Goal: Task Accomplishment & Management: Manage account settings

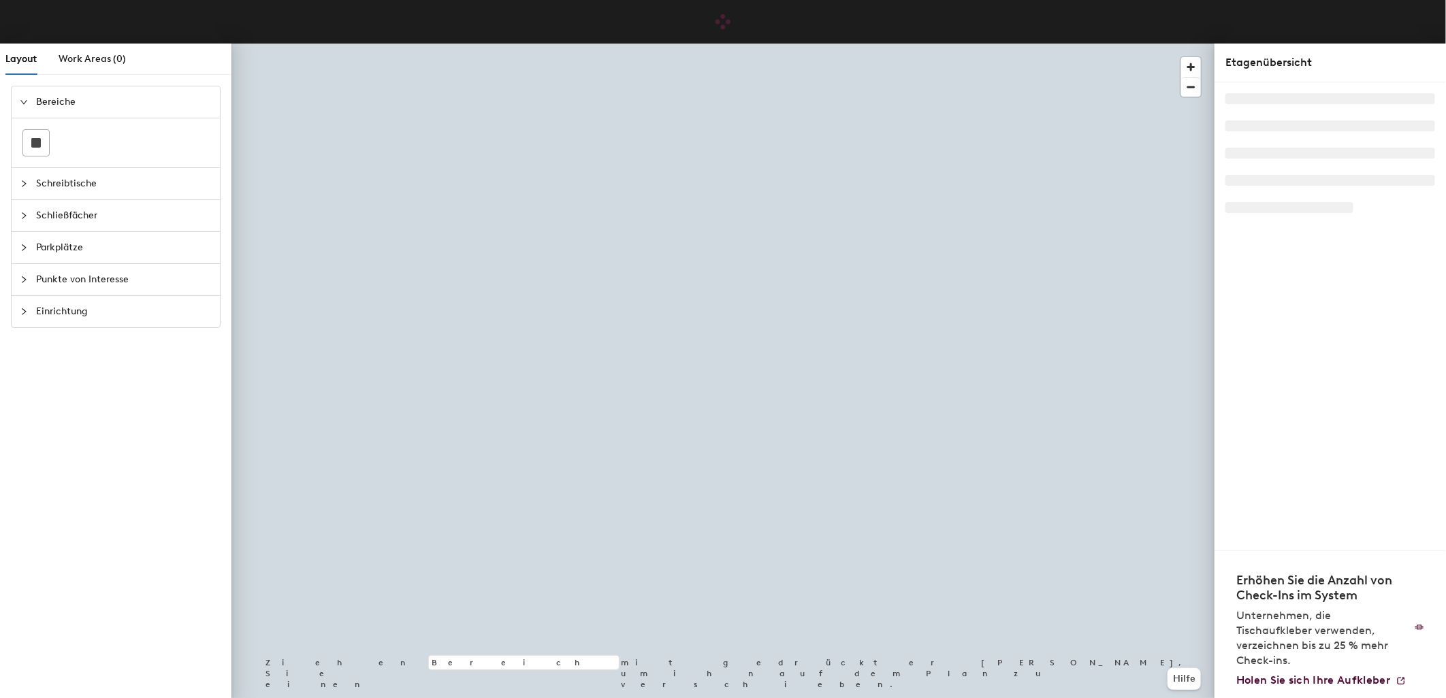
click at [58, 246] on span "Parkplätze" at bounding box center [124, 247] width 176 height 31
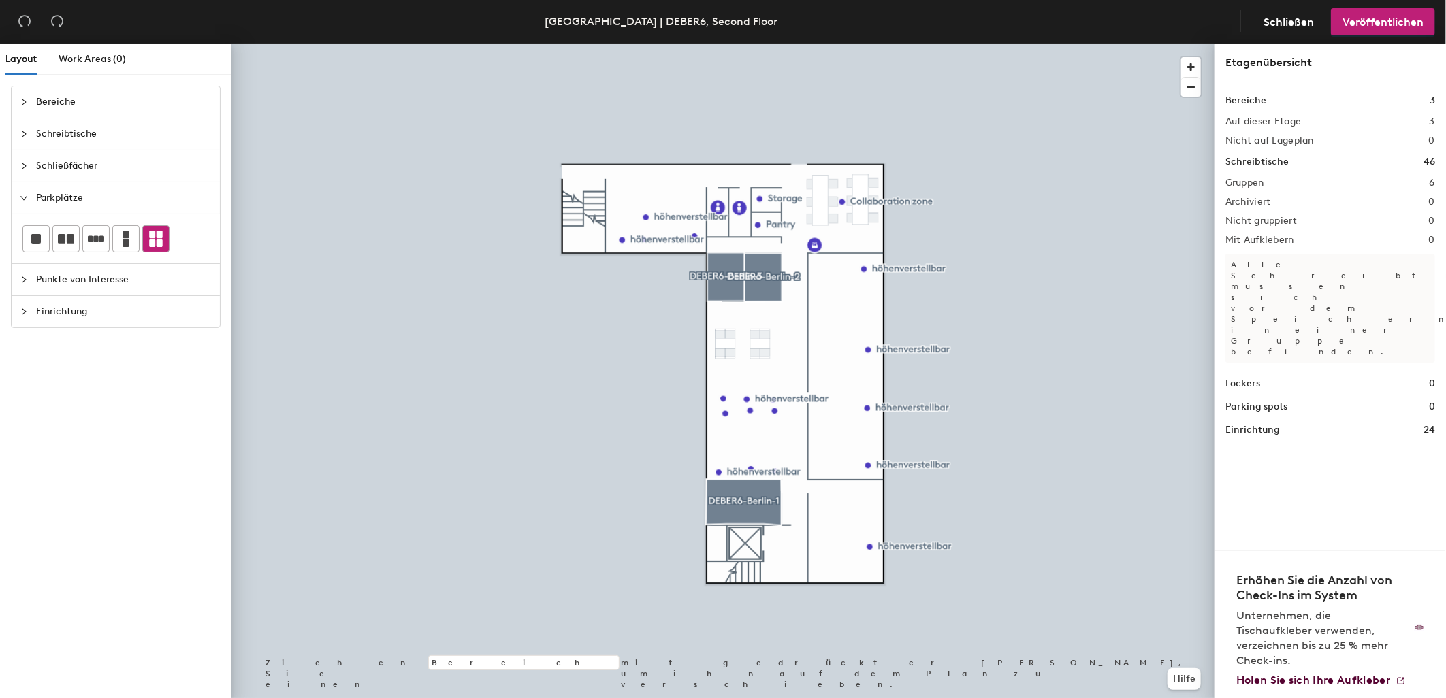
click at [152, 236] on icon at bounding box center [156, 239] width 14 height 16
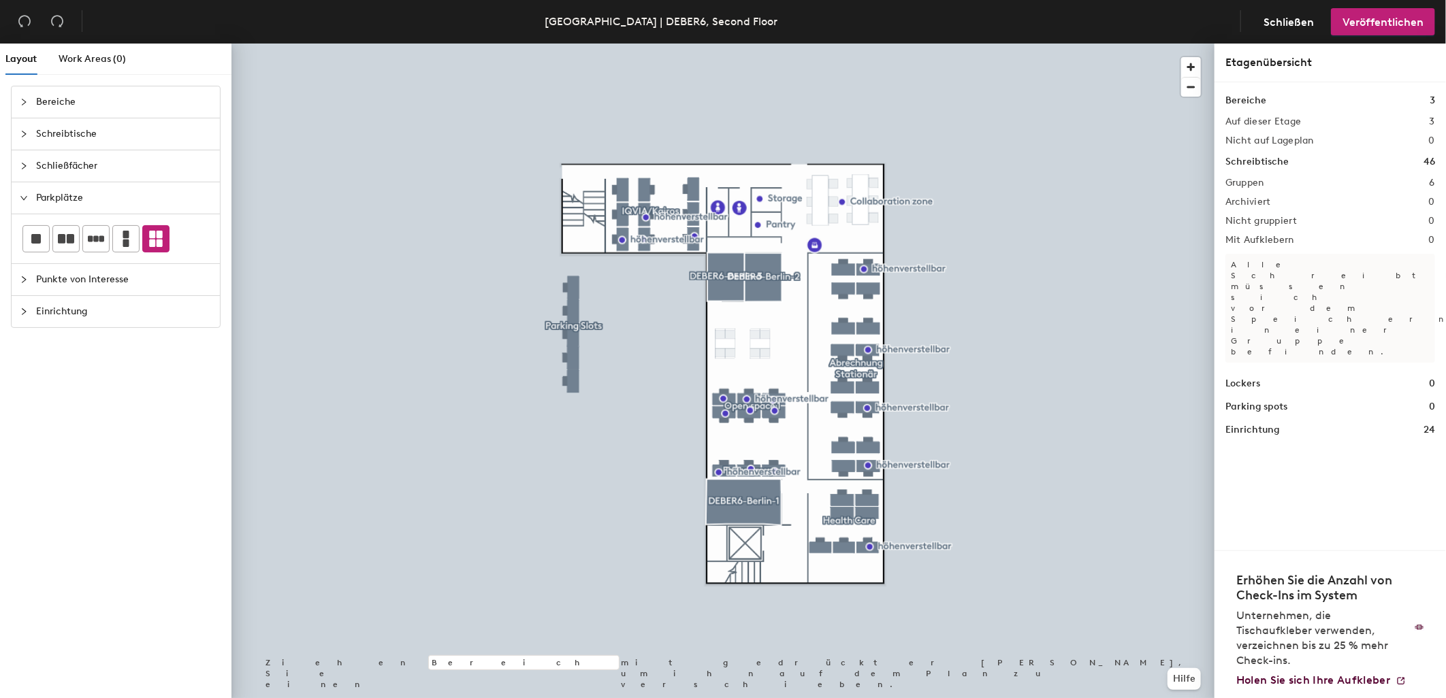
click at [445, 336] on div "Layout Work Areas (0) Bereiche Schreibtische Schließfächer Parkplätze Punkte vo…" at bounding box center [723, 374] width 1446 height 660
click at [167, 246] on div at bounding box center [156, 239] width 26 height 26
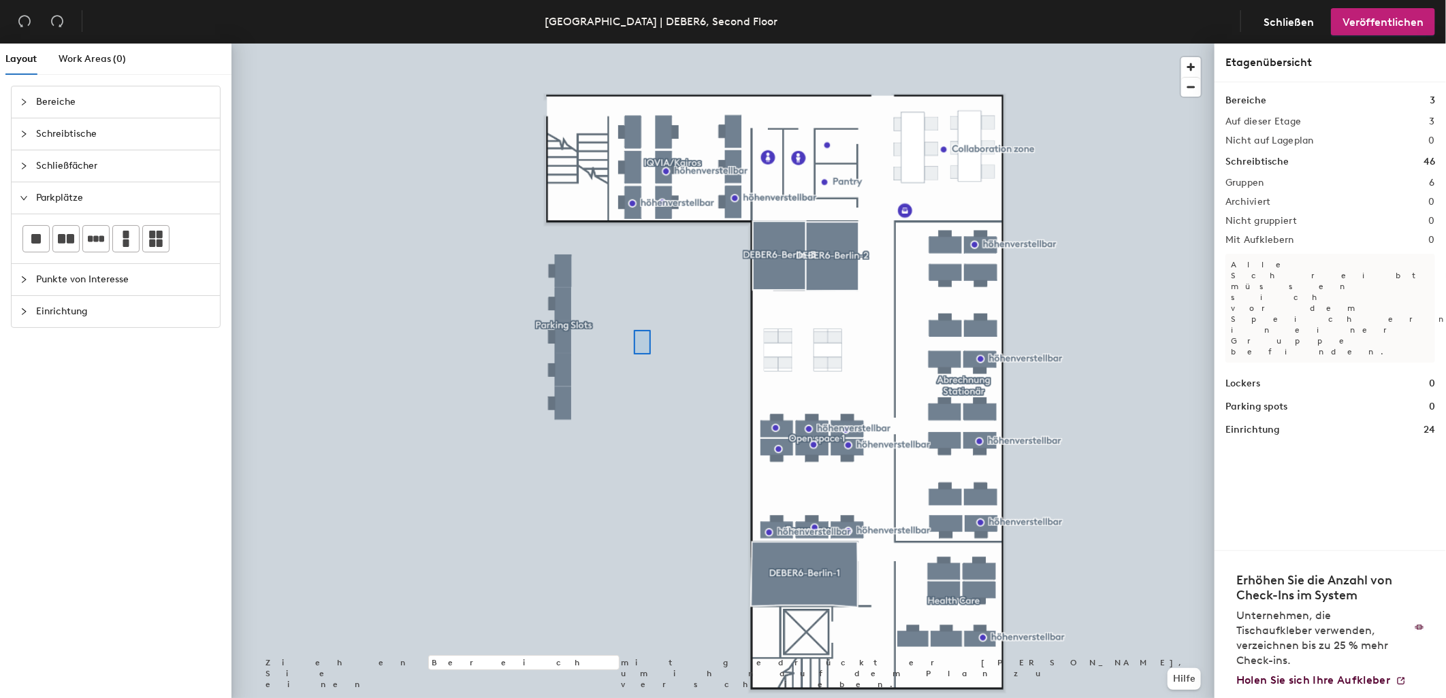
click at [634, 44] on div at bounding box center [722, 44] width 983 height 0
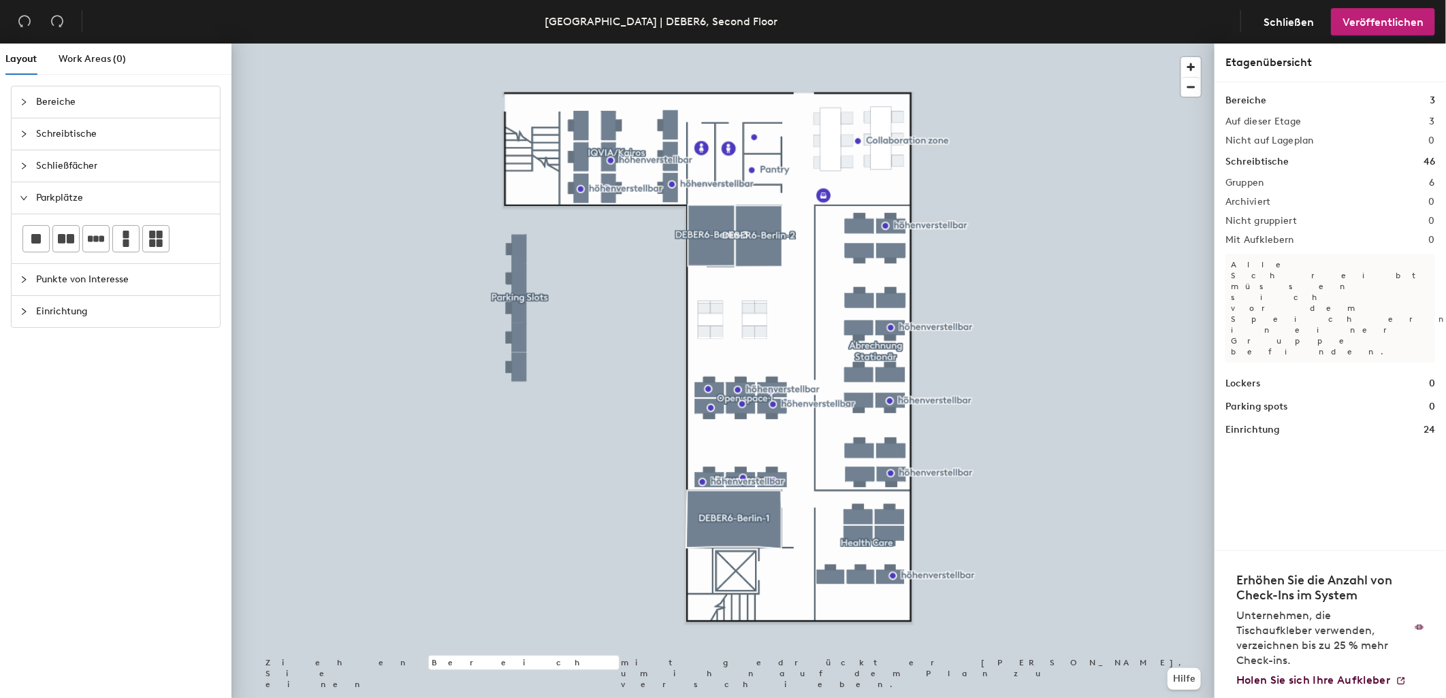
click at [511, 44] on div at bounding box center [722, 44] width 983 height 0
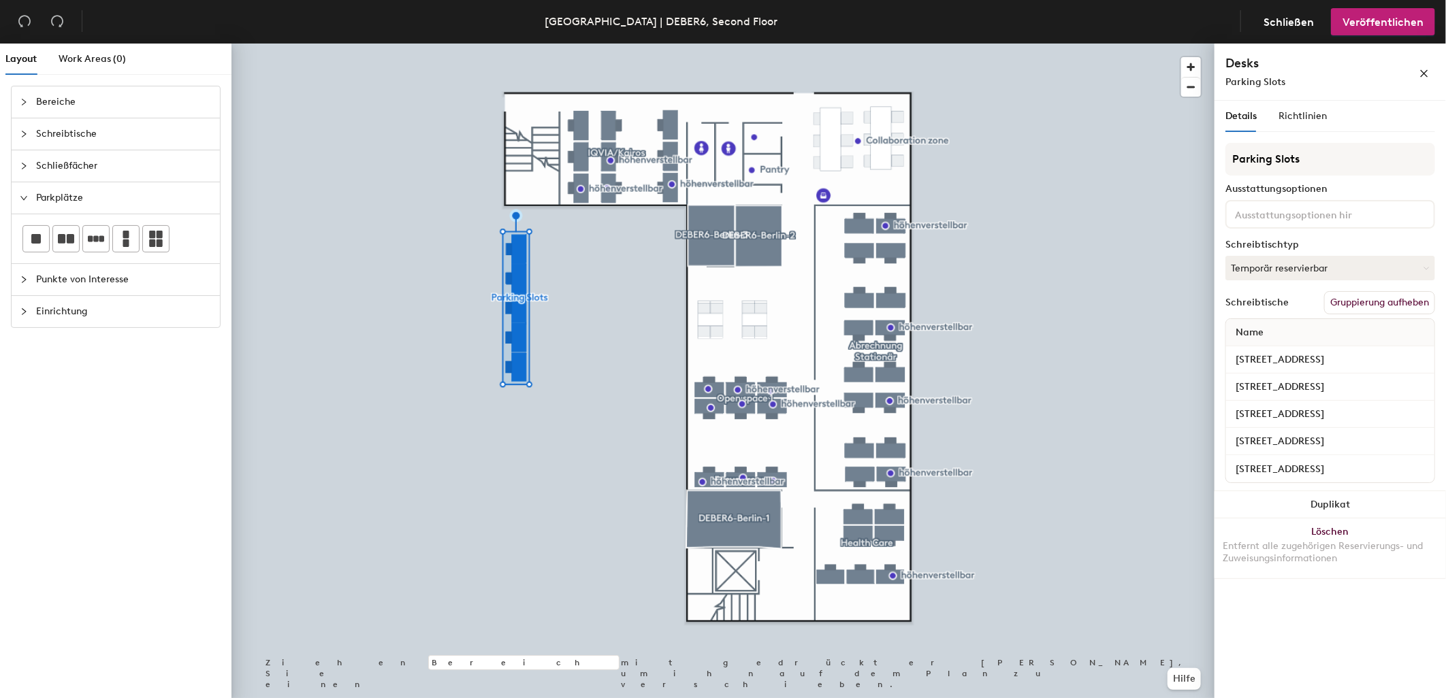
click at [1352, 77] on div "Parking Slots" at bounding box center [1300, 82] width 150 height 14
click at [1310, 84] on div "Parking Slots" at bounding box center [1300, 82] width 150 height 14
click at [1294, 82] on div "Parking Slots" at bounding box center [1300, 82] width 150 height 14
click at [1286, 82] on div "Parking Slots" at bounding box center [1300, 82] width 150 height 14
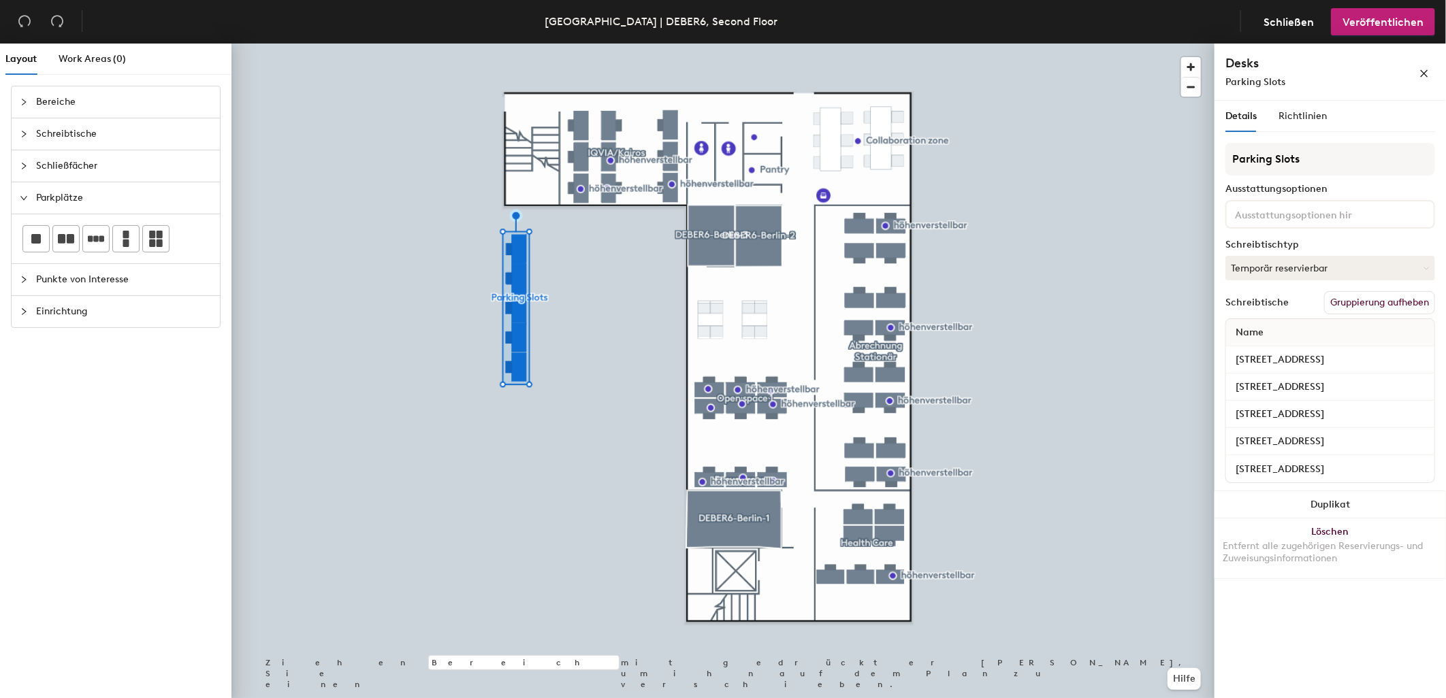
click at [1293, 72] on div "Desks Parking Slots" at bounding box center [1300, 71] width 150 height 35
click at [1289, 78] on div "Parking Slots" at bounding box center [1300, 82] width 150 height 14
click at [1315, 157] on input "Parking Slots" at bounding box center [1330, 159] width 210 height 33
type input "Parking Slots im roten Bereich"
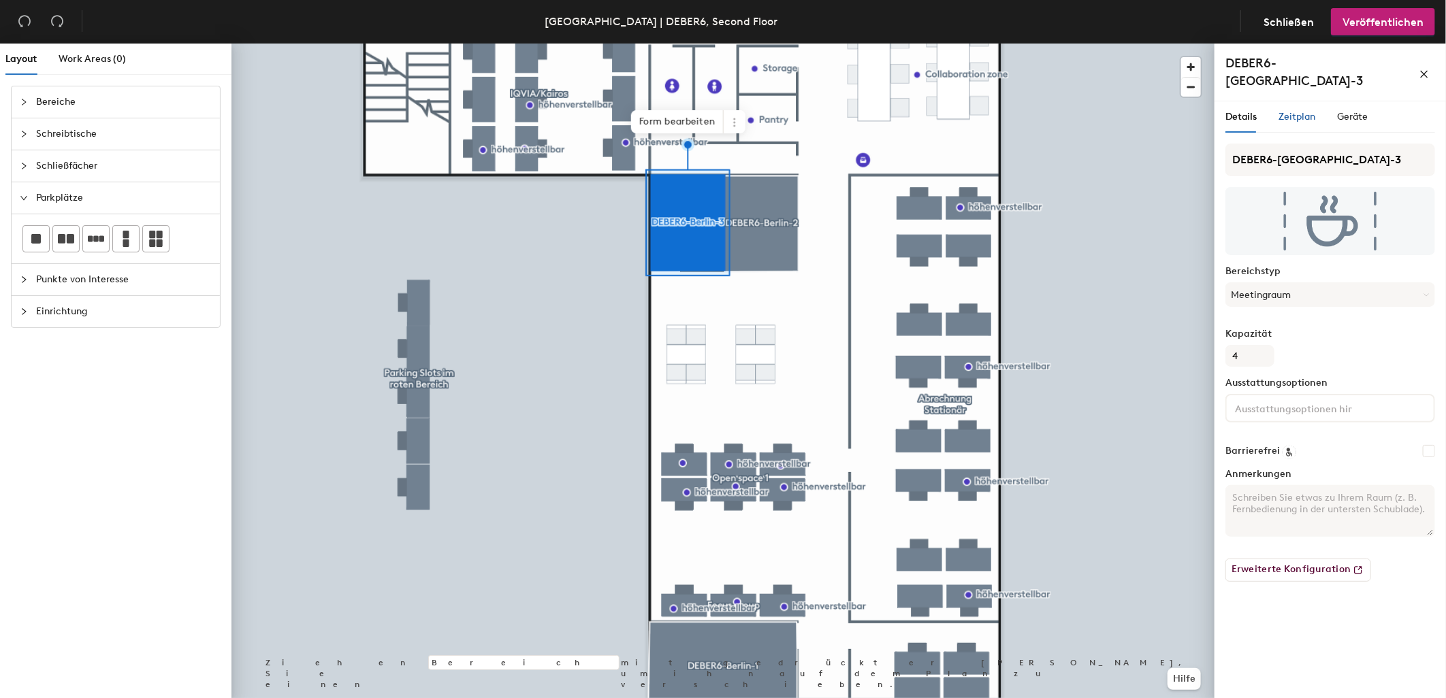
click at [1297, 111] on span "Zeitplan" at bounding box center [1296, 117] width 37 height 12
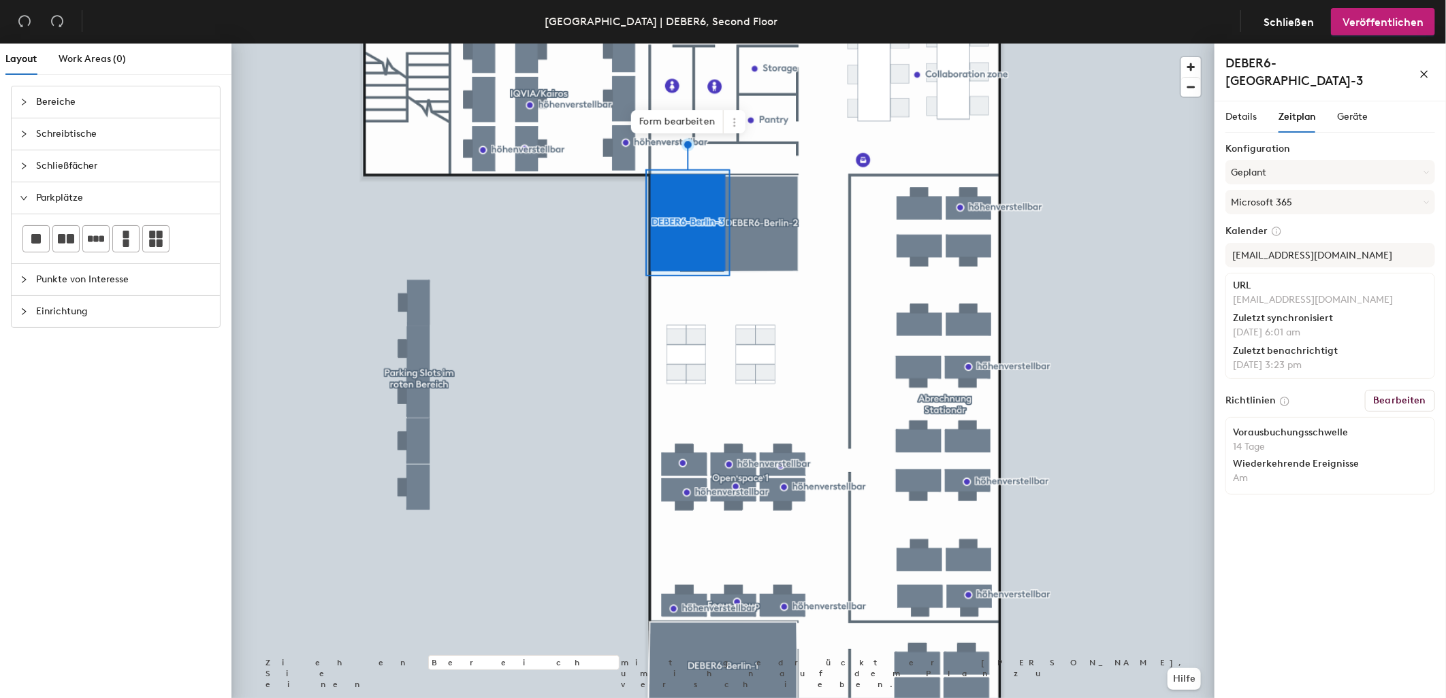
click at [1385, 395] on h6 "Bearbeiten" at bounding box center [1400, 400] width 52 height 11
click at [1400, 395] on h6 "Bearbeiten" at bounding box center [1400, 400] width 52 height 11
click at [1272, 441] on p "14 Tage" at bounding box center [1330, 447] width 195 height 12
click at [1401, 395] on h6 "Bearbeiten" at bounding box center [1400, 400] width 52 height 11
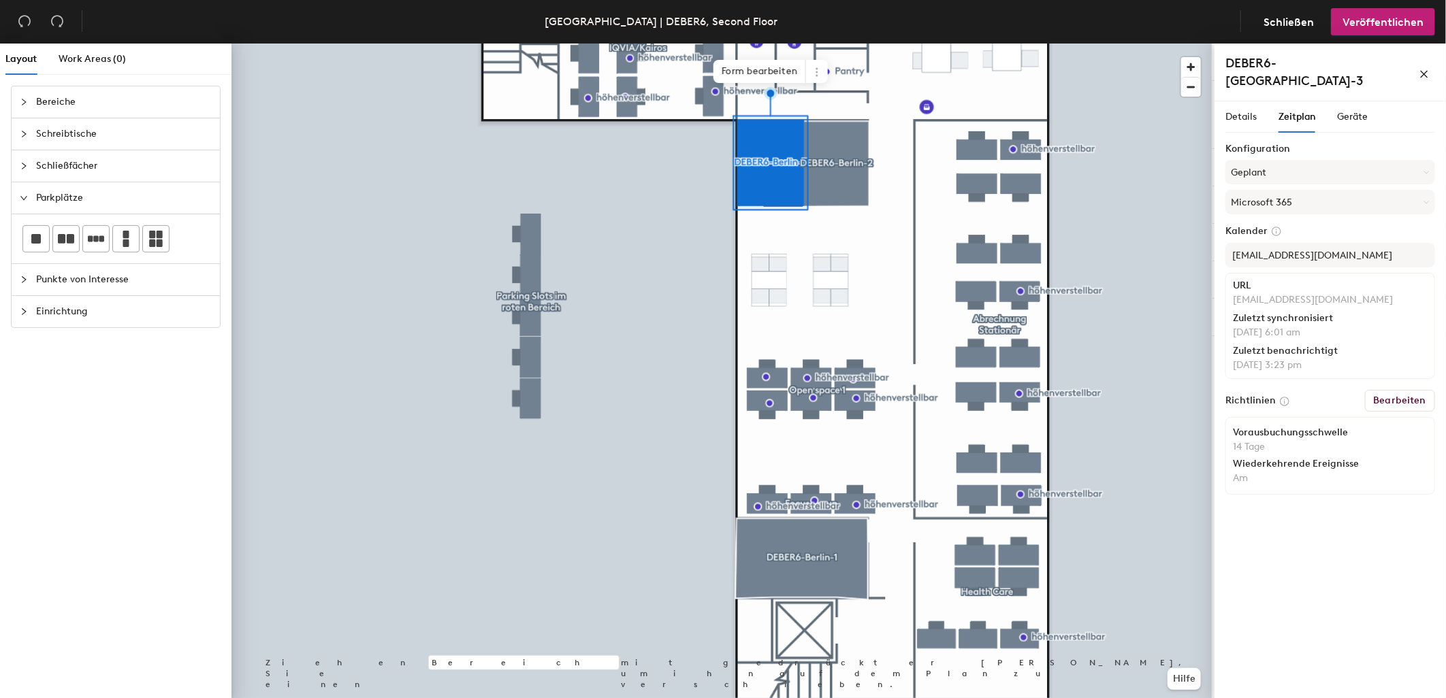
click at [1398, 395] on h6 "Bearbeiten" at bounding box center [1400, 400] width 52 height 11
drag, startPoint x: 1398, startPoint y: 389, endPoint x: 1344, endPoint y: 405, distance: 56.0
click at [1397, 395] on h6 "Bearbeiten" at bounding box center [1400, 400] width 52 height 11
click at [1308, 441] on p "14 Tage" at bounding box center [1330, 447] width 195 height 12
click at [1394, 22] on span "Veröffentlichen" at bounding box center [1382, 22] width 81 height 13
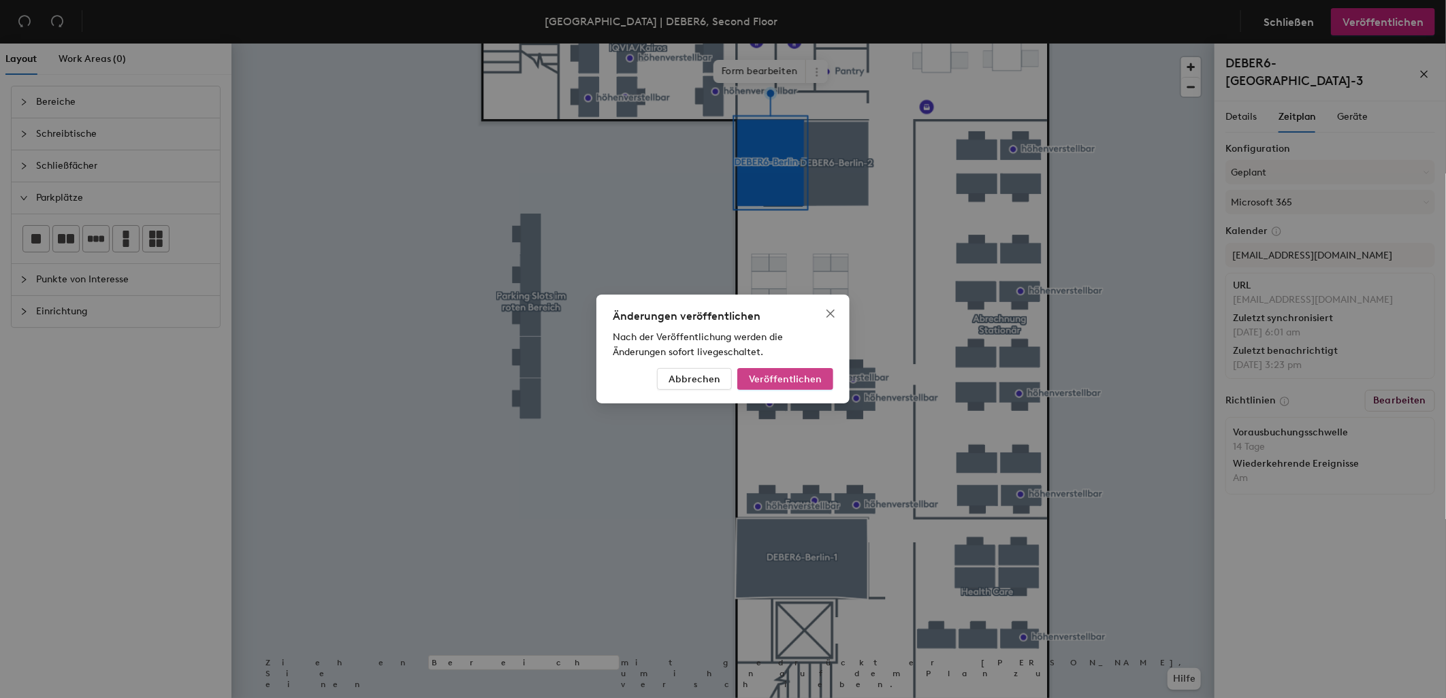
click at [817, 385] on button "Veröffentlichen" at bounding box center [785, 379] width 96 height 22
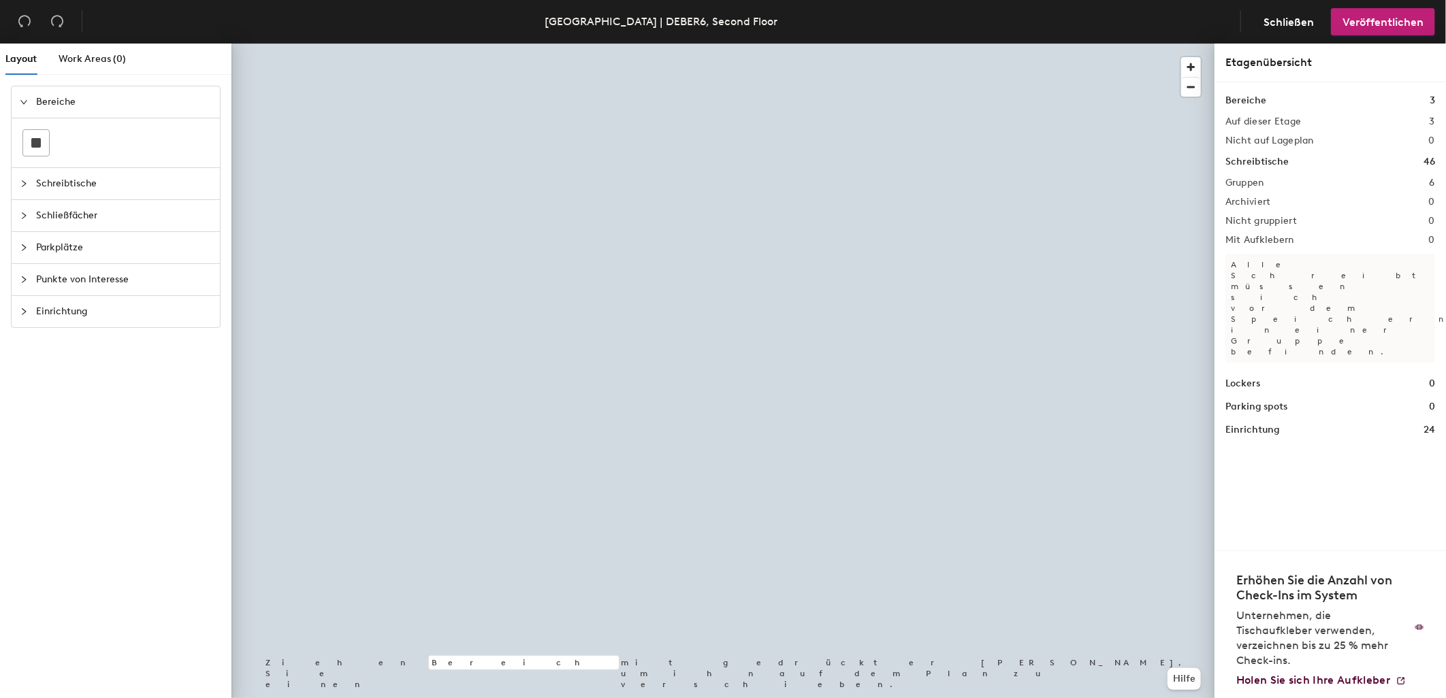
click at [65, 276] on span "Punkte von Interesse" at bounding box center [124, 279] width 176 height 31
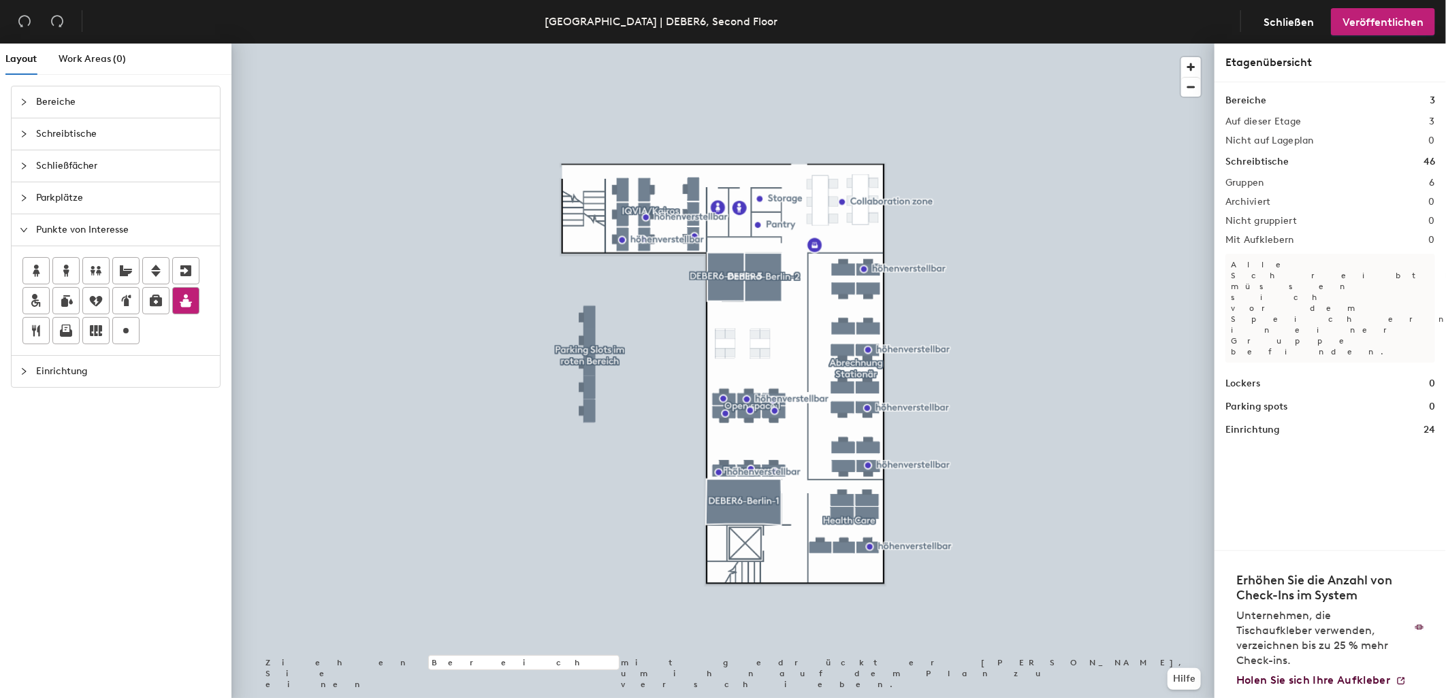
click at [621, 184] on div "Layout Work Areas (0) Bereiche Schreibtische Schließfächer Parkplätze Punkte vo…" at bounding box center [723, 374] width 1446 height 660
type input "h"
click at [632, 216] on span "Fertig" at bounding box center [645, 215] width 43 height 23
click at [616, 44] on div at bounding box center [722, 44] width 983 height 0
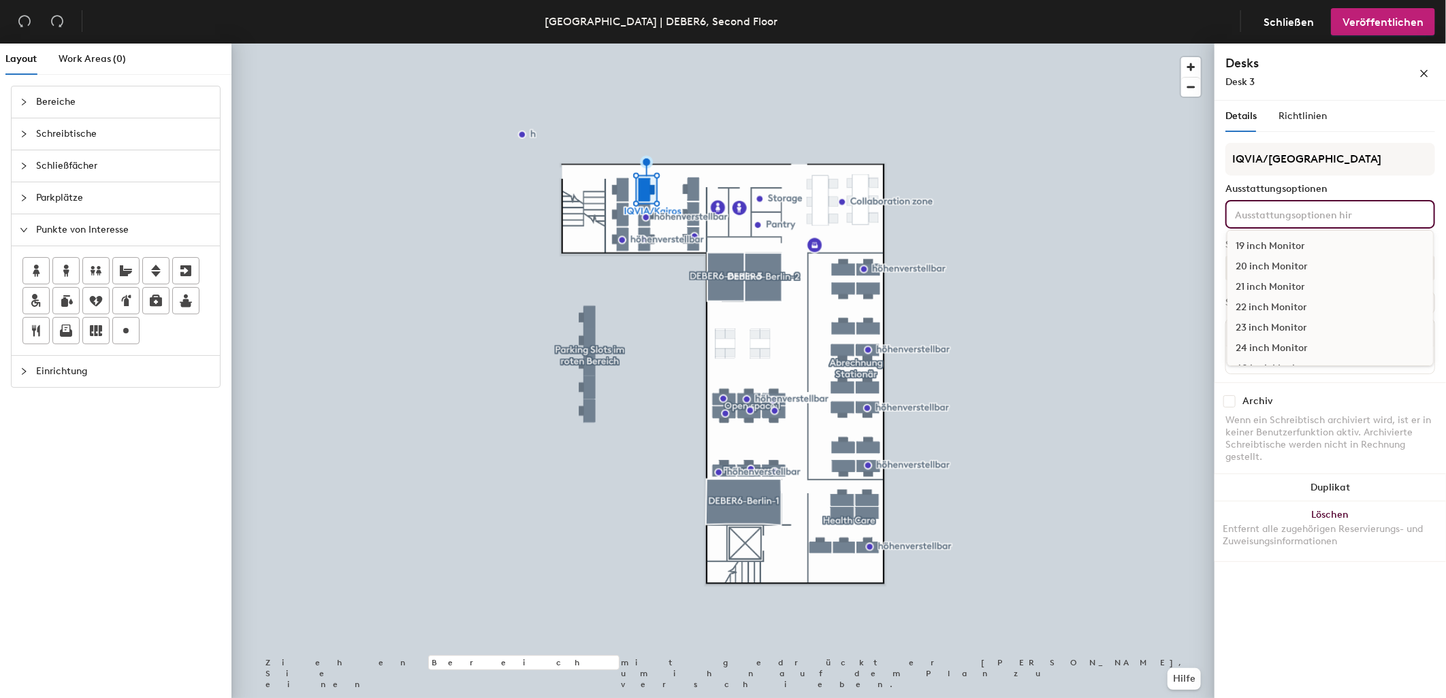
click at [1295, 211] on input at bounding box center [1293, 214] width 123 height 16
click at [1281, 216] on input at bounding box center [1293, 214] width 123 height 16
click at [1291, 331] on div "Adjustable Height" at bounding box center [1330, 340] width 206 height 20
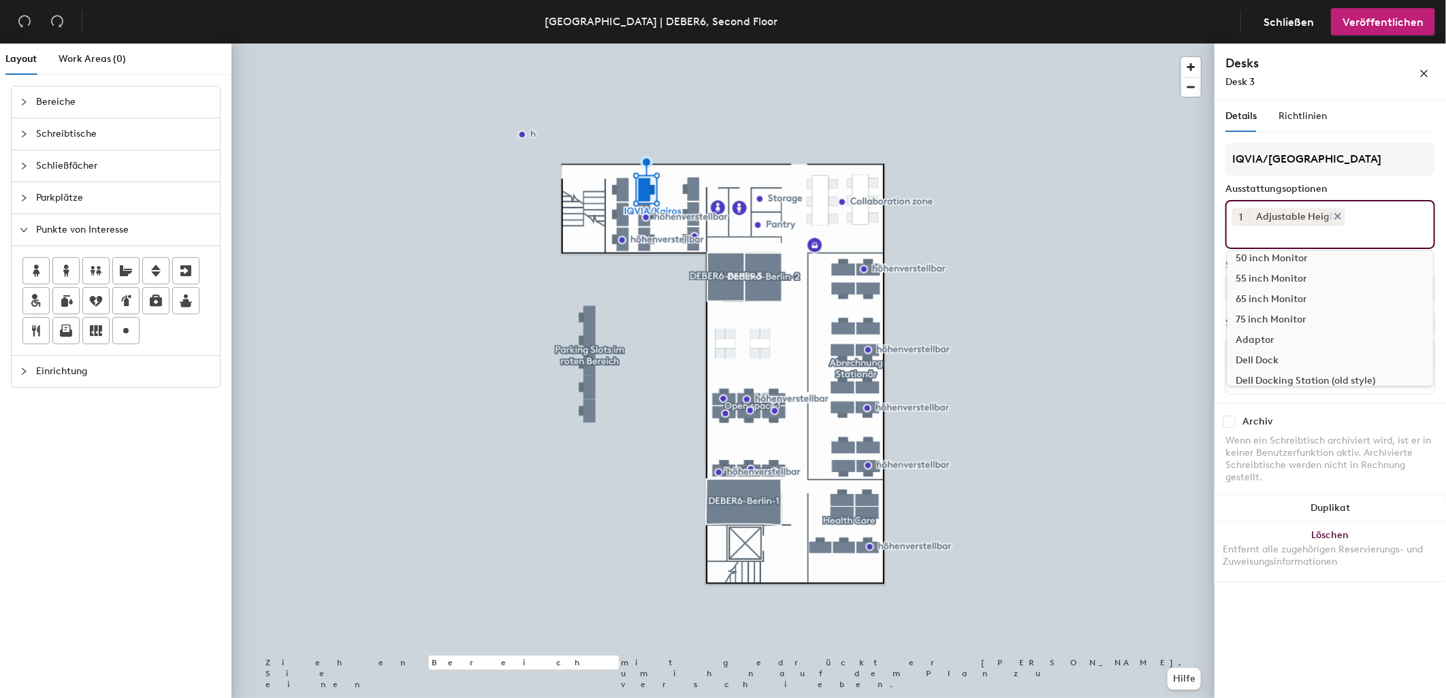
click at [1338, 214] on icon at bounding box center [1338, 217] width 10 height 10
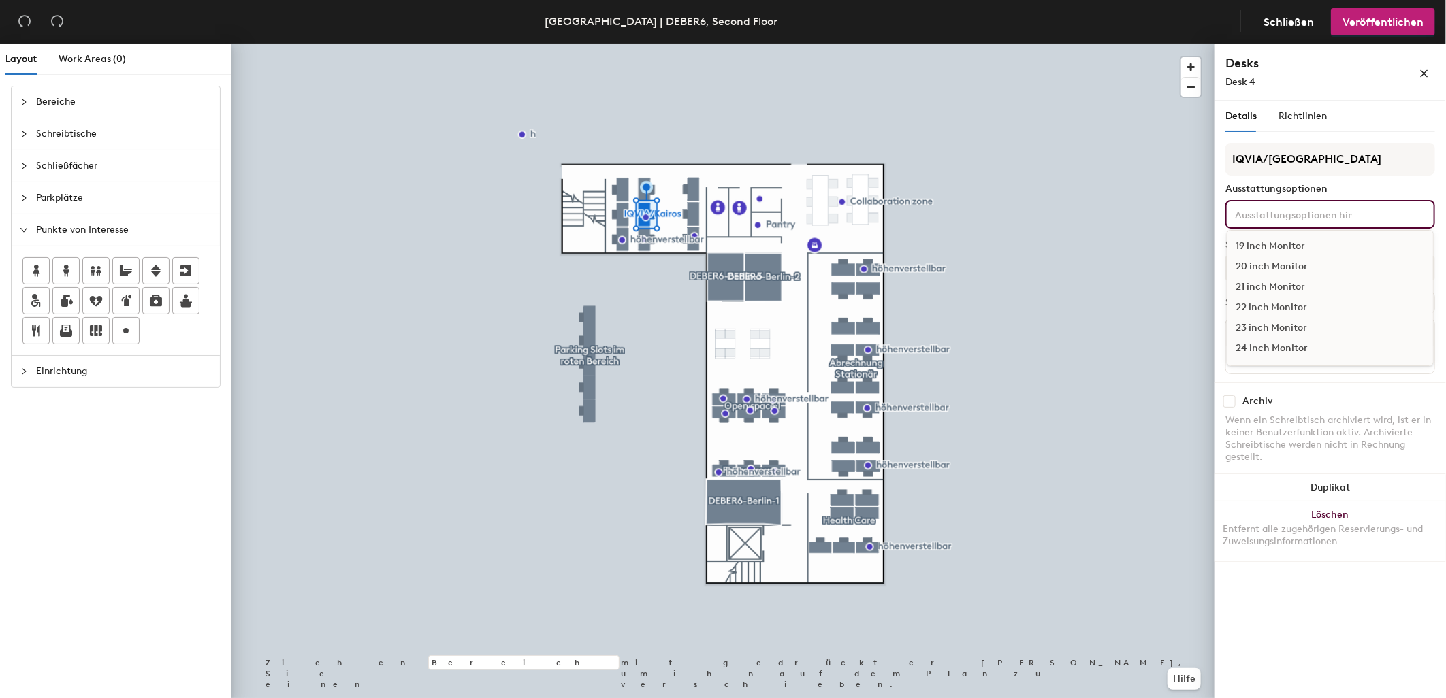
click at [1260, 220] on div "19 inch Monitor 20 inch Monitor 21 inch Monitor 22 inch Monitor 23 inch Monitor…" at bounding box center [1330, 214] width 210 height 29
click at [1282, 263] on div "Adjustable Height" at bounding box center [1330, 265] width 206 height 20
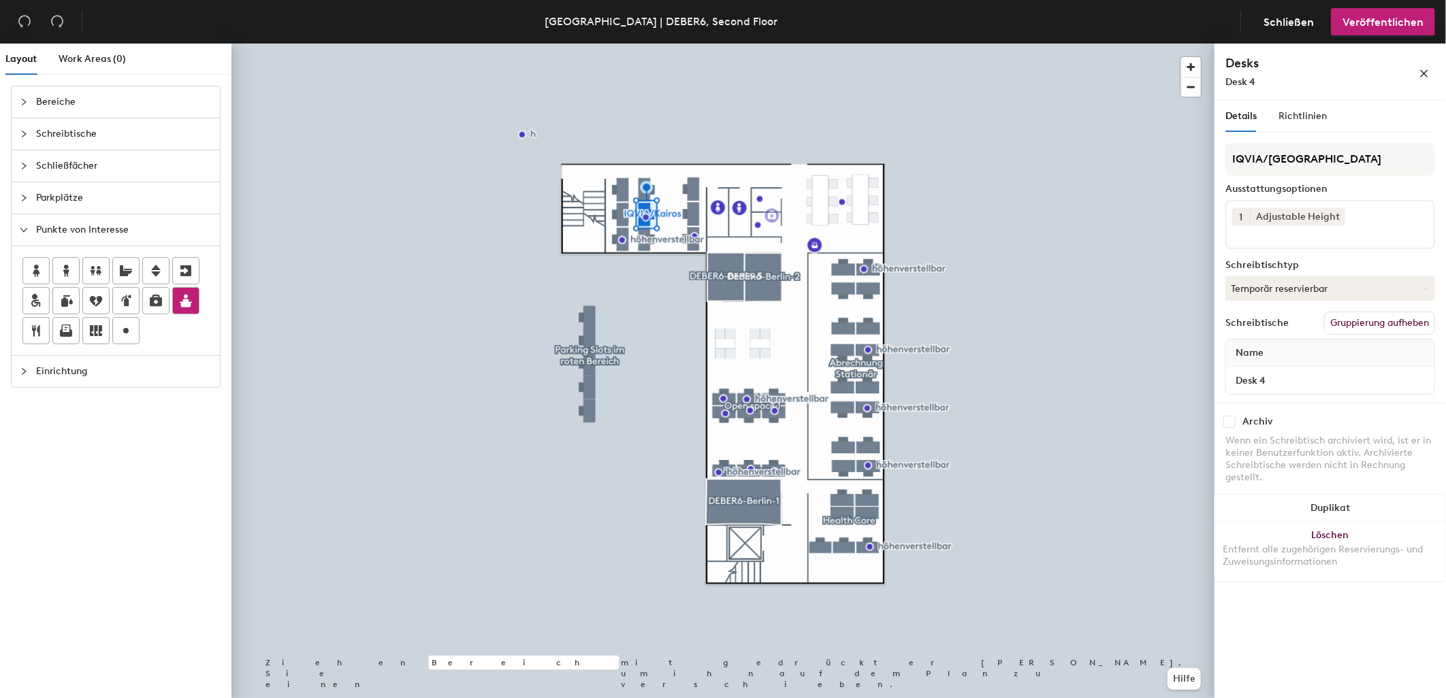
click at [773, 219] on div "Layout Work Areas (0) Bereiche Schreibtische Schließfächer Parkplätze Punkte vo…" at bounding box center [723, 374] width 1446 height 660
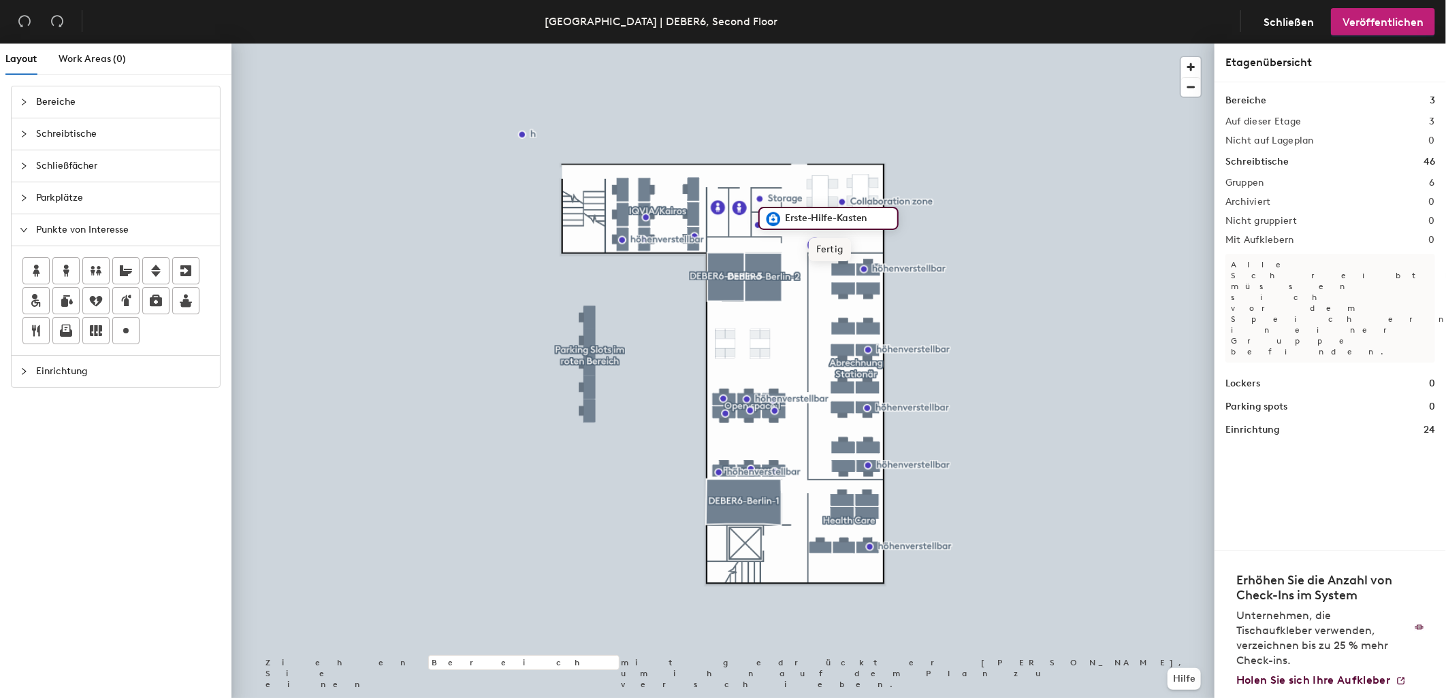
click at [821, 252] on span "Fertig" at bounding box center [830, 249] width 43 height 23
click at [20, 131] on icon "collapsed" at bounding box center [24, 134] width 8 height 8
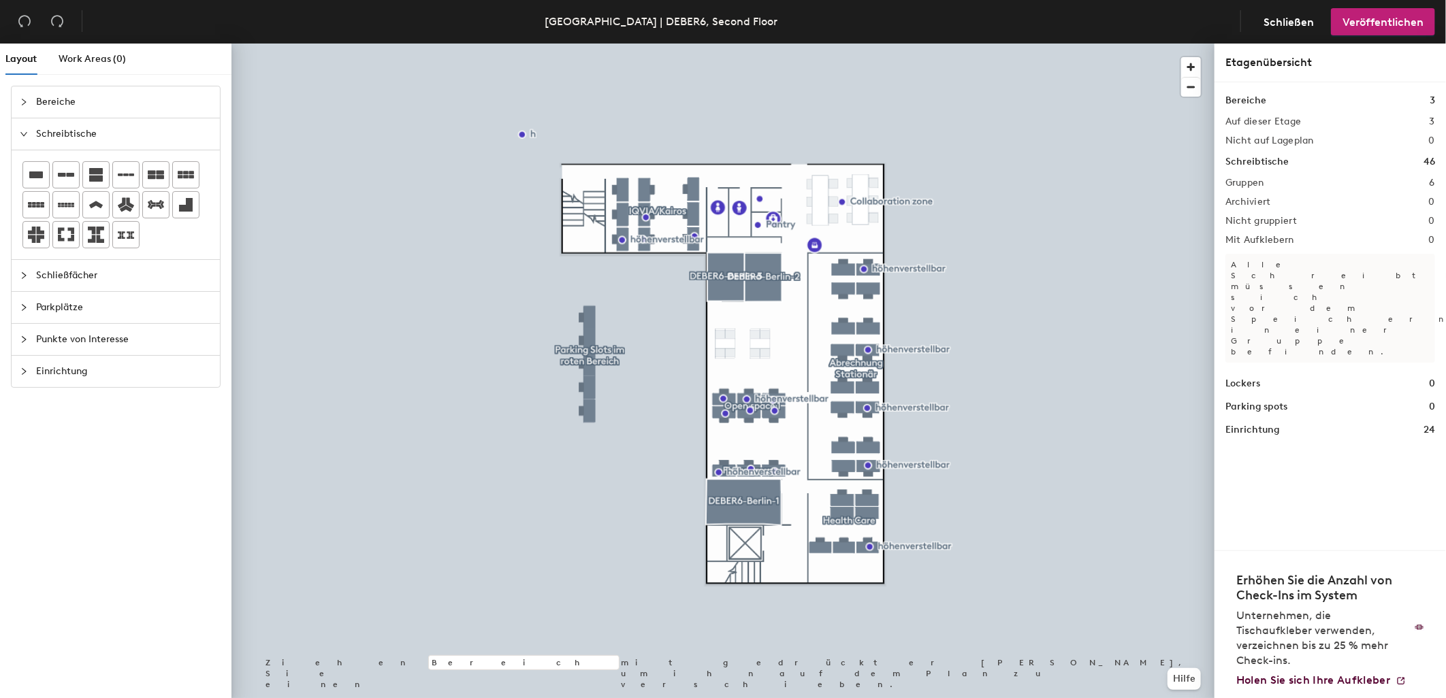
click at [59, 372] on span "Einrichtung" at bounding box center [124, 371] width 176 height 31
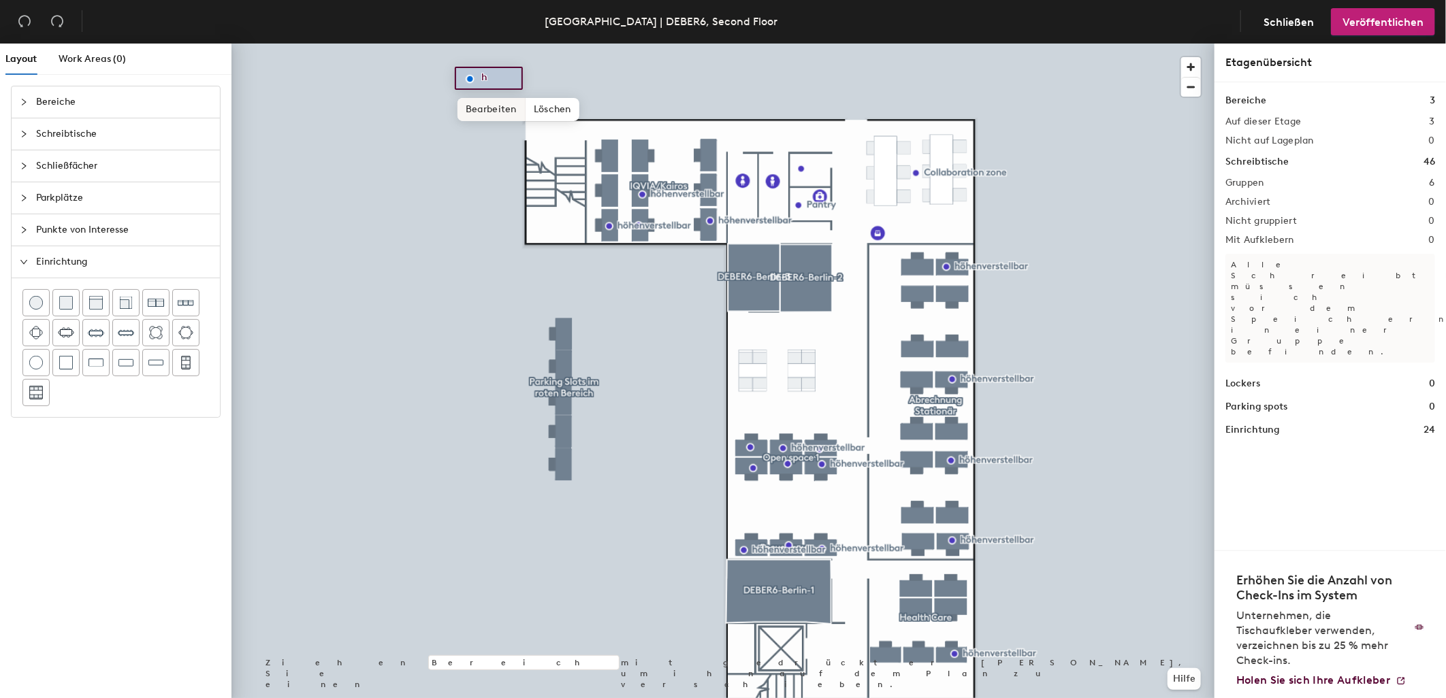
click at [515, 106] on span "Bearbeiten" at bounding box center [491, 109] width 68 height 23
click at [502, 110] on span "Fertig" at bounding box center [493, 109] width 43 height 23
click at [82, 227] on span "Punkte von Interesse" at bounding box center [124, 229] width 176 height 31
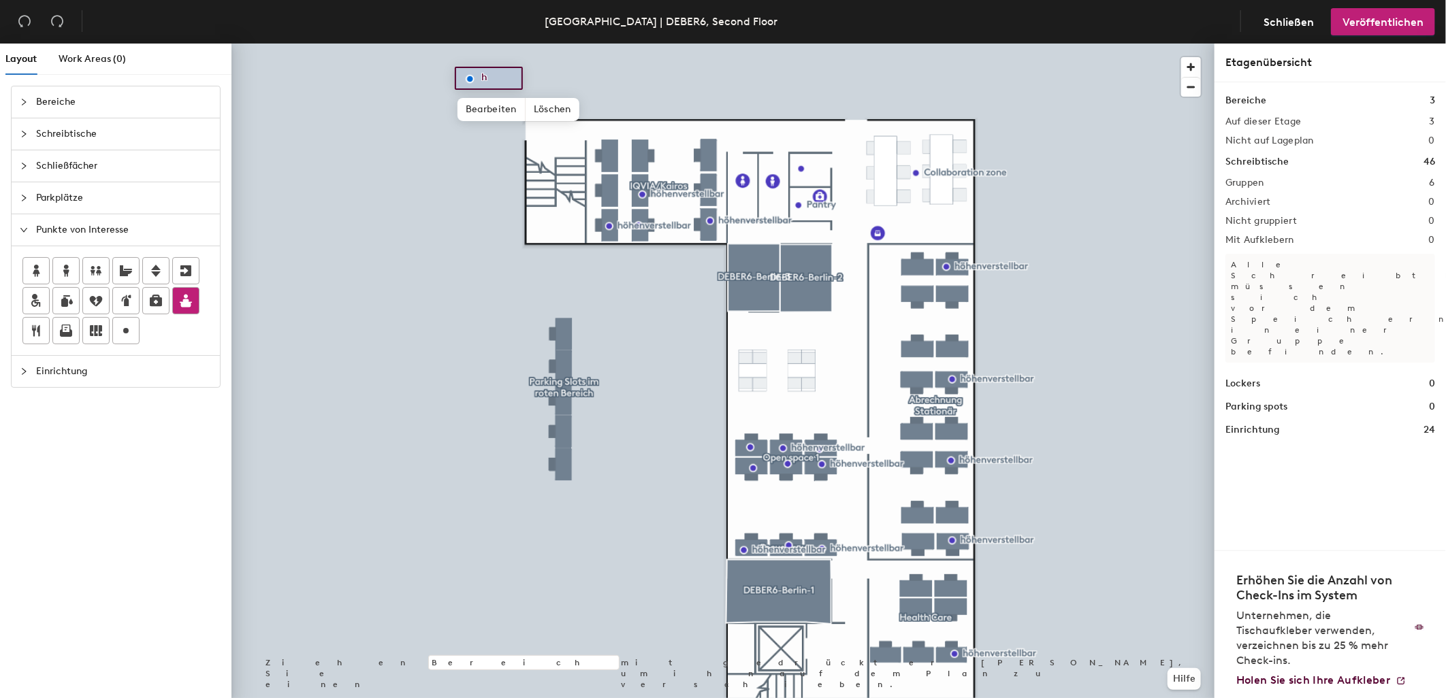
click at [362, 193] on div "Layout Work Areas (0) Bereiche Schreibtische Schließfächer Parkplätze Punkte vo…" at bounding box center [723, 374] width 1446 height 660
click at [418, 223] on span "Fertig" at bounding box center [415, 223] width 43 height 23
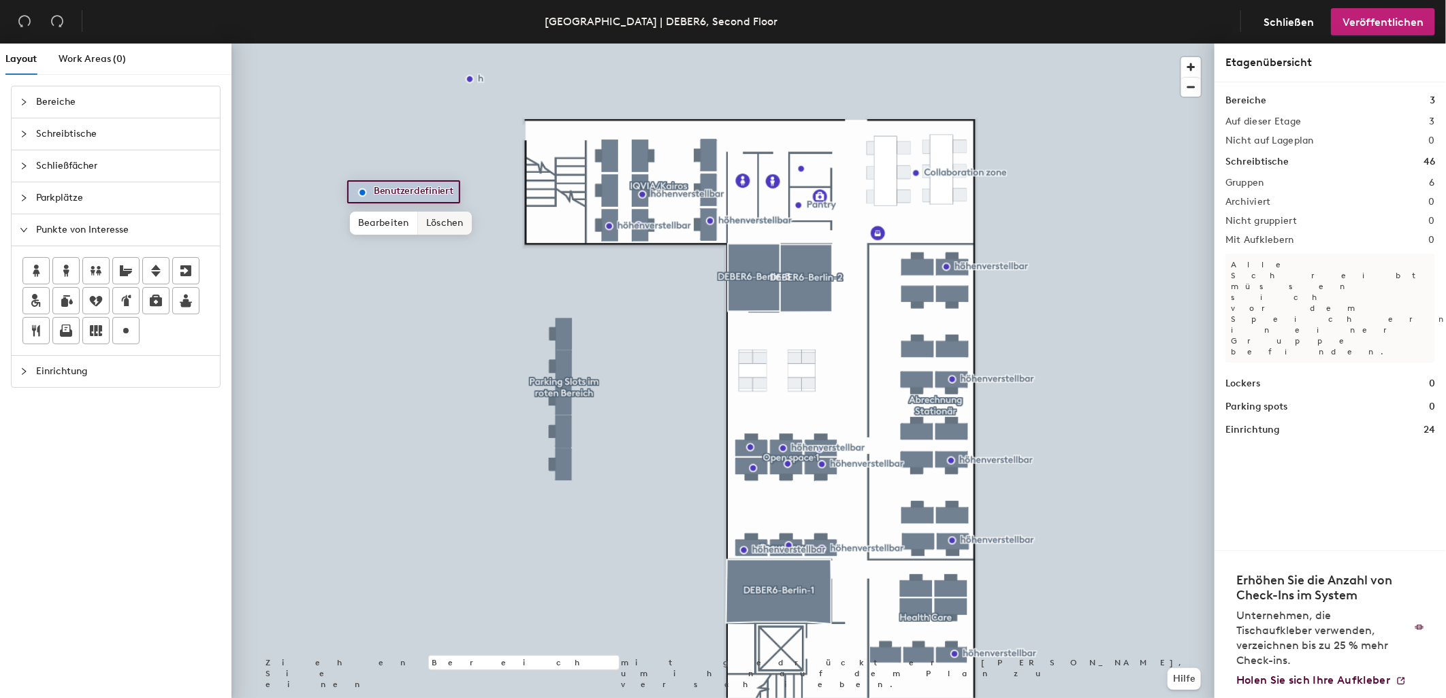
click at [436, 219] on span "Löschen" at bounding box center [445, 223] width 54 height 23
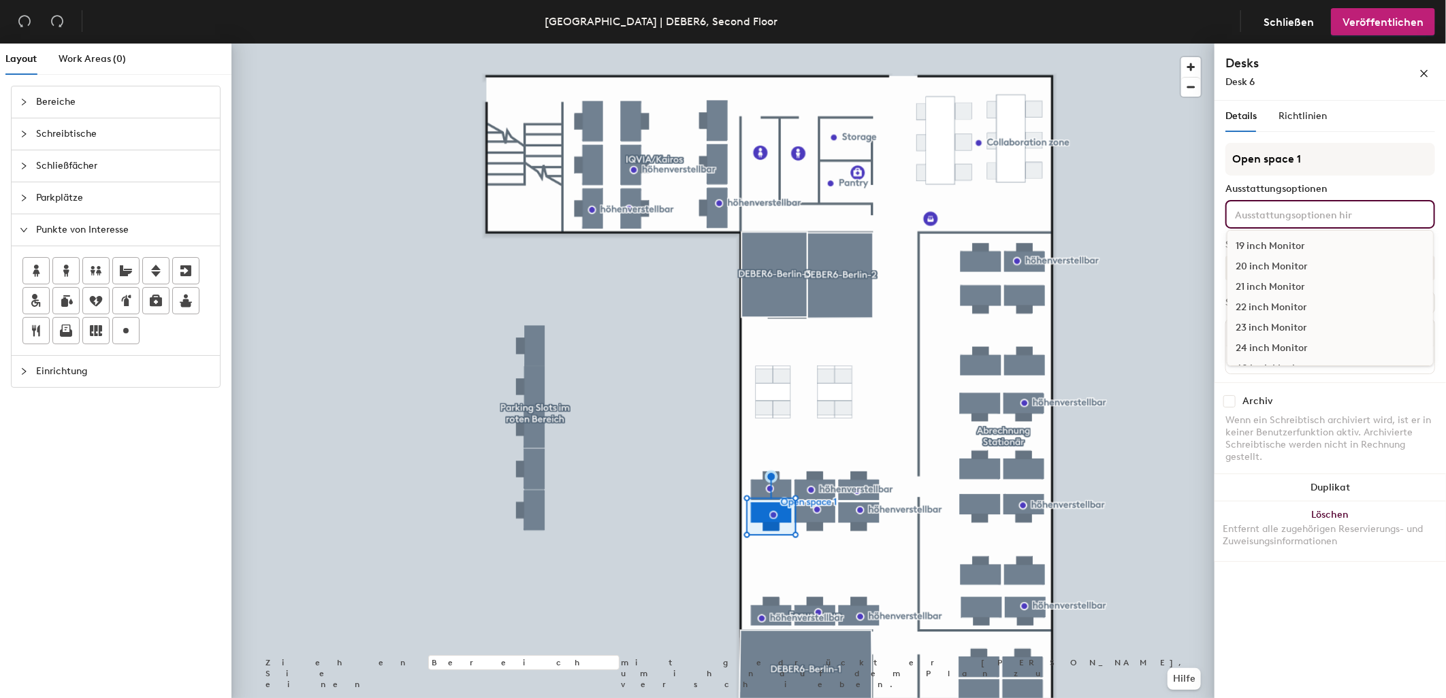
click at [1270, 212] on input at bounding box center [1293, 214] width 123 height 16
click at [1290, 268] on div "24 inch Monitor" at bounding box center [1330, 273] width 206 height 20
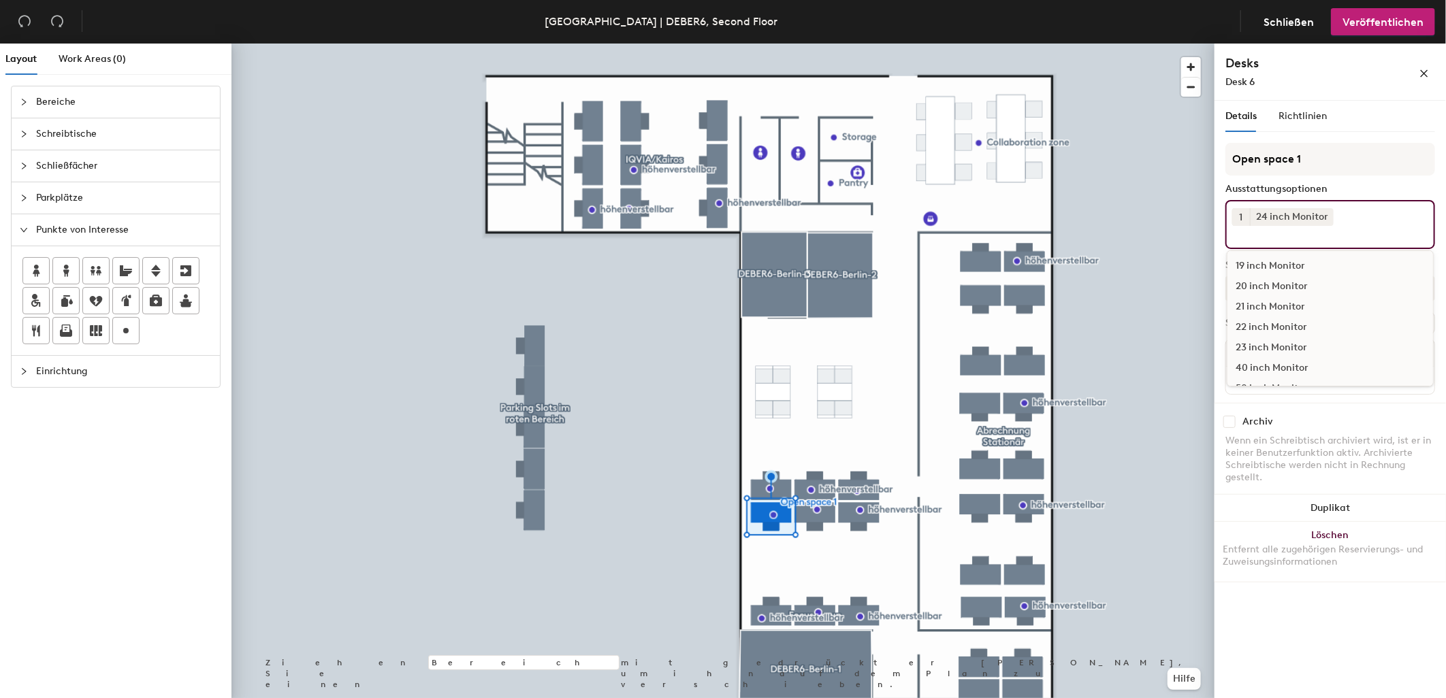
scroll to position [0, 0]
click at [1246, 212] on button "1" at bounding box center [1241, 217] width 18 height 18
click at [1246, 247] on div "3" at bounding box center [1241, 253] width 18 height 18
click at [1340, 212] on div "3 24 inch Monitor 19 inch Monitor 20 inch Monitor 21 inch Monitor 22 inch Monit…" at bounding box center [1330, 224] width 210 height 49
click at [1327, 215] on icon at bounding box center [1326, 217] width 10 height 10
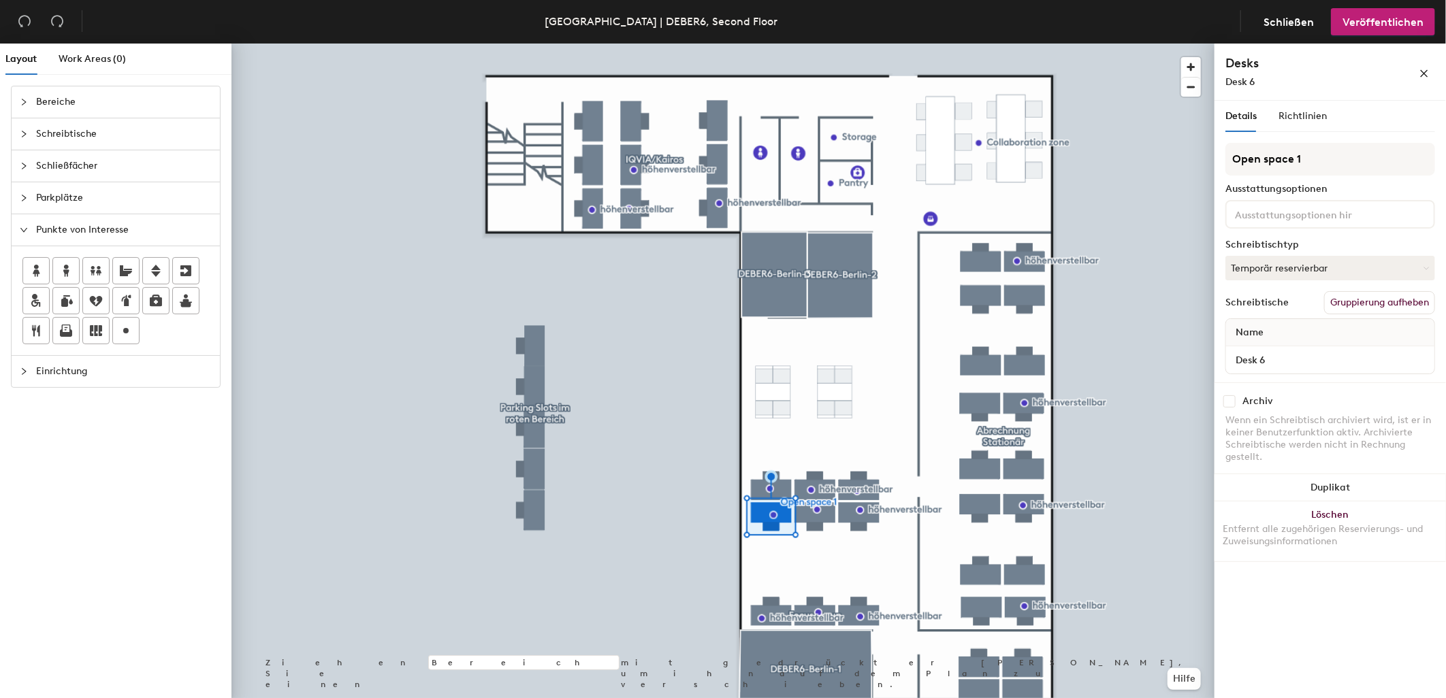
click at [1323, 216] on input at bounding box center [1293, 214] width 123 height 16
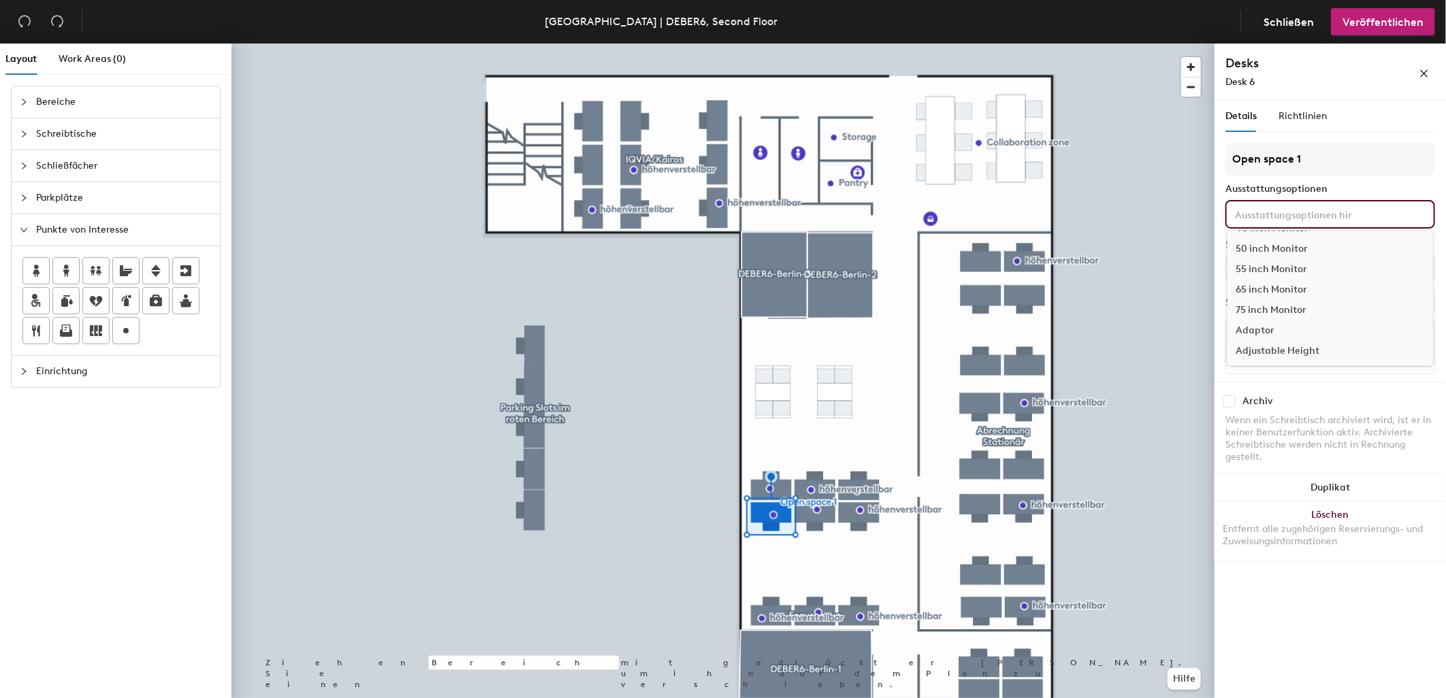
scroll to position [151, 0]
click at [1314, 332] on div "Adjustable Height" at bounding box center [1330, 340] width 206 height 20
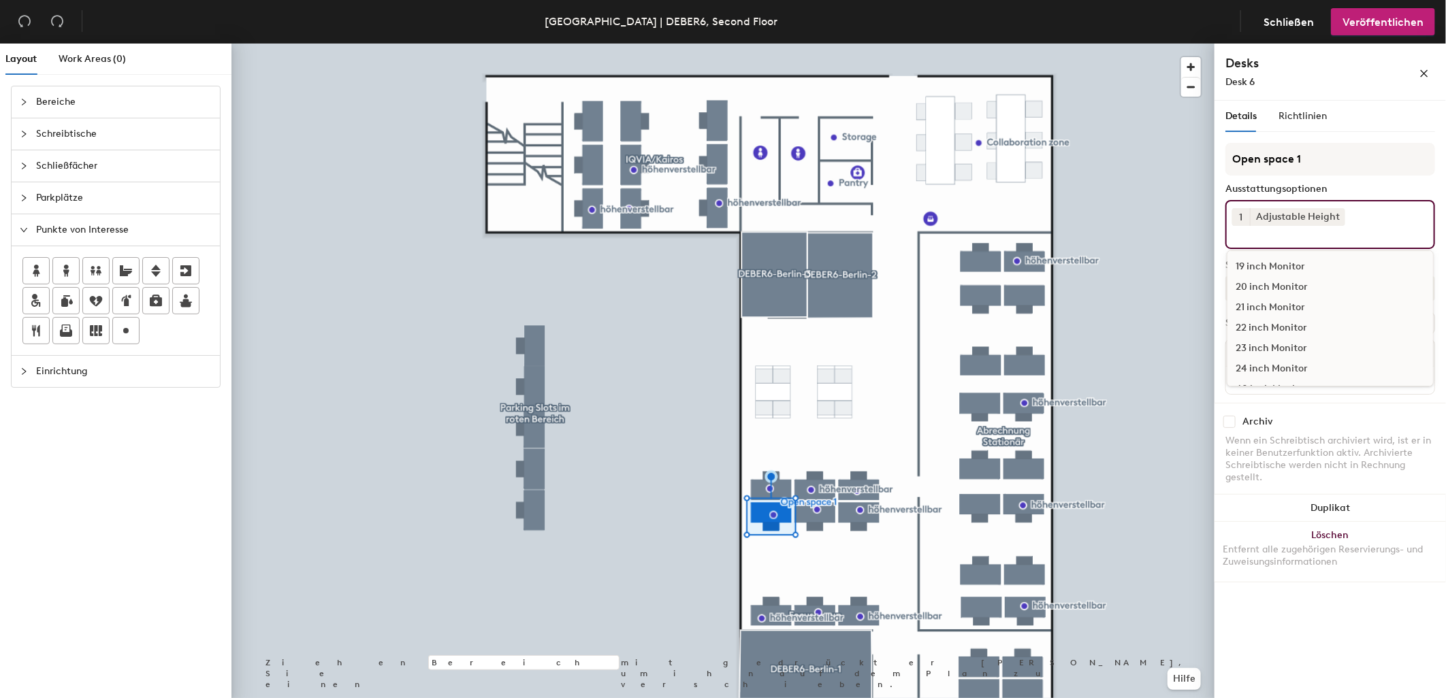
scroll to position [76, 0]
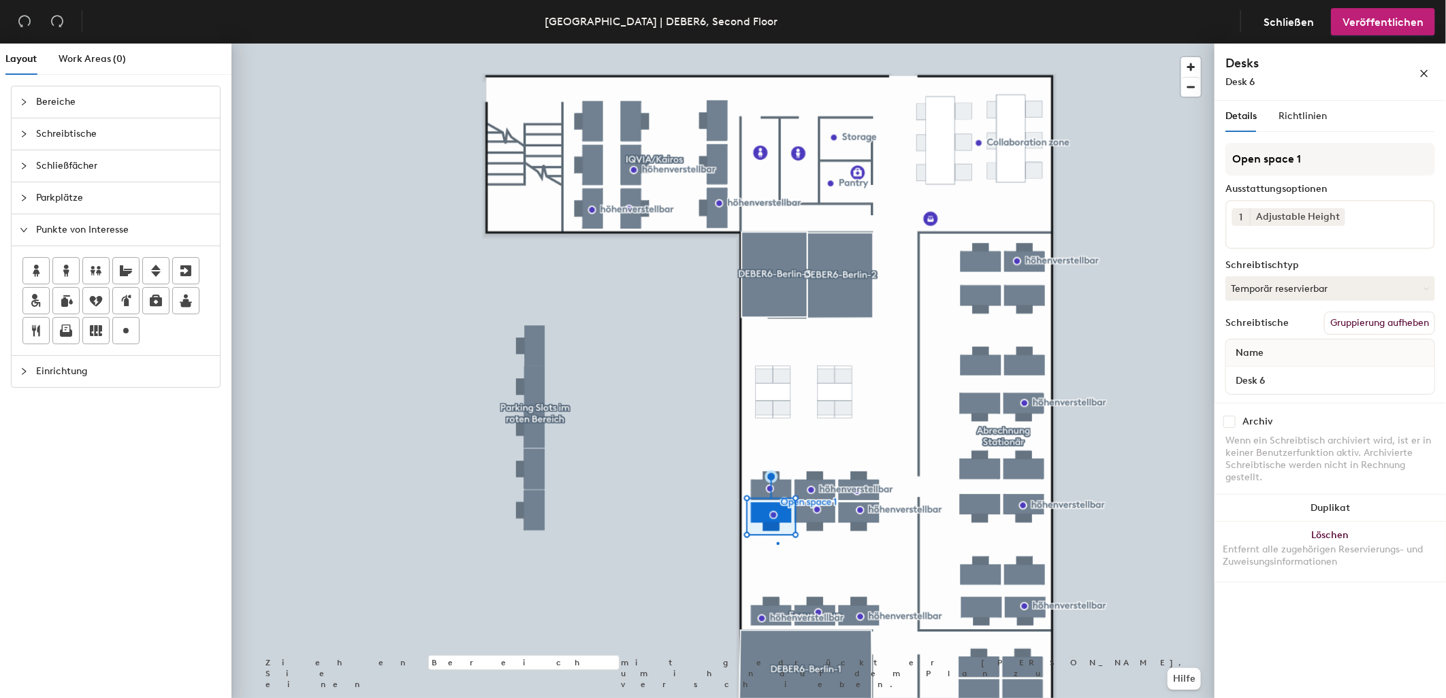
click at [777, 44] on div at bounding box center [722, 44] width 983 height 0
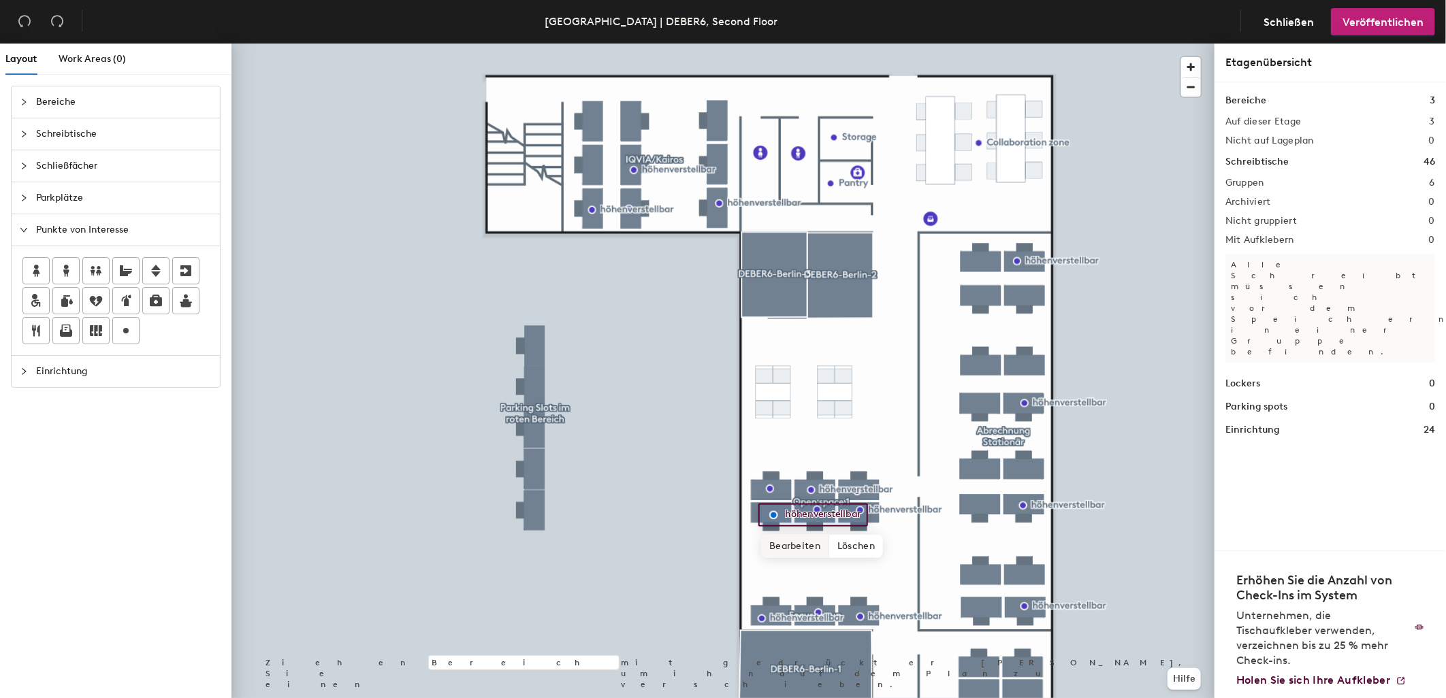
click at [795, 543] on span "Bearbeiten" at bounding box center [795, 546] width 68 height 23
click at [865, 513] on input "höhenverstellbar" at bounding box center [830, 515] width 98 height 19
type input "h"
click at [800, 549] on span "Fertig" at bounding box center [796, 546] width 43 height 23
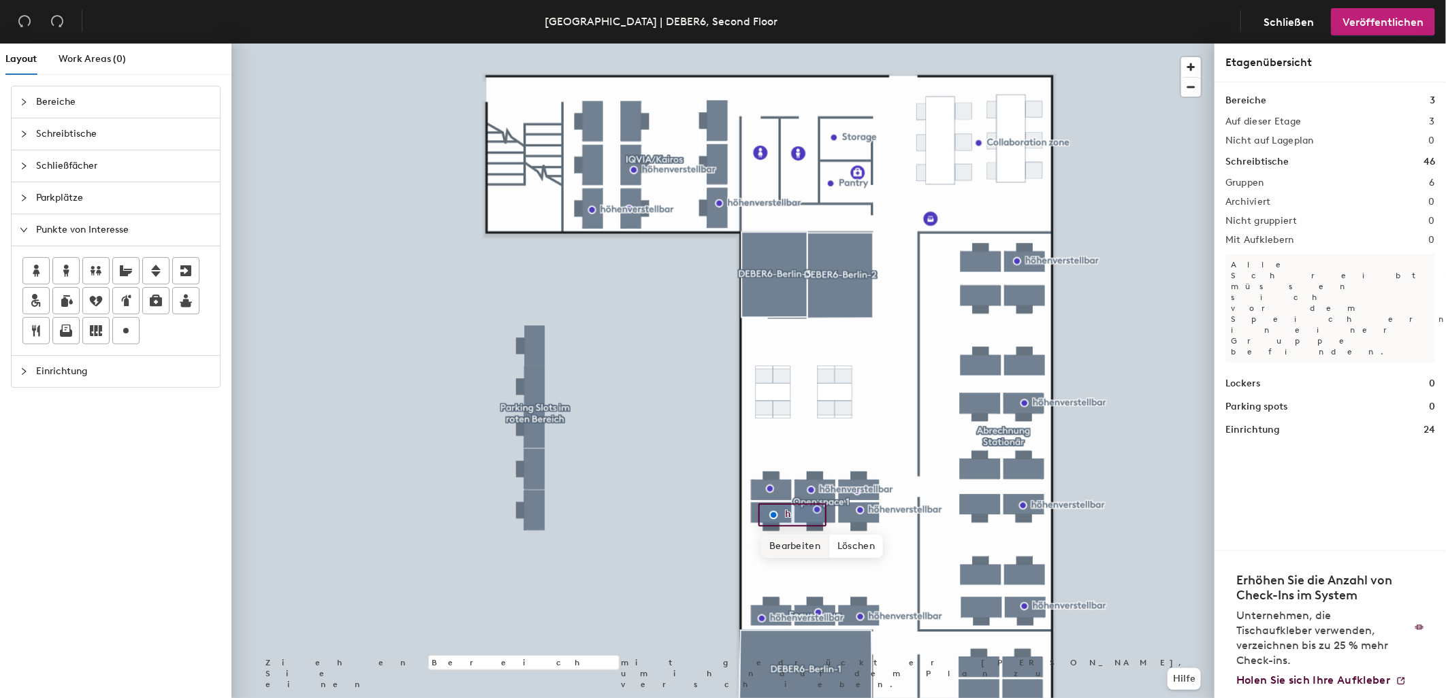
click at [807, 44] on div at bounding box center [722, 44] width 983 height 0
click at [845, 535] on span "Bearbeiten" at bounding box center [839, 541] width 68 height 23
click at [910, 507] on input "höhenverstellbar" at bounding box center [874, 509] width 98 height 19
drag, startPoint x: 909, startPoint y: 507, endPoint x: 834, endPoint y: 508, distance: 74.9
click at [834, 508] on input "höhenverstellbar" at bounding box center [874, 509] width 98 height 19
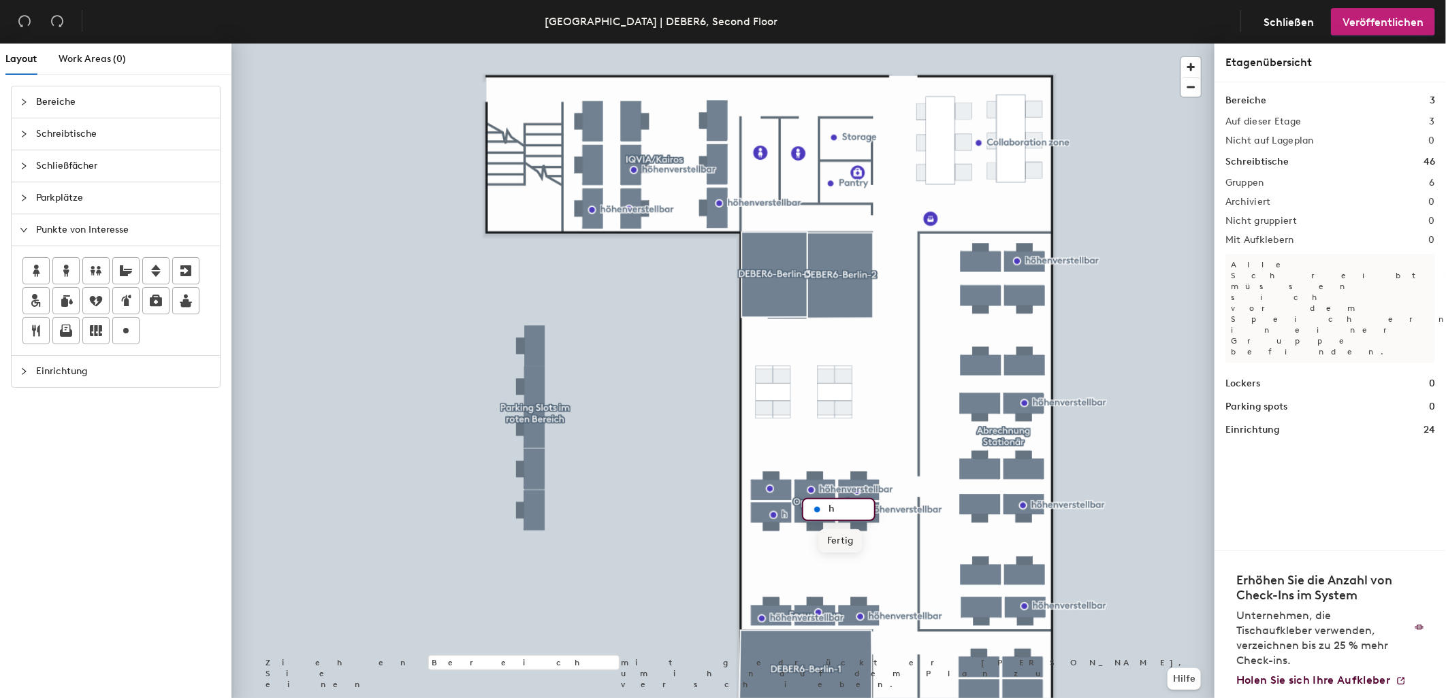
type input "h"
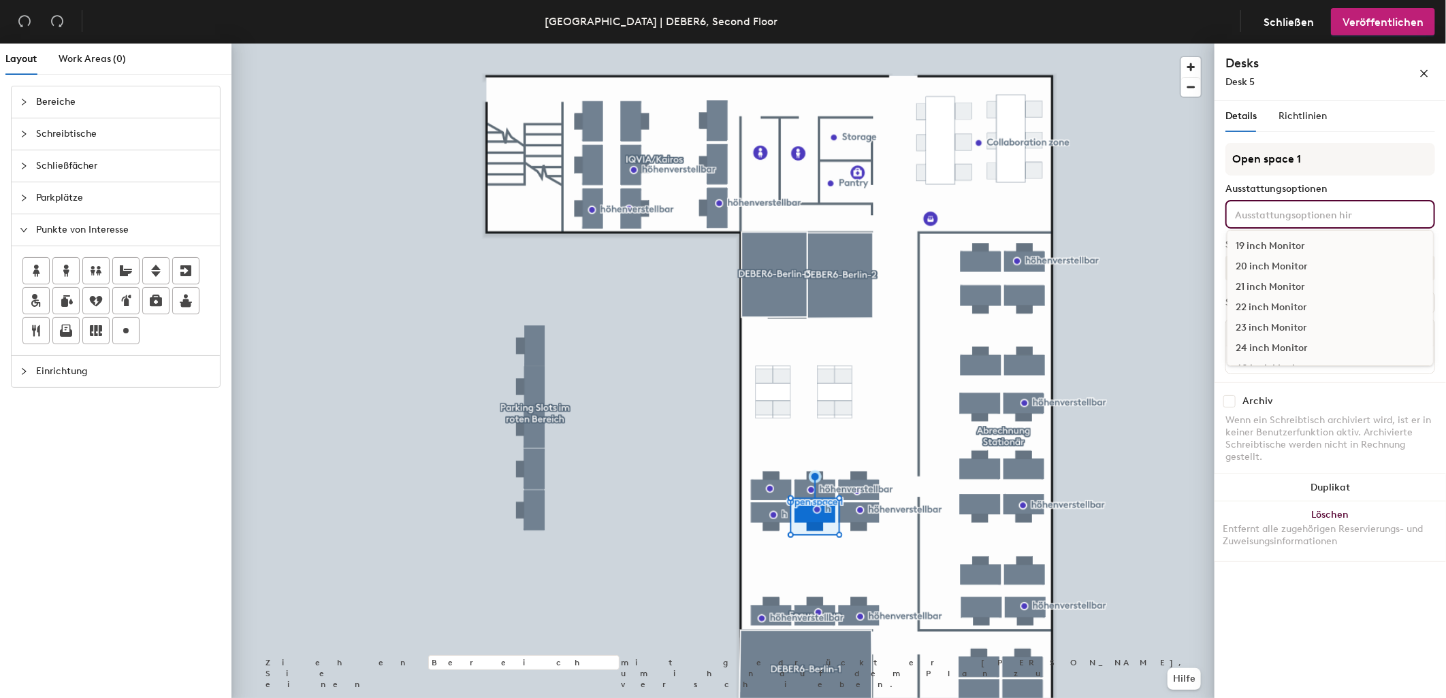
click at [1271, 212] on input at bounding box center [1293, 214] width 123 height 16
click at [1289, 261] on div "Adjustable Height" at bounding box center [1330, 265] width 206 height 20
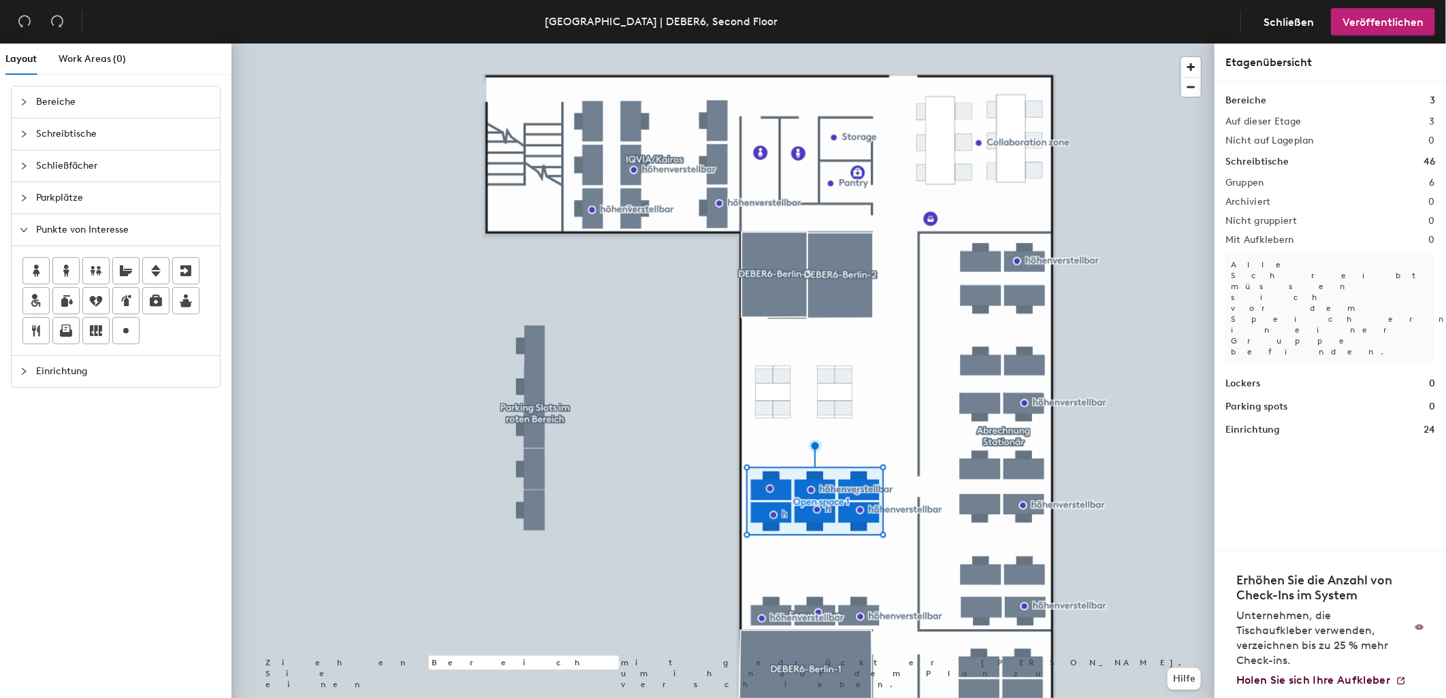
click at [909, 44] on div at bounding box center [722, 44] width 983 height 0
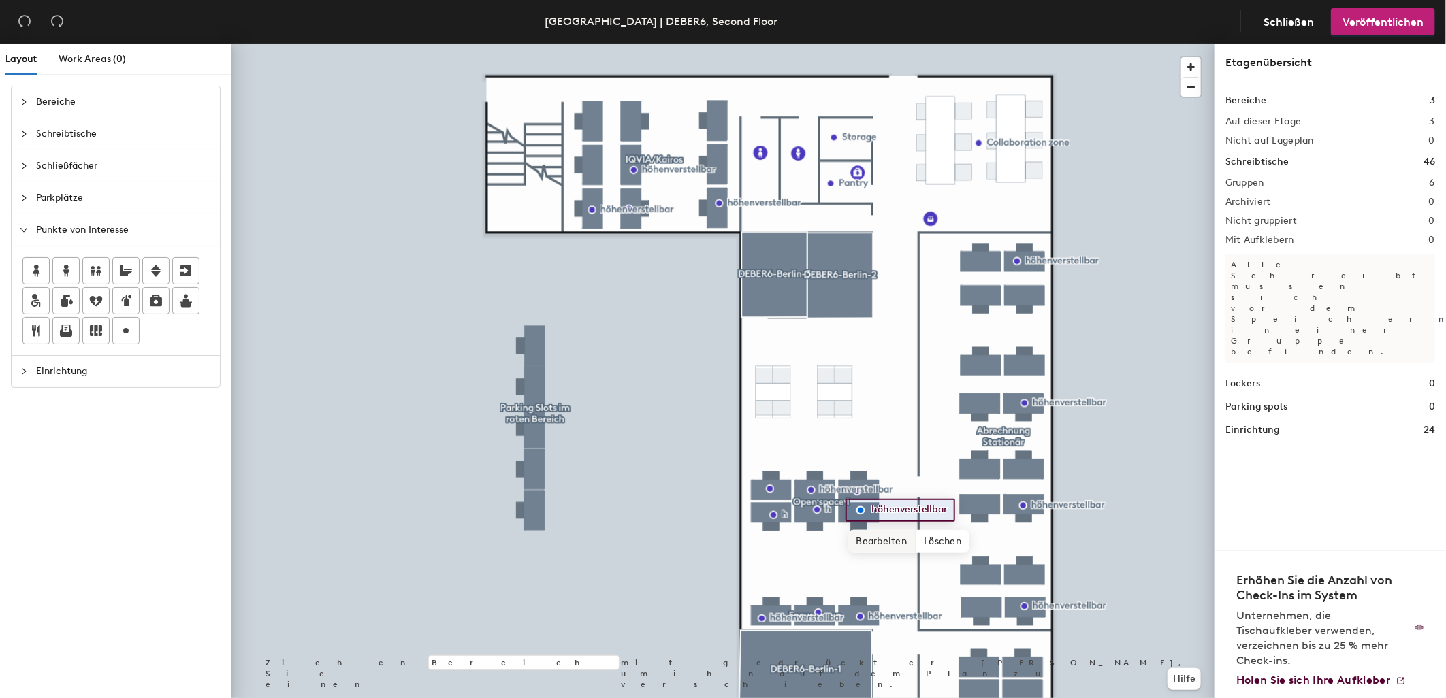
click at [900, 538] on span "Bearbeiten" at bounding box center [882, 541] width 68 height 23
click at [946, 509] on input "höhenverstellbar" at bounding box center [918, 510] width 98 height 19
type input "h"
click at [895, 540] on span "Fertig" at bounding box center [883, 541] width 43 height 23
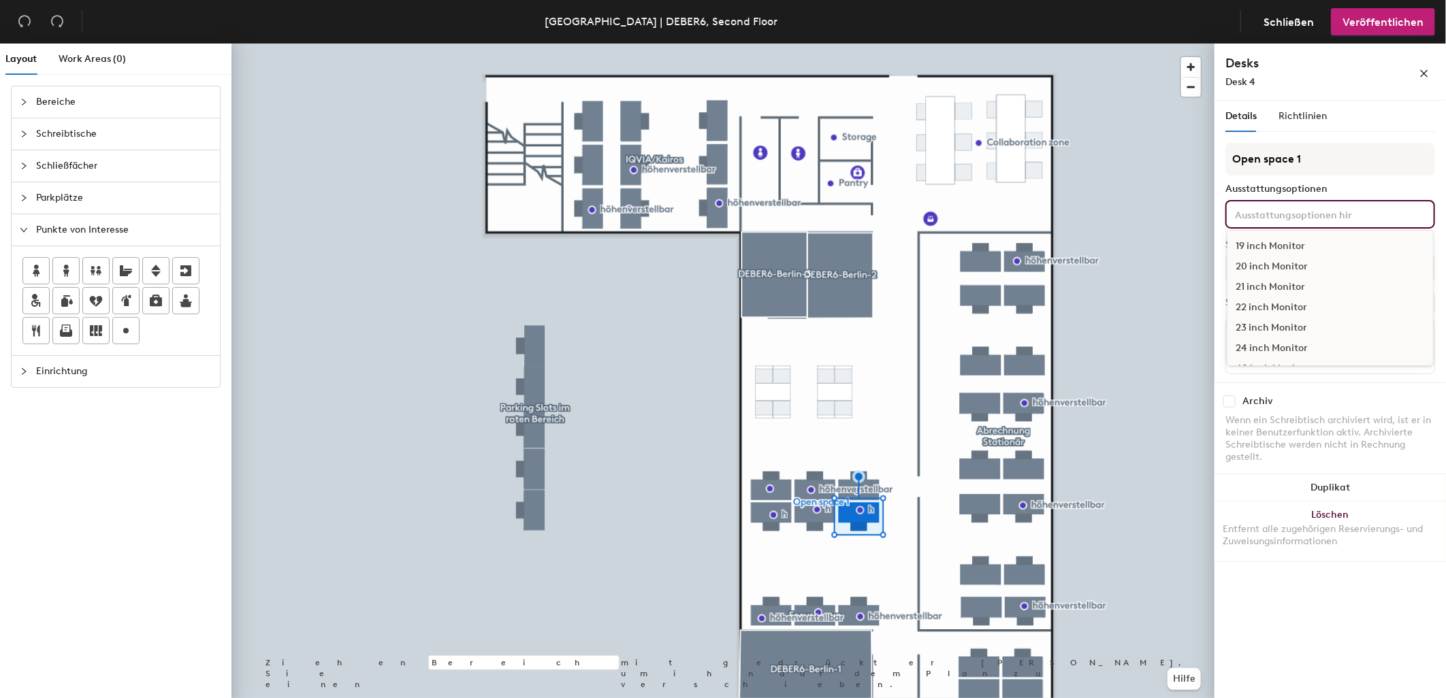
click at [1274, 214] on input at bounding box center [1293, 214] width 123 height 16
click at [1298, 260] on div "Adjustable Height" at bounding box center [1330, 265] width 206 height 20
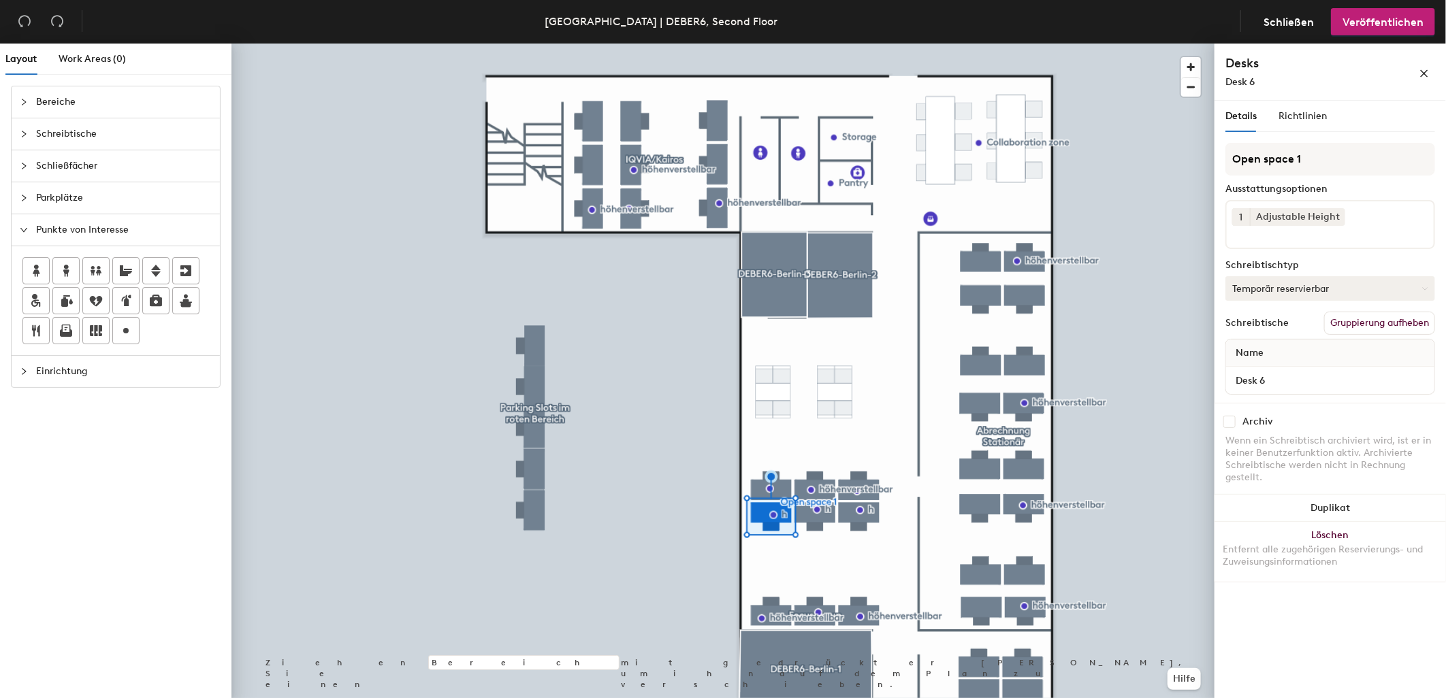
click at [1278, 278] on button "Temporär reservierbar" at bounding box center [1330, 288] width 210 height 25
click at [1269, 329] on div "Zugewiesen" at bounding box center [1294, 331] width 136 height 20
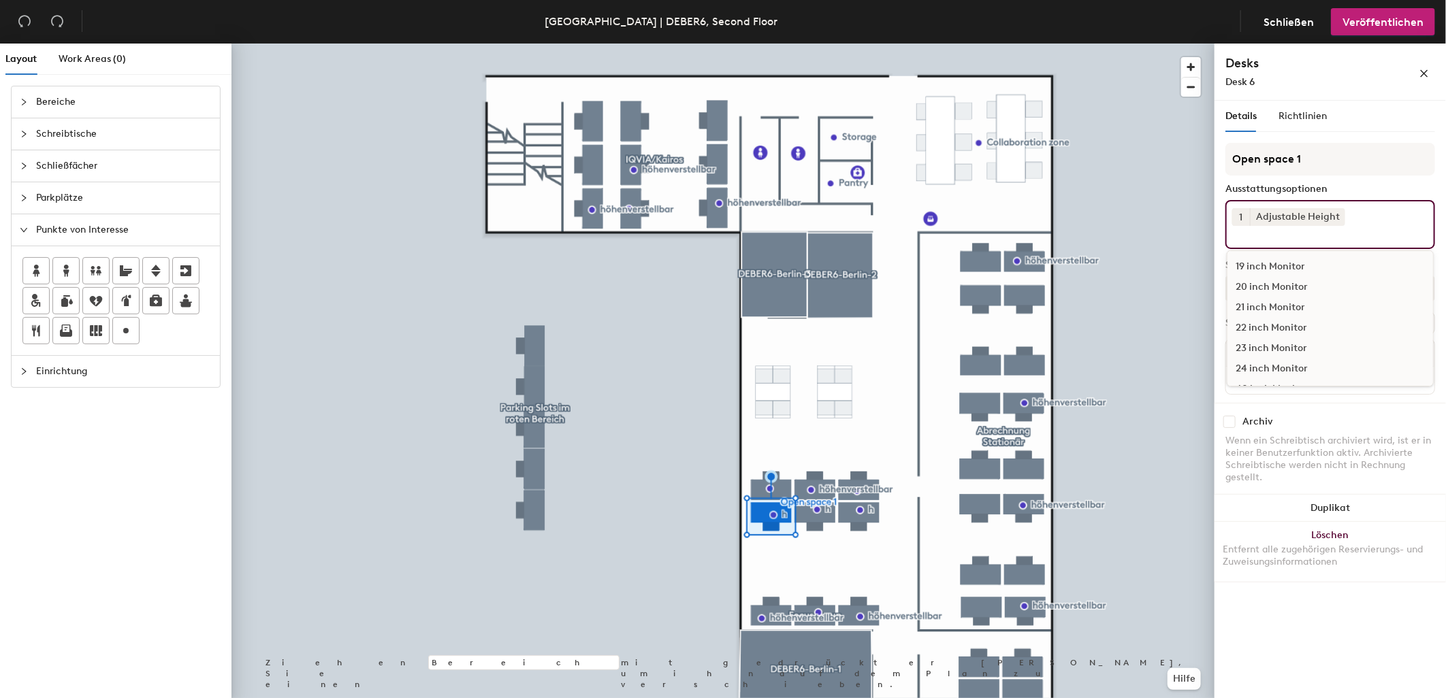
click at [1370, 215] on div "1 Adjustable Height 19 inch Monitor 20 inch Monitor 21 inch Monitor 22 inch Mon…" at bounding box center [1330, 224] width 210 height 49
click at [1282, 288] on div "24 inch Monitor" at bounding box center [1330, 293] width 206 height 20
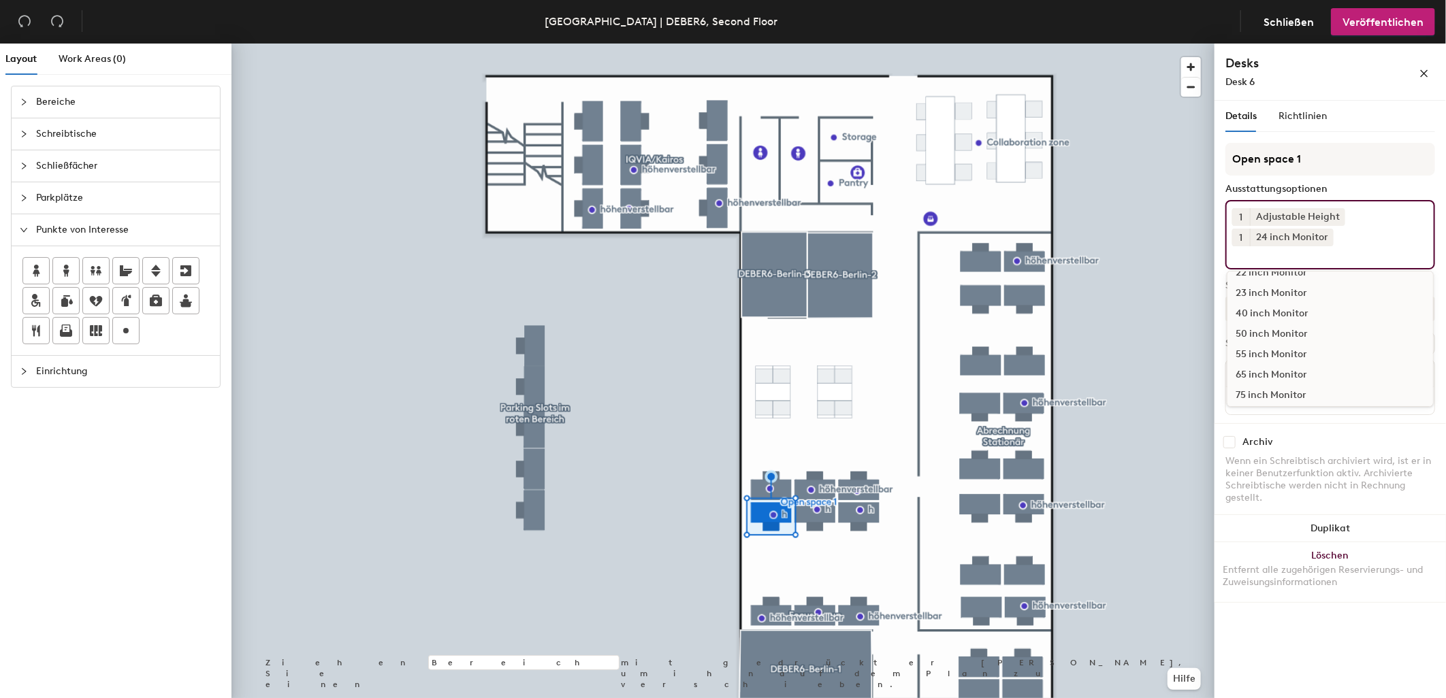
click at [1246, 237] on button "1" at bounding box center [1241, 238] width 18 height 18
click at [1326, 232] on icon at bounding box center [1326, 237] width 10 height 10
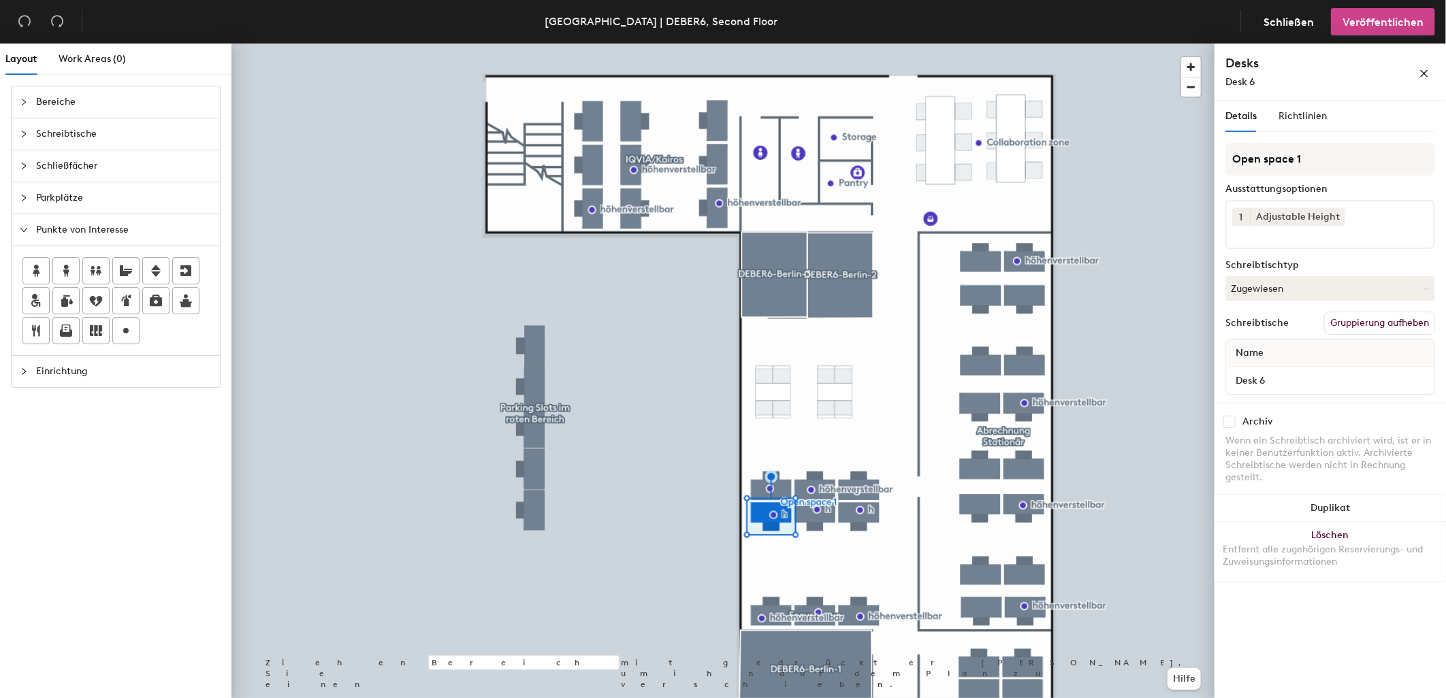
click at [1350, 24] on span "Veröffentlichen" at bounding box center [1382, 22] width 81 height 13
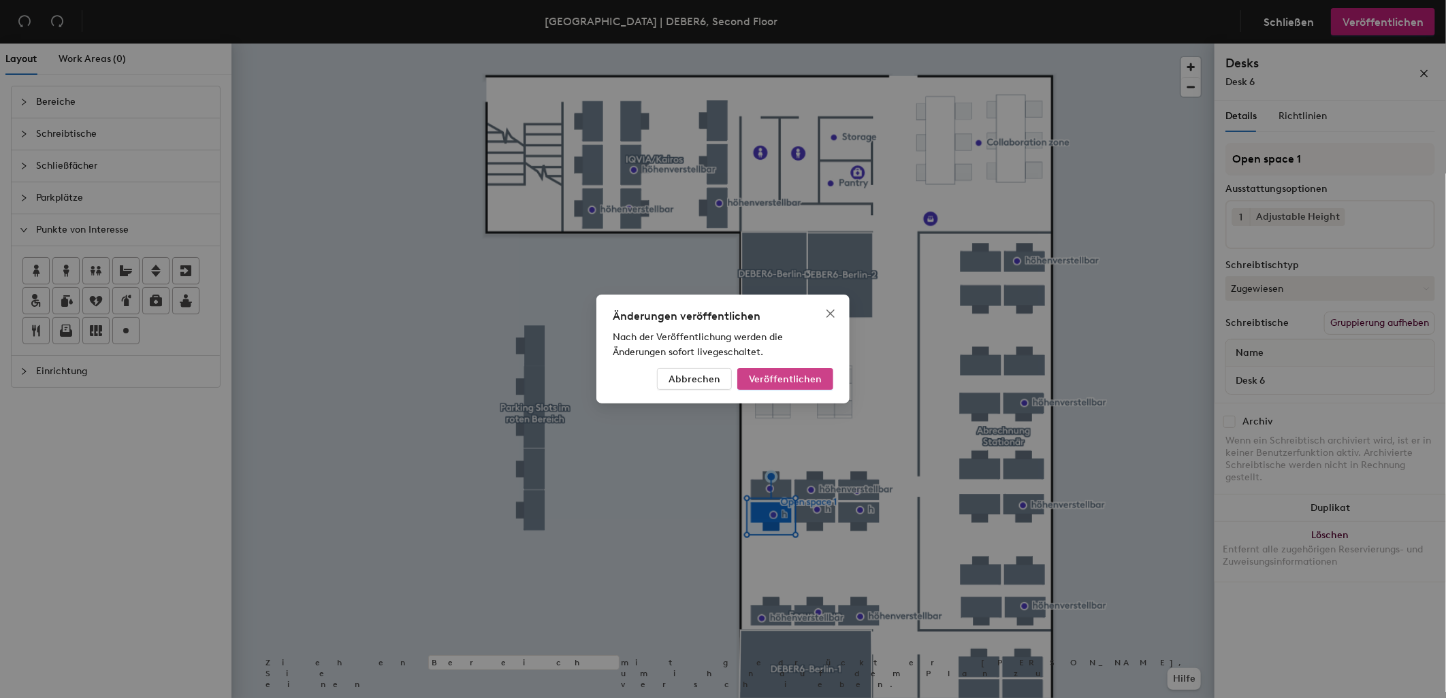
click at [826, 378] on button "Veröffentlichen" at bounding box center [785, 379] width 96 height 22
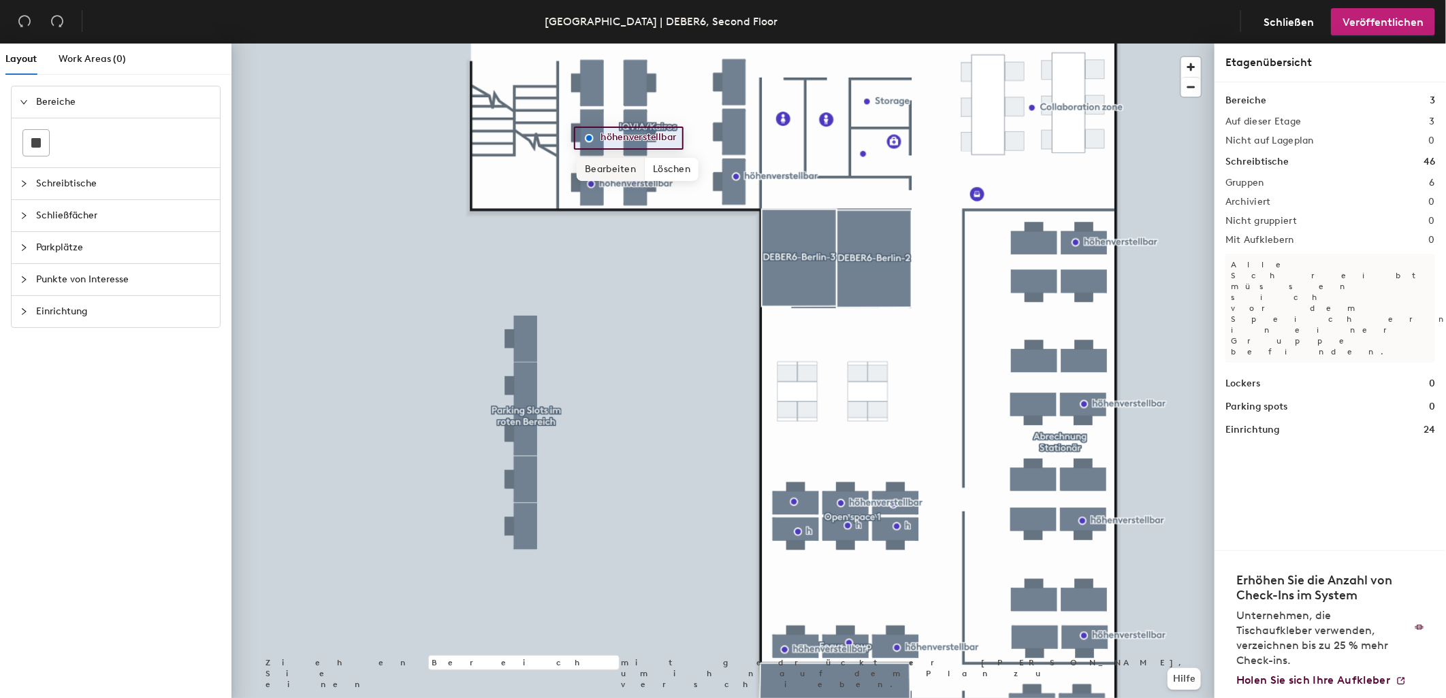
click at [614, 169] on span "Bearbeiten" at bounding box center [611, 169] width 68 height 23
click at [675, 135] on input "höhenverstellbar" at bounding box center [646, 138] width 98 height 19
click at [673, 135] on input "höhenverstellbar" at bounding box center [646, 138] width 98 height 19
click at [675, 135] on input "höhenverstellbar" at bounding box center [646, 138] width 98 height 19
type input "h"
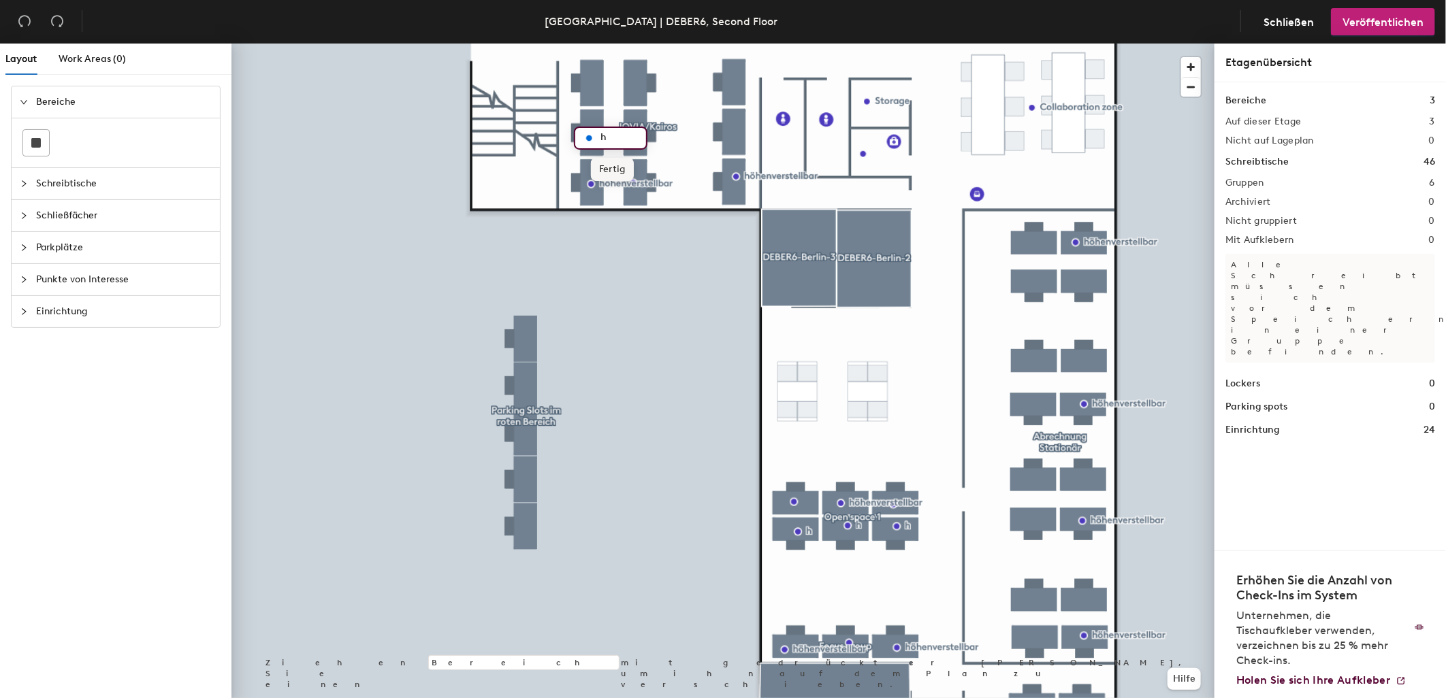
click at [620, 164] on span "Fertig" at bounding box center [612, 169] width 43 height 23
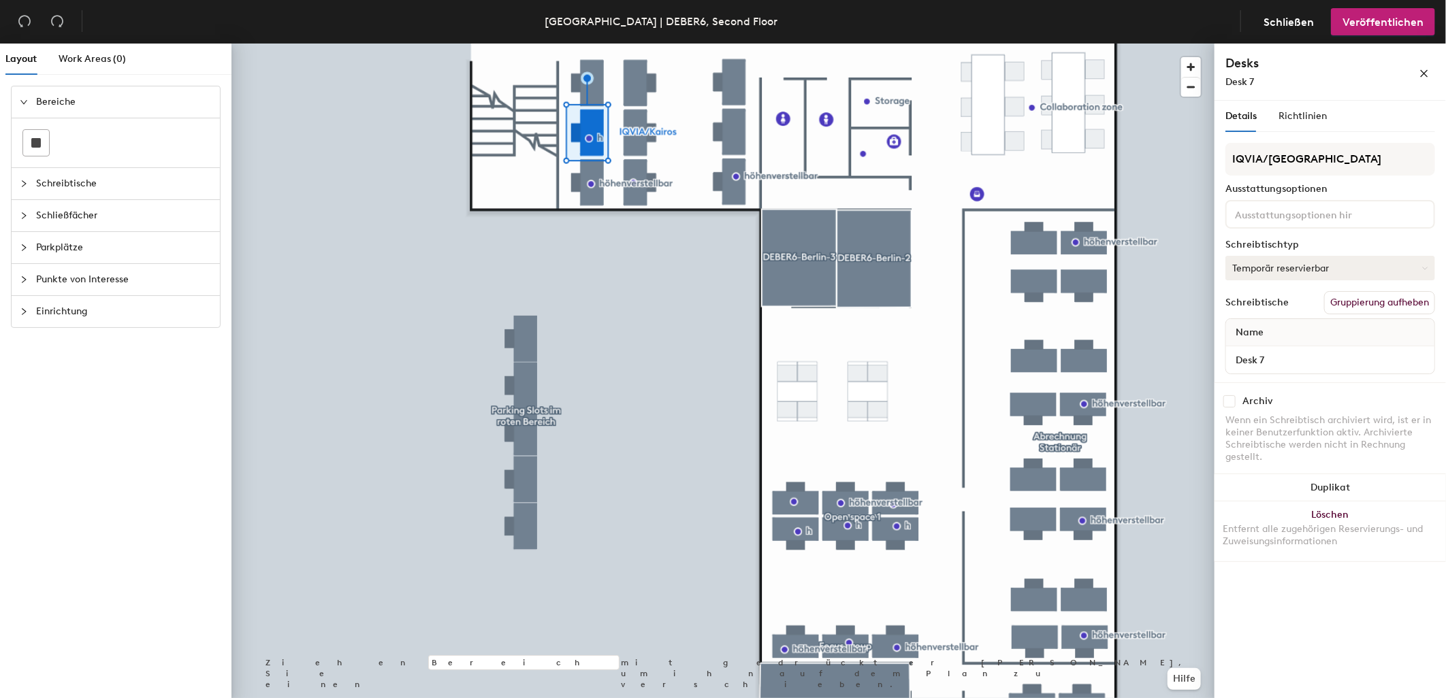
click at [1305, 263] on button "Temporär reservierbar" at bounding box center [1330, 268] width 210 height 25
click at [1267, 305] on div "Zugewiesen" at bounding box center [1294, 310] width 136 height 20
click at [1379, 16] on span "Veröffentlichen" at bounding box center [1382, 22] width 81 height 13
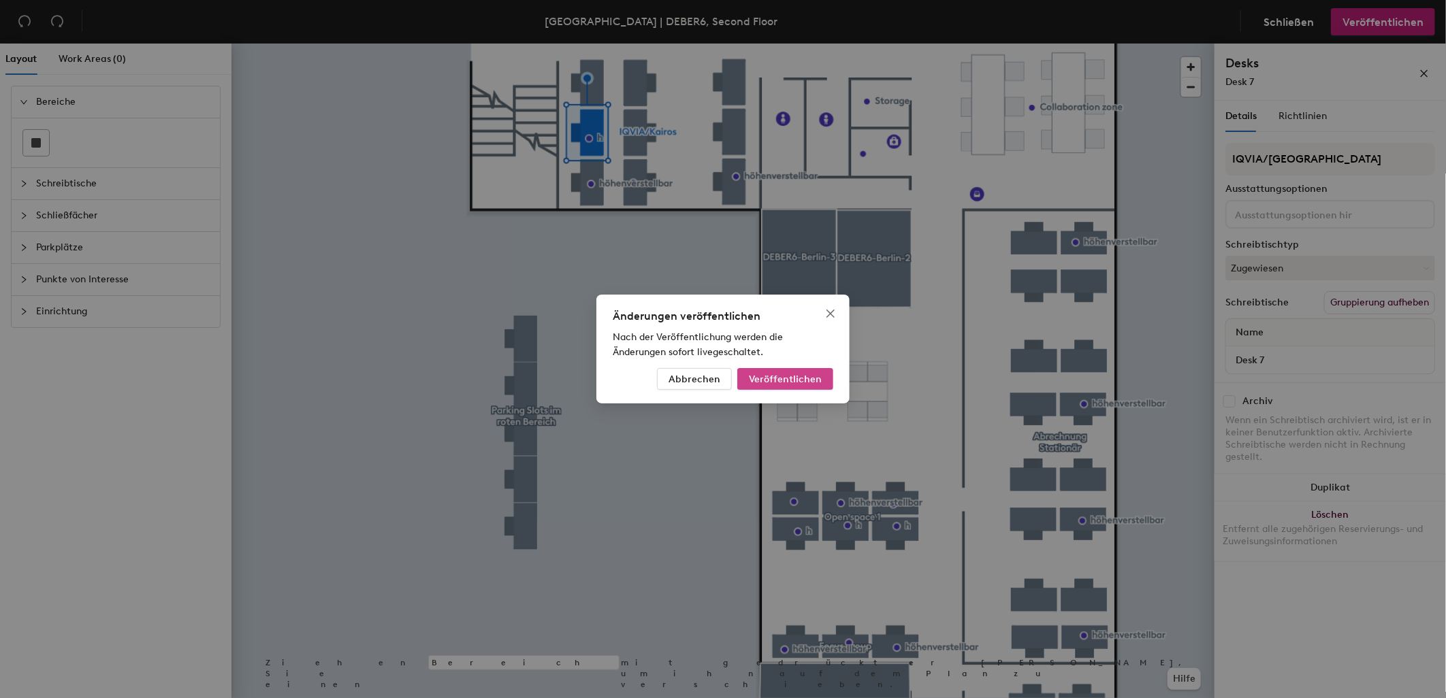
click at [797, 377] on span "Veröffentlichen" at bounding box center [785, 380] width 73 height 12
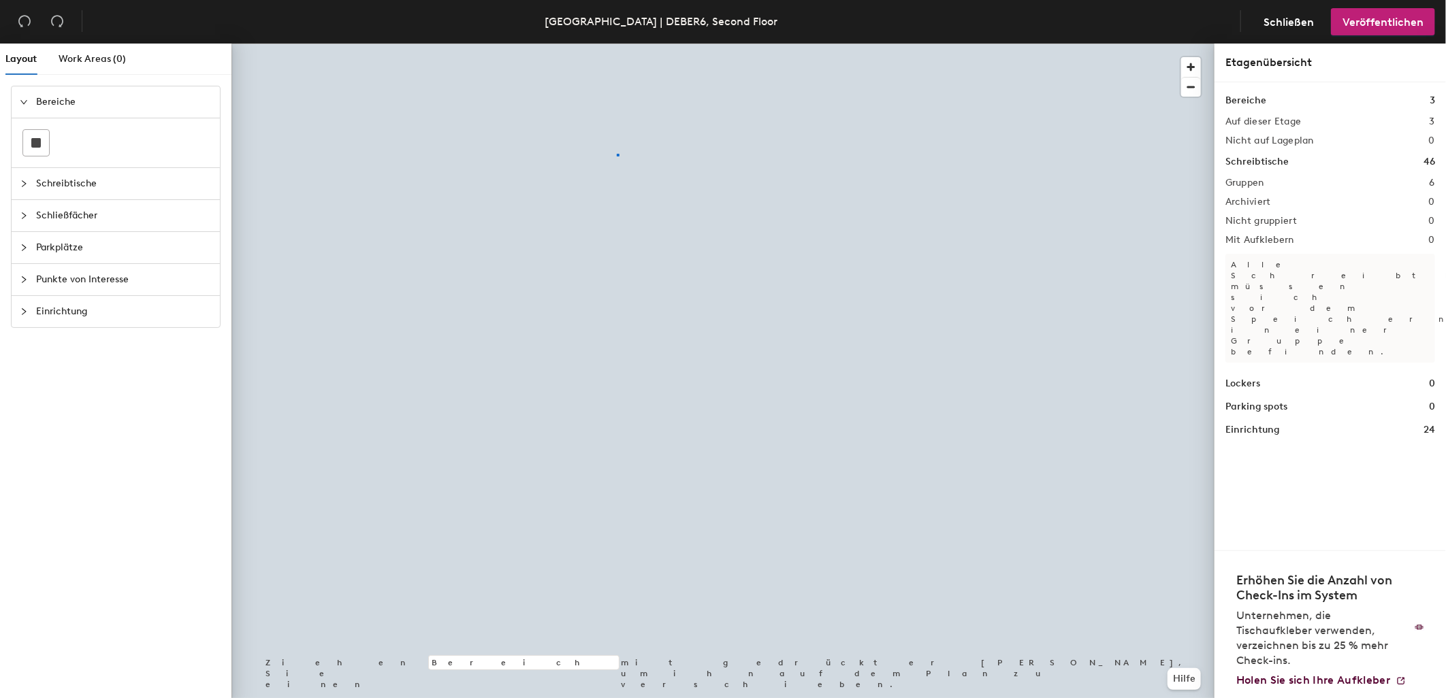
click at [617, 44] on div at bounding box center [722, 44] width 983 height 0
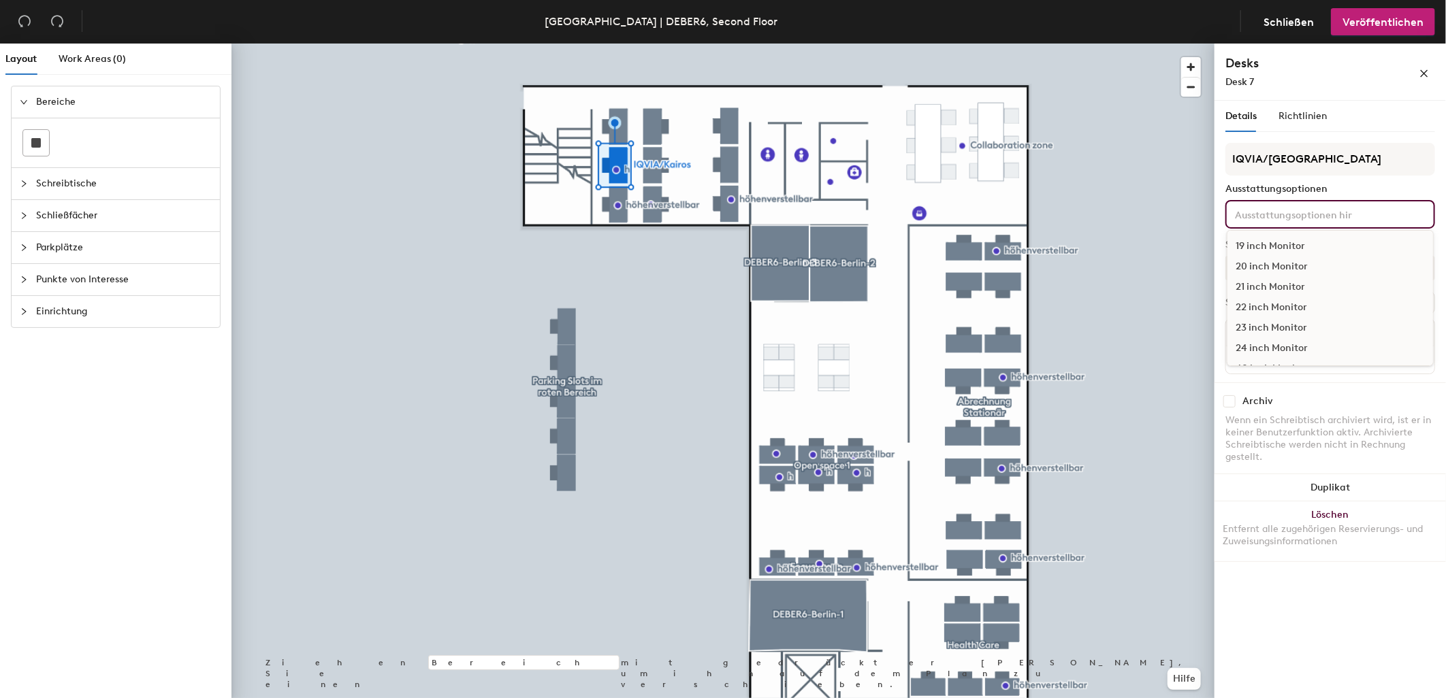
click at [1278, 206] on input at bounding box center [1293, 214] width 123 height 16
click at [1302, 338] on div "Adjustable Height" at bounding box center [1330, 340] width 206 height 20
click at [1296, 216] on input at bounding box center [1293, 214] width 123 height 16
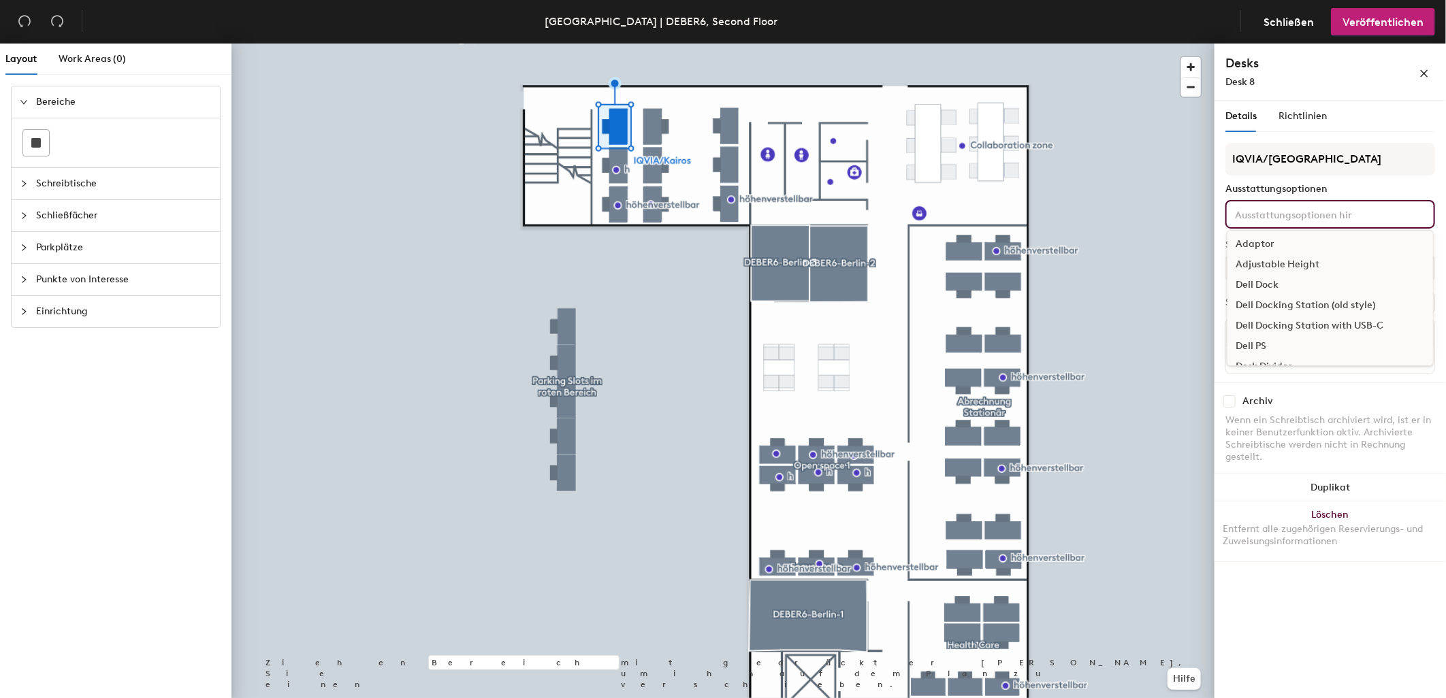
click at [1281, 259] on div "Adjustable Height" at bounding box center [1330, 265] width 206 height 20
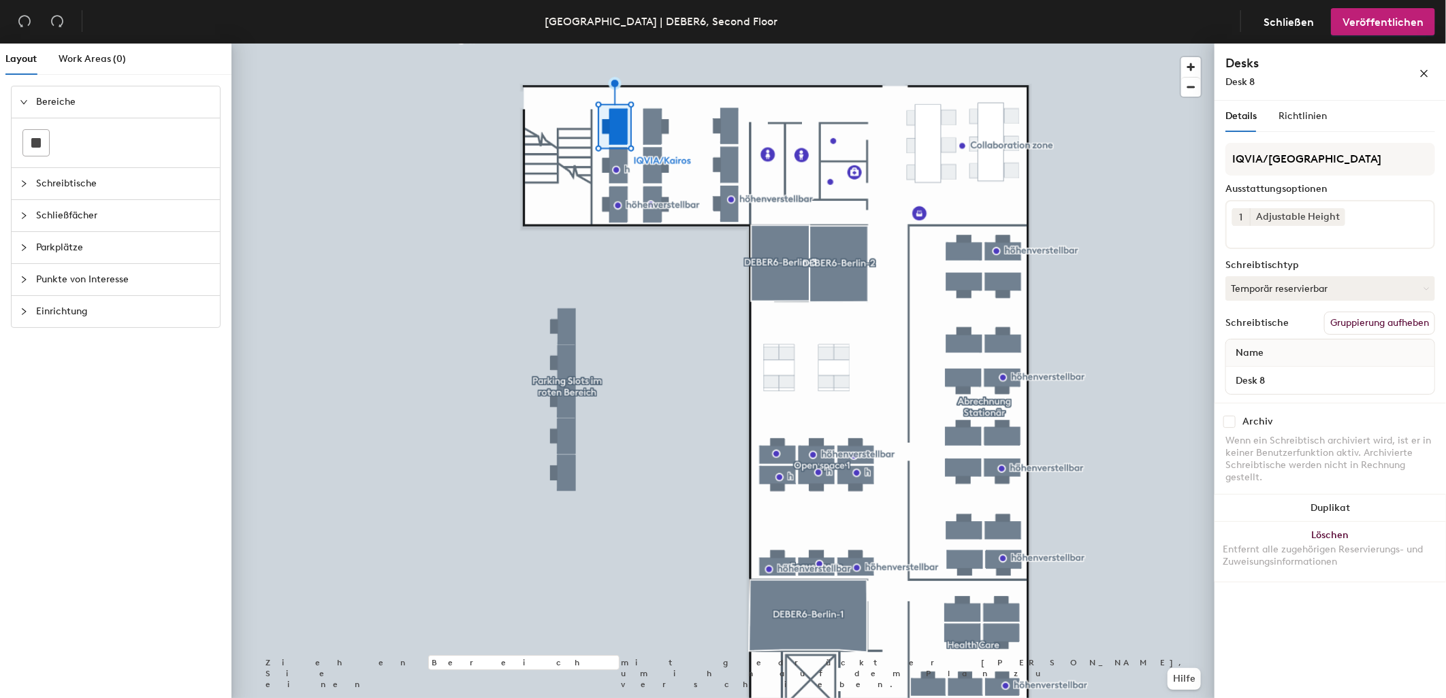
click at [85, 277] on span "Punkte von Interesse" at bounding box center [124, 279] width 176 height 31
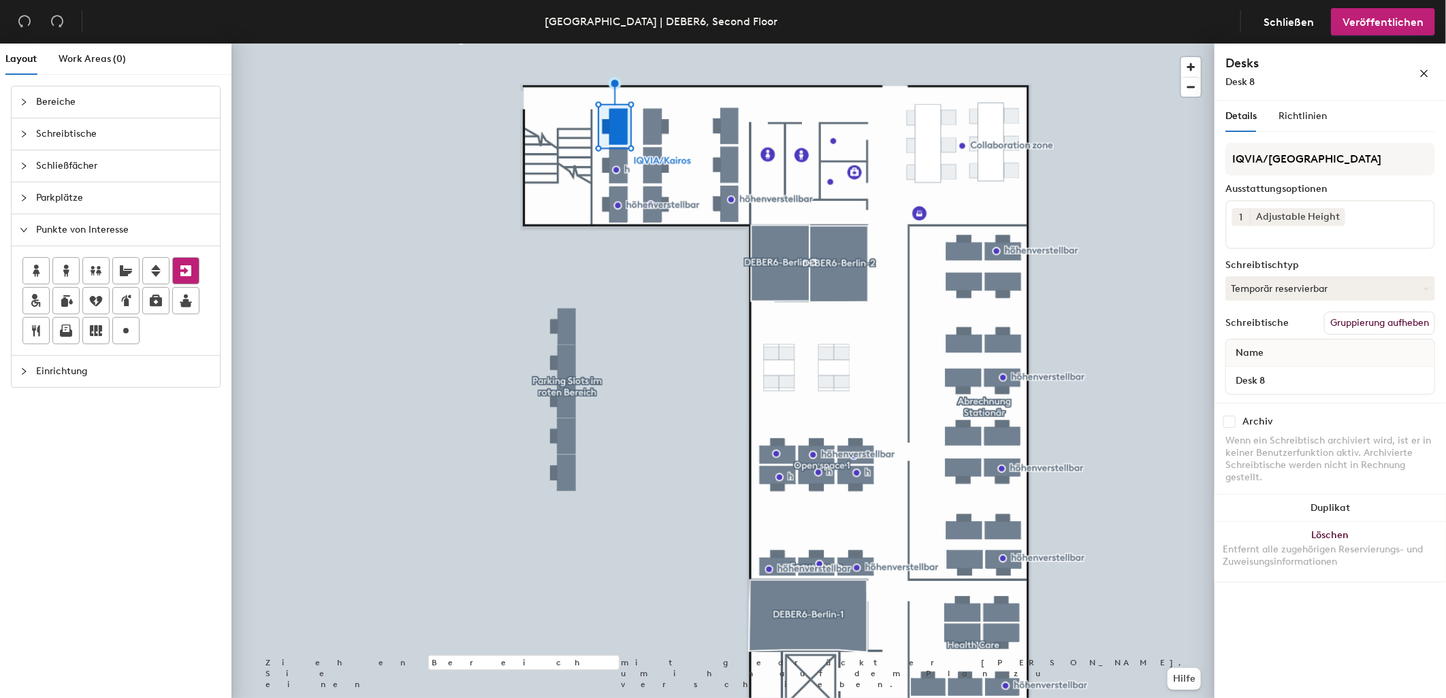
click at [617, 126] on div "Layout Work Areas (0) Bereiche Schreibtische Schließfächer Parkplätze Punkte vo…" at bounding box center [723, 374] width 1446 height 660
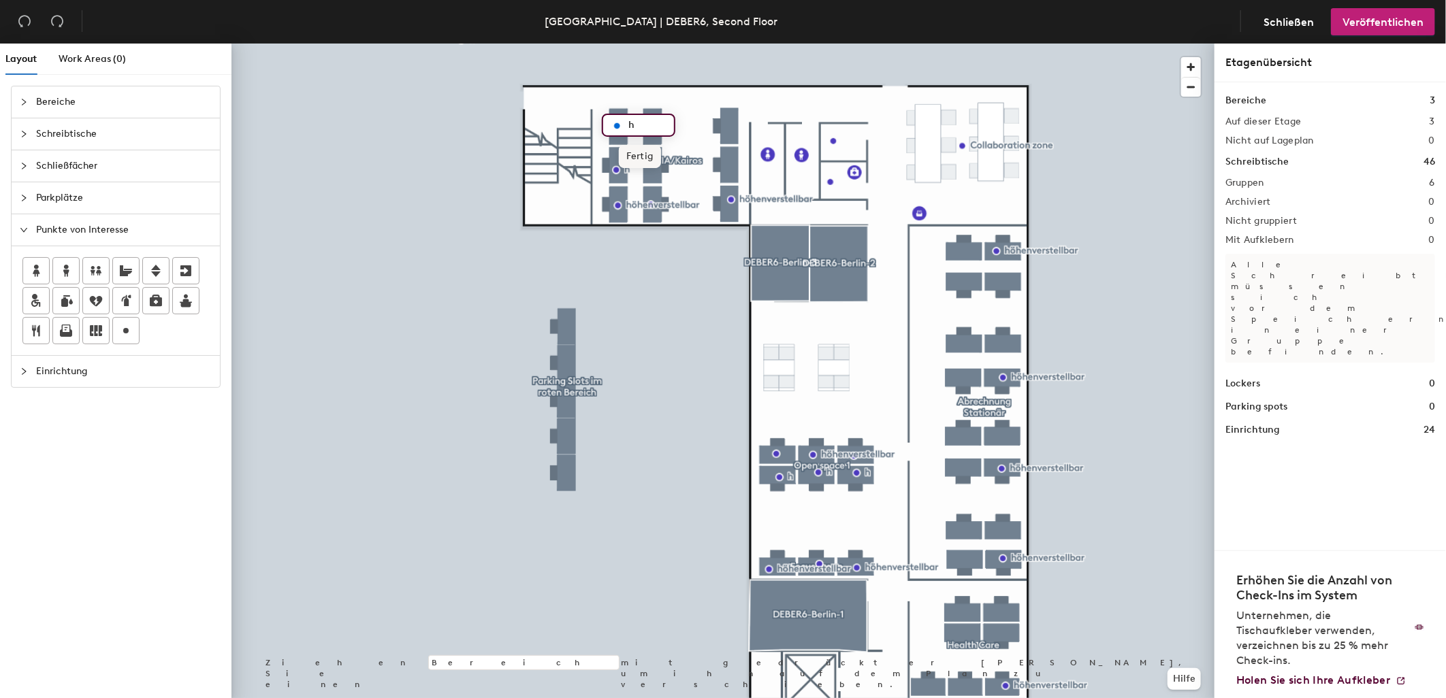
type input "h"
click at [647, 153] on span "Fertig" at bounding box center [640, 156] width 43 height 23
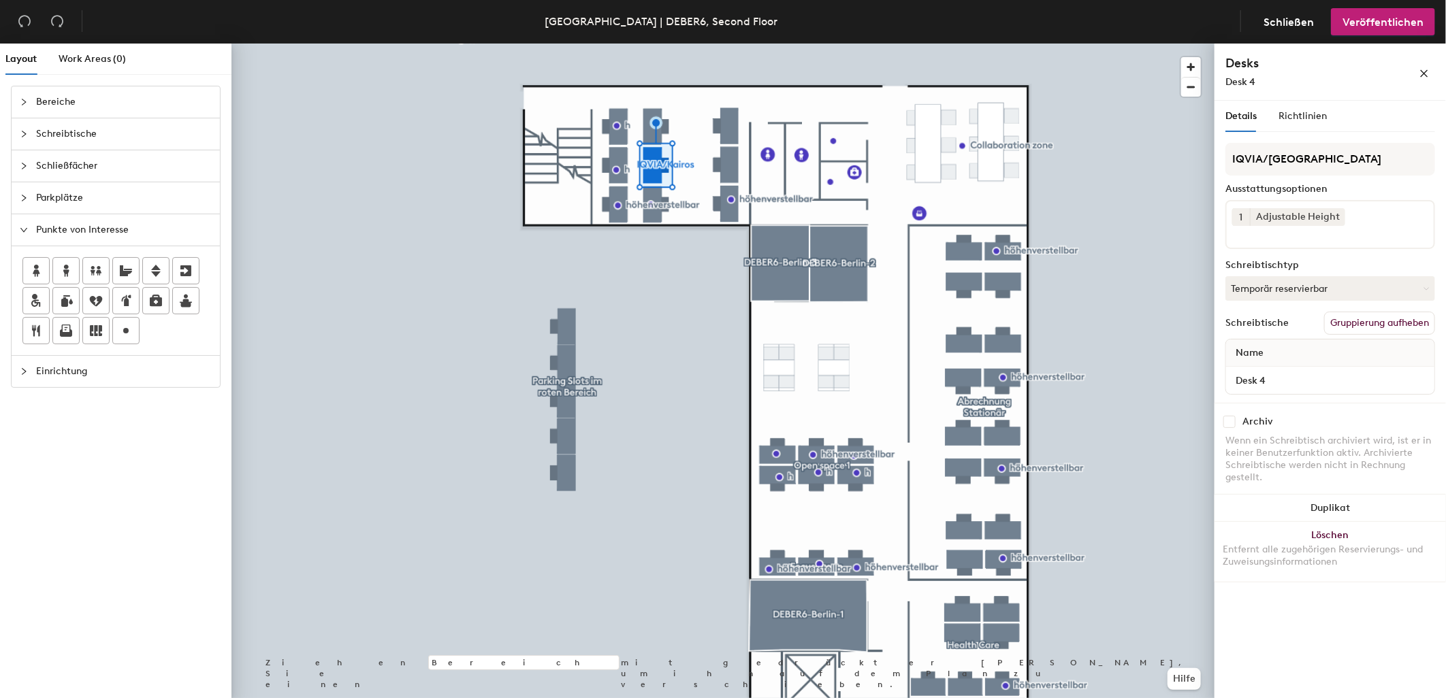
click at [649, 173] on div "Layout Work Areas (0) Bereiche Schreibtische Schließfächer Parkplätze Punkte vo…" at bounding box center [723, 374] width 1446 height 660
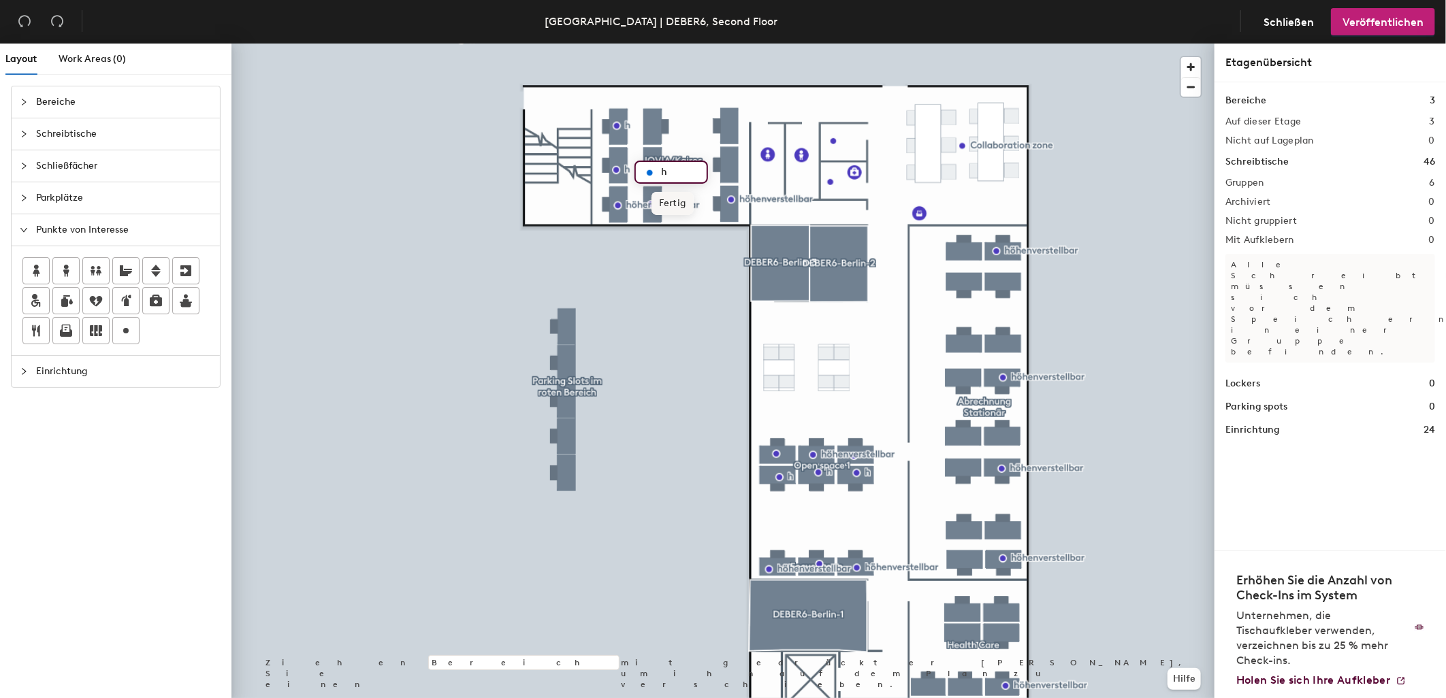
type input "h"
click at [644, 235] on span "Bearbeiten" at bounding box center [640, 236] width 68 height 23
type input "h"
click at [665, 234] on span "Bearbeiten" at bounding box center [672, 235] width 68 height 23
type input "h"
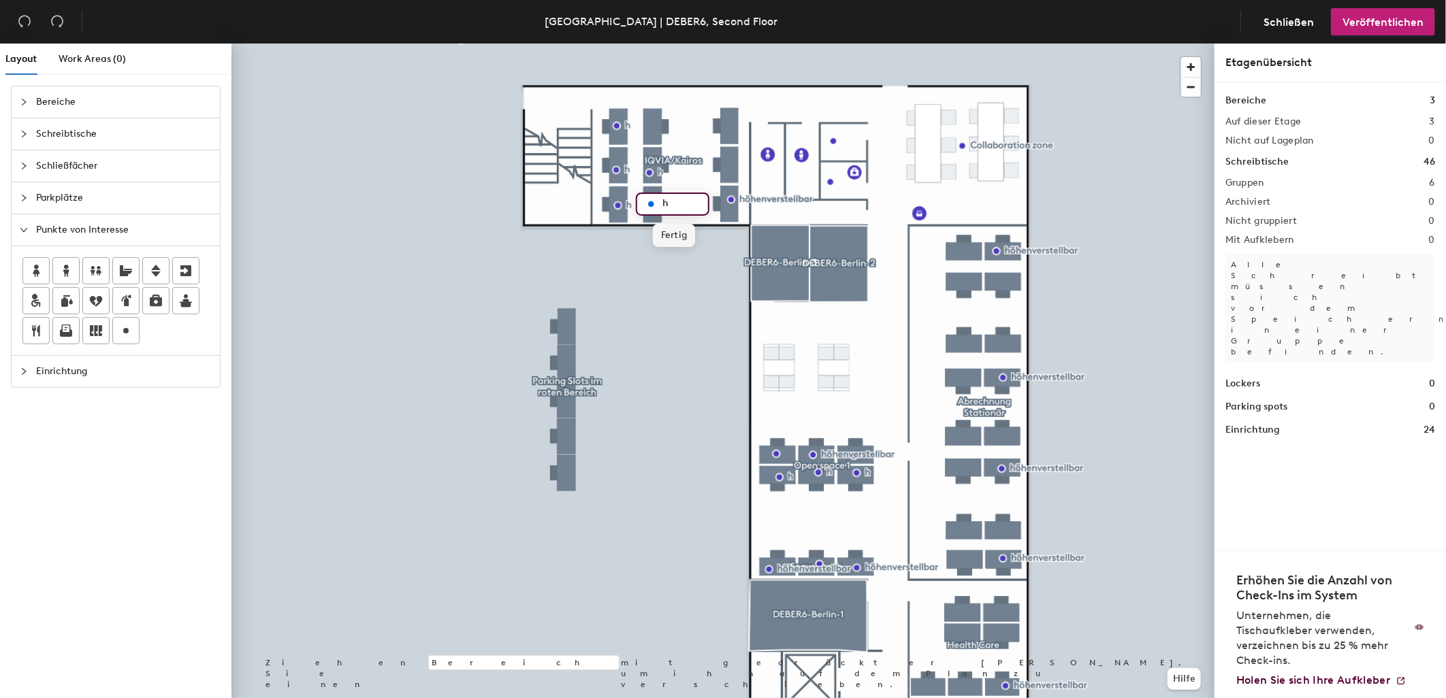
click at [679, 236] on span "Fertig" at bounding box center [674, 235] width 43 height 23
click at [732, 44] on div at bounding box center [722, 44] width 983 height 0
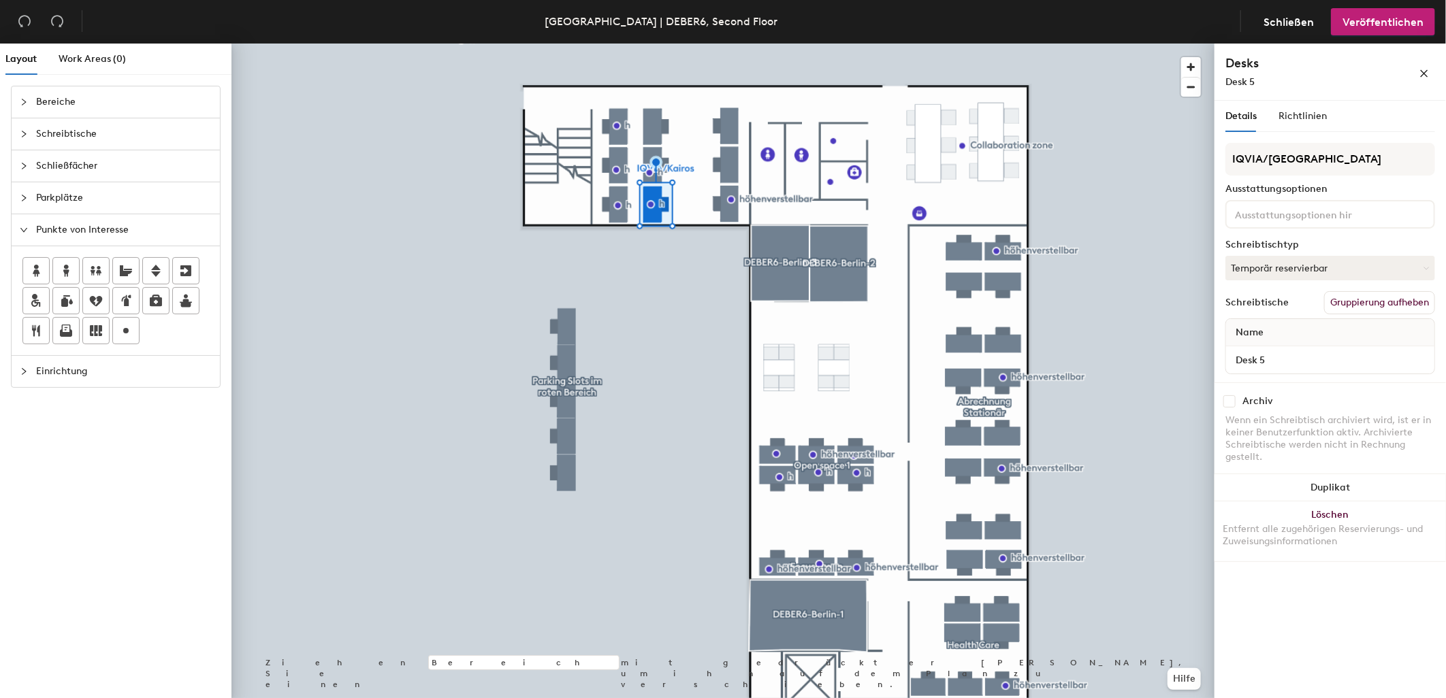
click at [1325, 206] on input at bounding box center [1293, 214] width 123 height 16
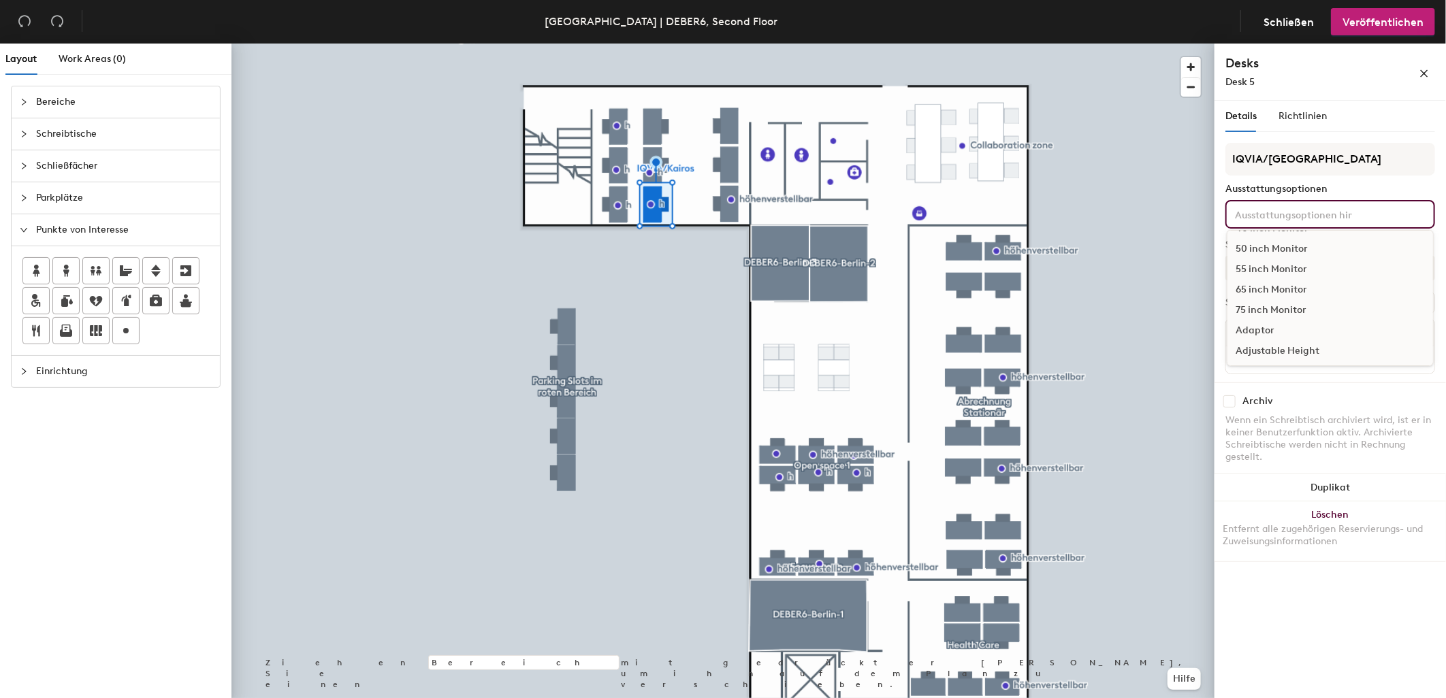
scroll to position [151, 0]
click at [1295, 332] on div "Adjustable Height" at bounding box center [1330, 340] width 206 height 20
click at [1266, 210] on input at bounding box center [1293, 214] width 123 height 16
click at [1274, 257] on div "Adjustable Height" at bounding box center [1330, 265] width 206 height 20
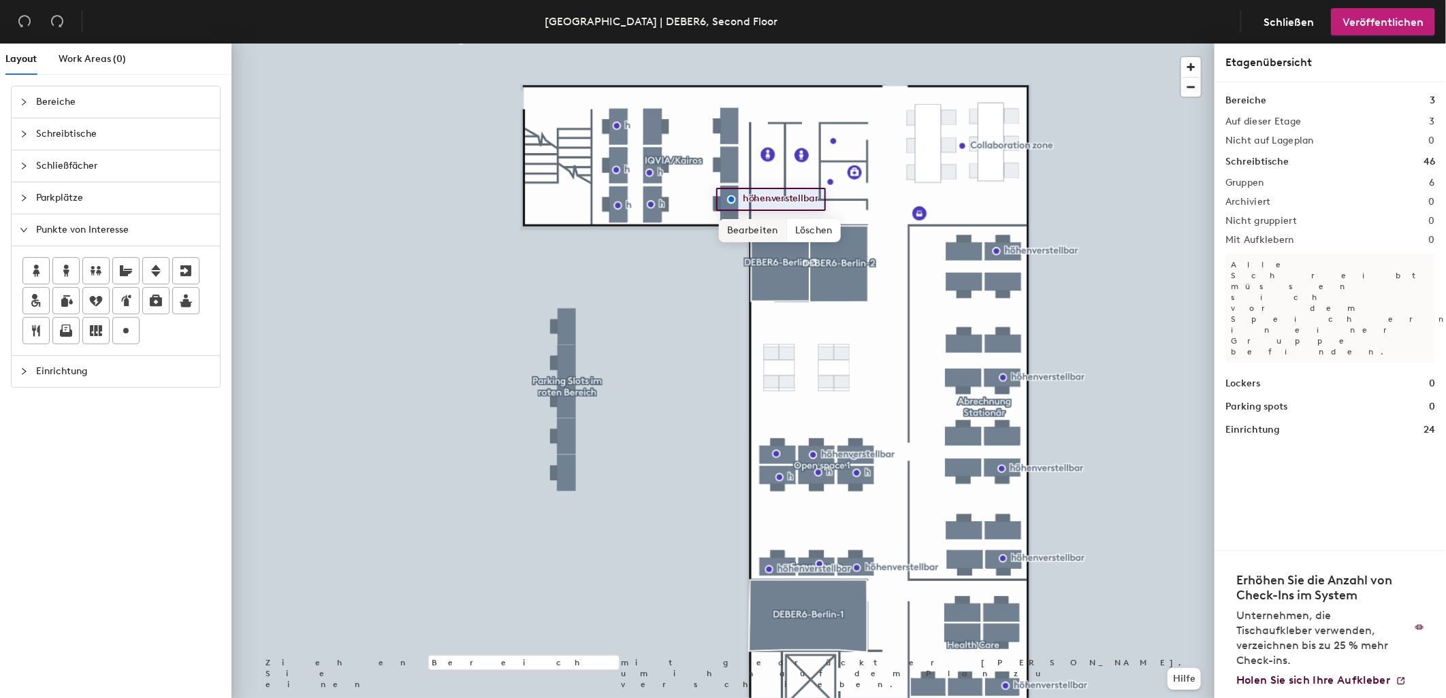
click at [777, 227] on span "Bearbeiten" at bounding box center [753, 230] width 68 height 23
type input "h"
click at [693, 44] on div at bounding box center [722, 44] width 983 height 0
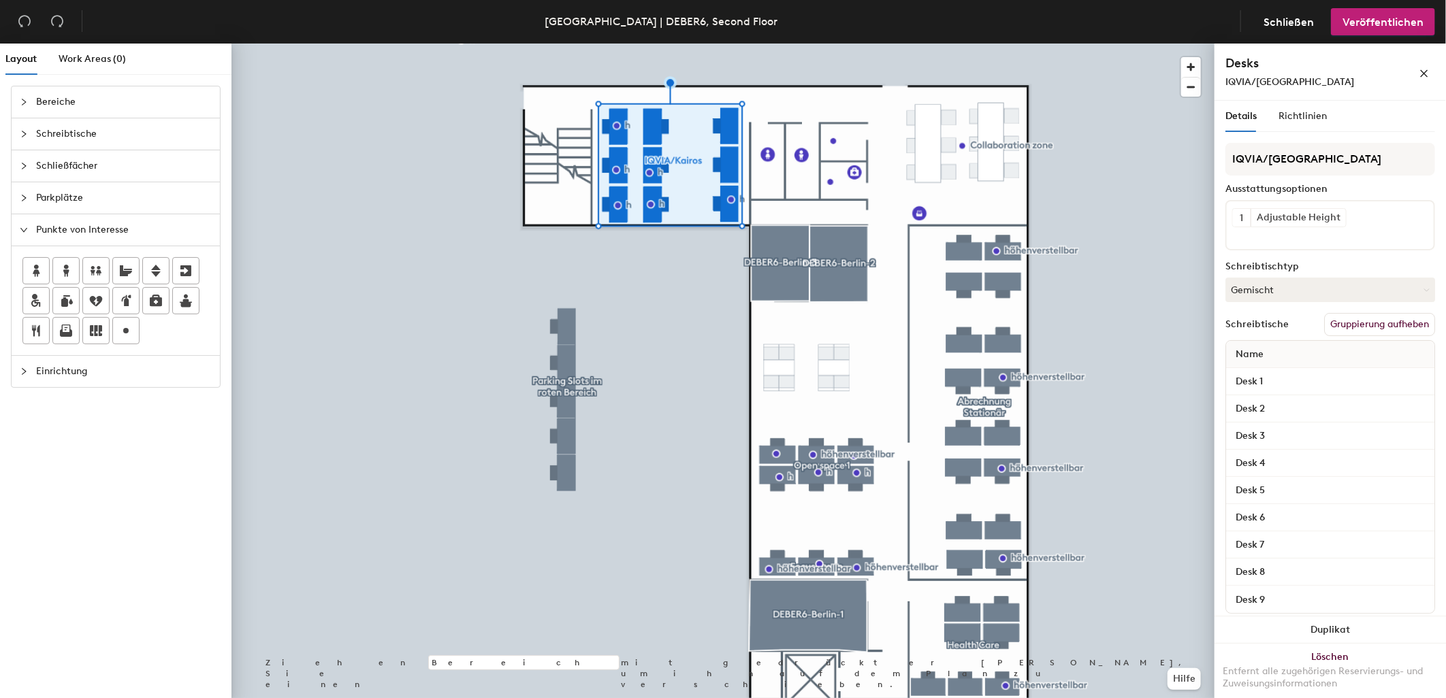
click at [56, 103] on span "Bereiche" at bounding box center [124, 101] width 176 height 31
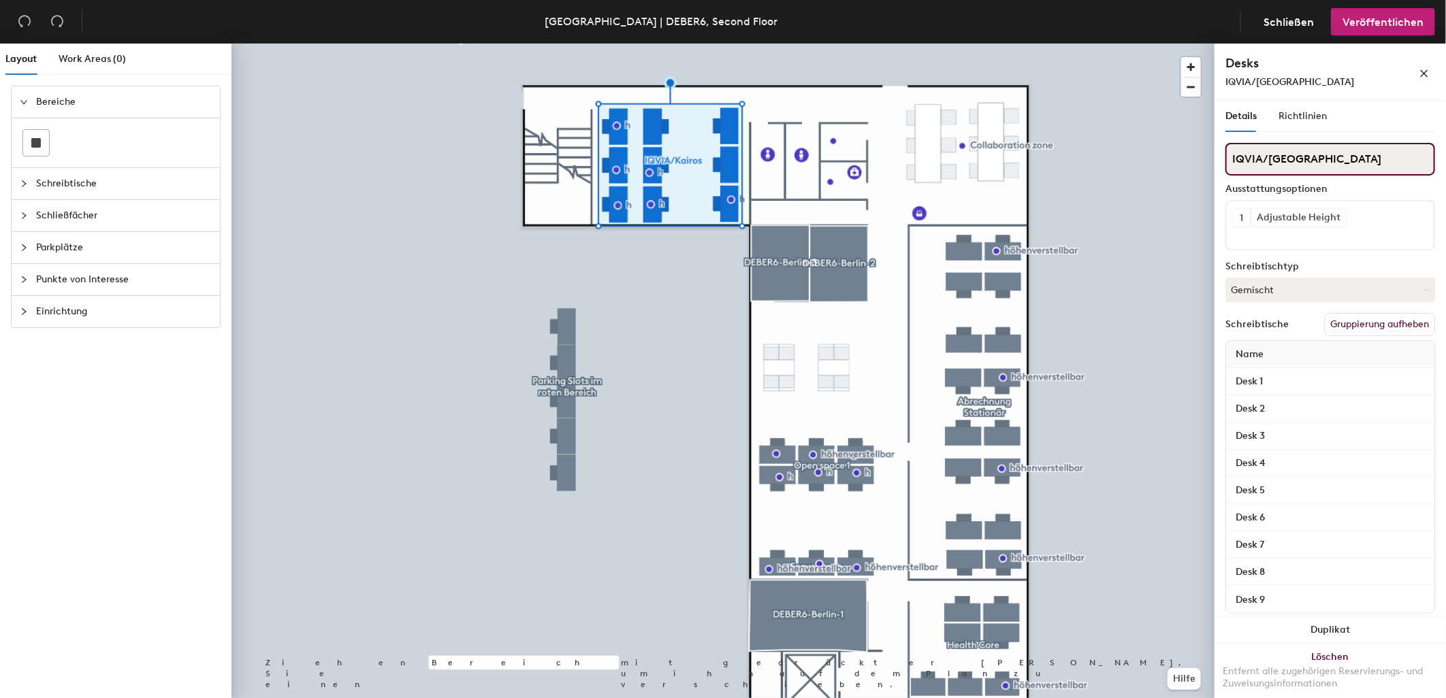
click at [1181, 157] on div "Layout Work Areas (0) Bereiche Schreibtische Schließfächer Parkplätze Punkte vo…" at bounding box center [723, 374] width 1446 height 660
type input "Open Space 2"
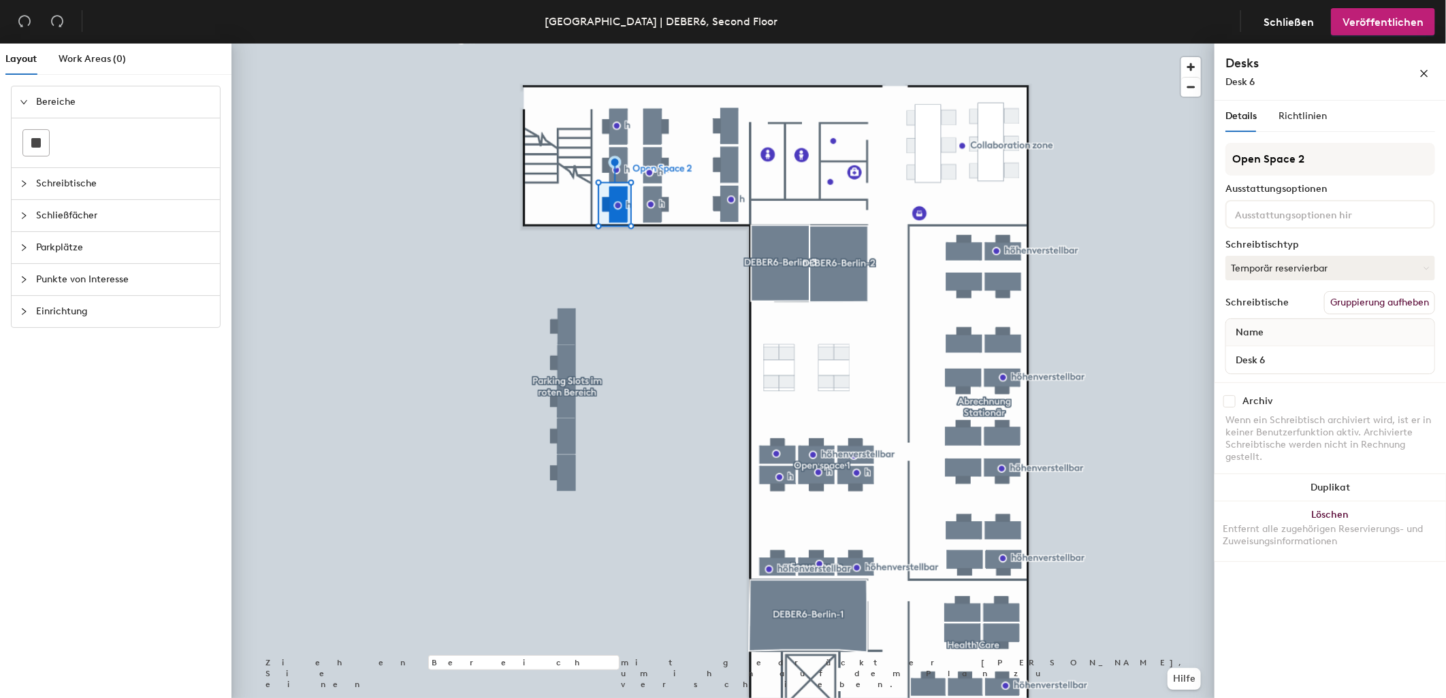
click at [1292, 208] on input at bounding box center [1293, 214] width 123 height 16
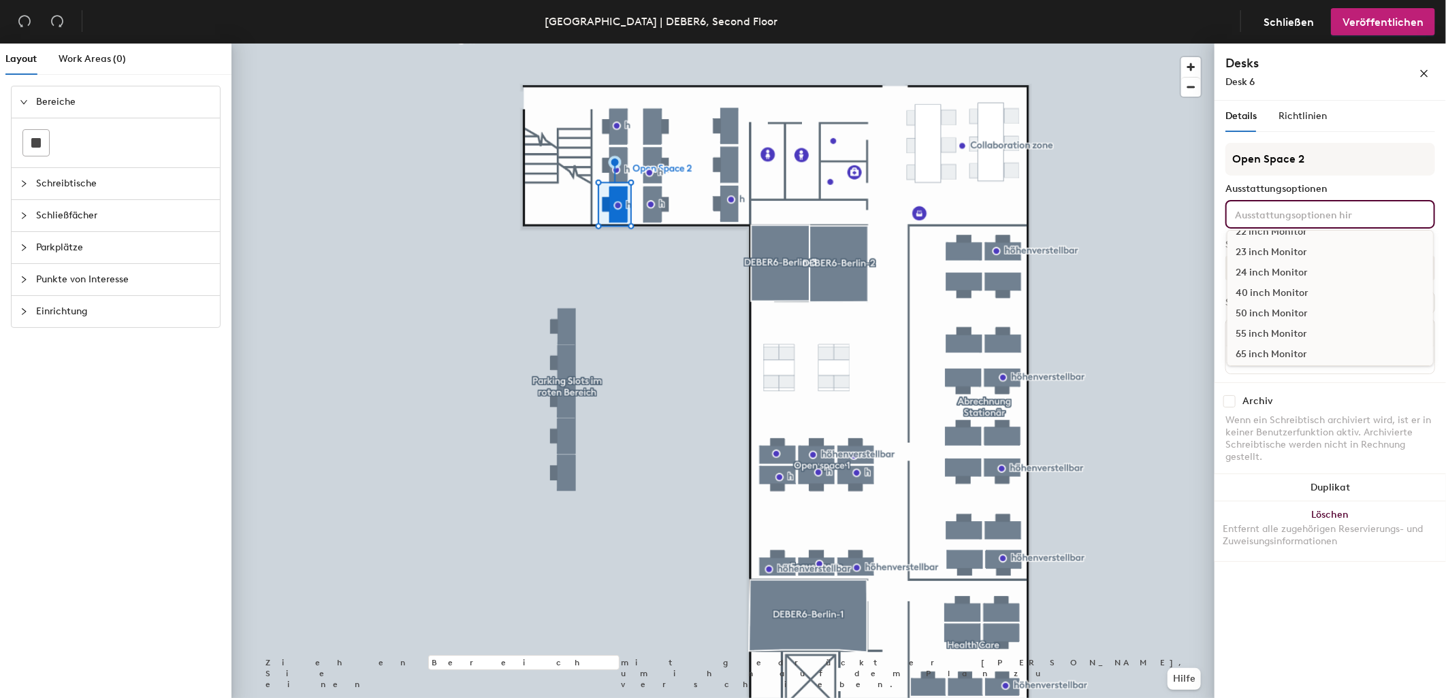
scroll to position [151, 0]
click at [1280, 340] on div "Adjustable Height" at bounding box center [1330, 340] width 206 height 20
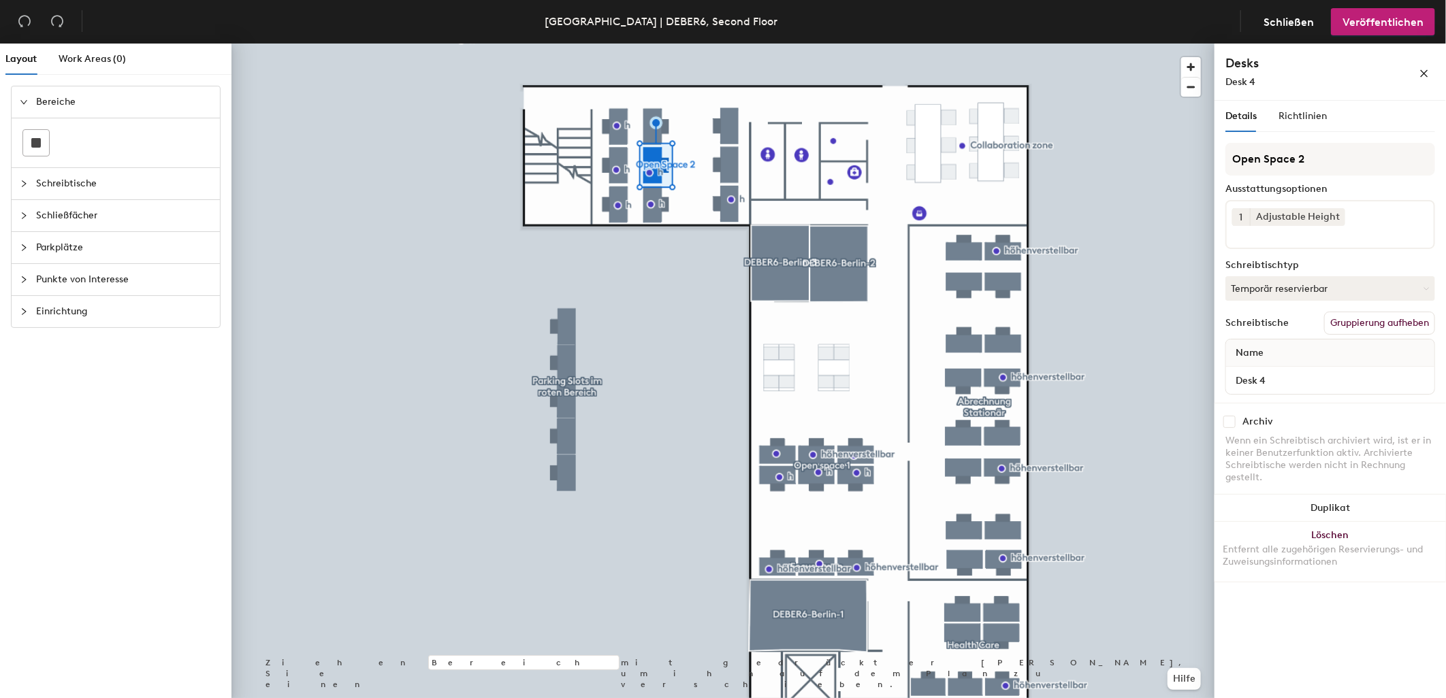
click at [725, 44] on div at bounding box center [722, 44] width 983 height 0
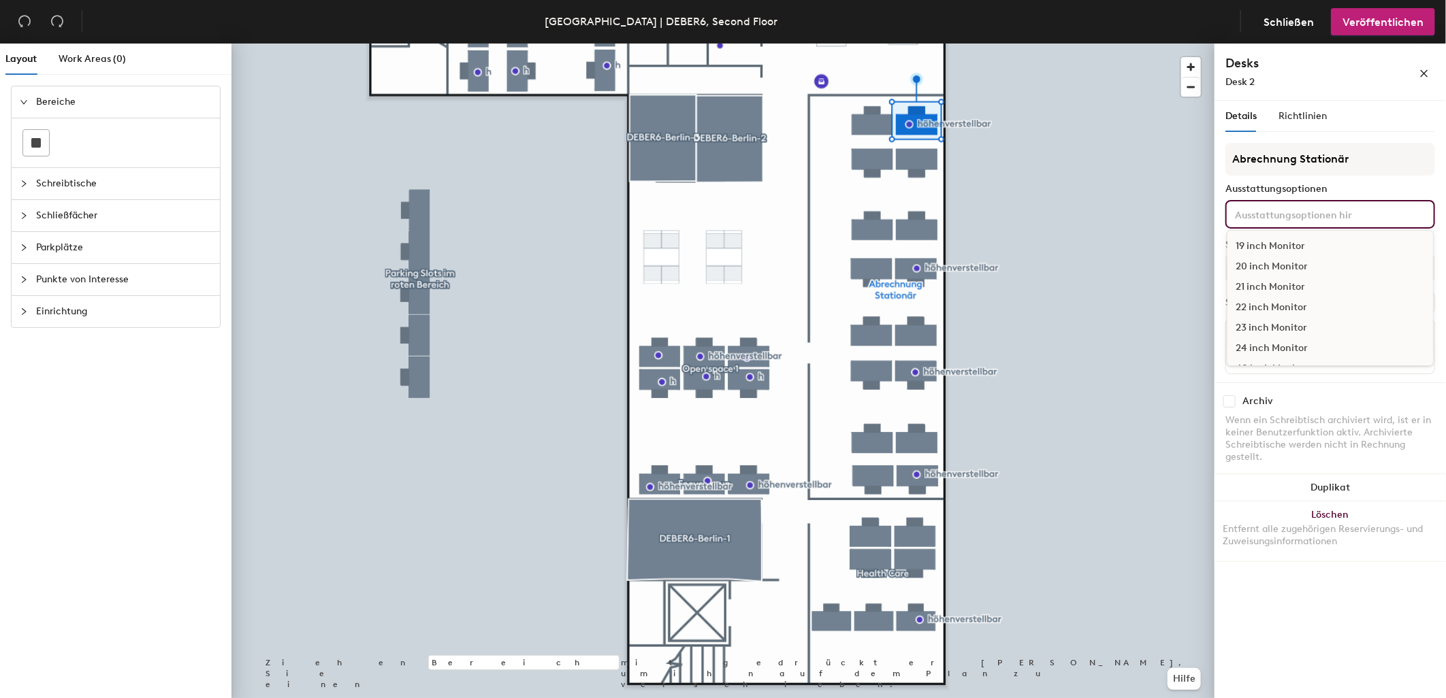
click at [1265, 208] on input at bounding box center [1293, 214] width 123 height 16
click at [1291, 330] on div "Adjustable Height" at bounding box center [1330, 340] width 206 height 20
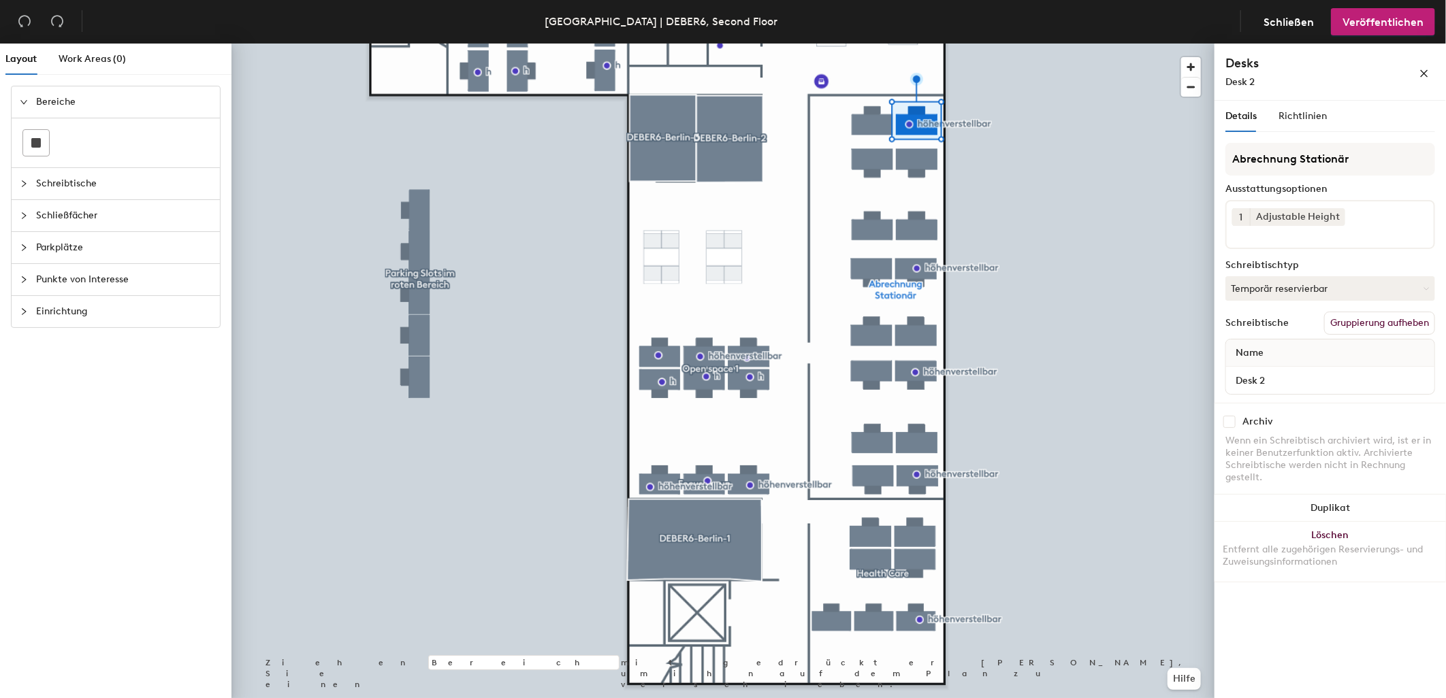
click at [955, 44] on div at bounding box center [722, 44] width 983 height 0
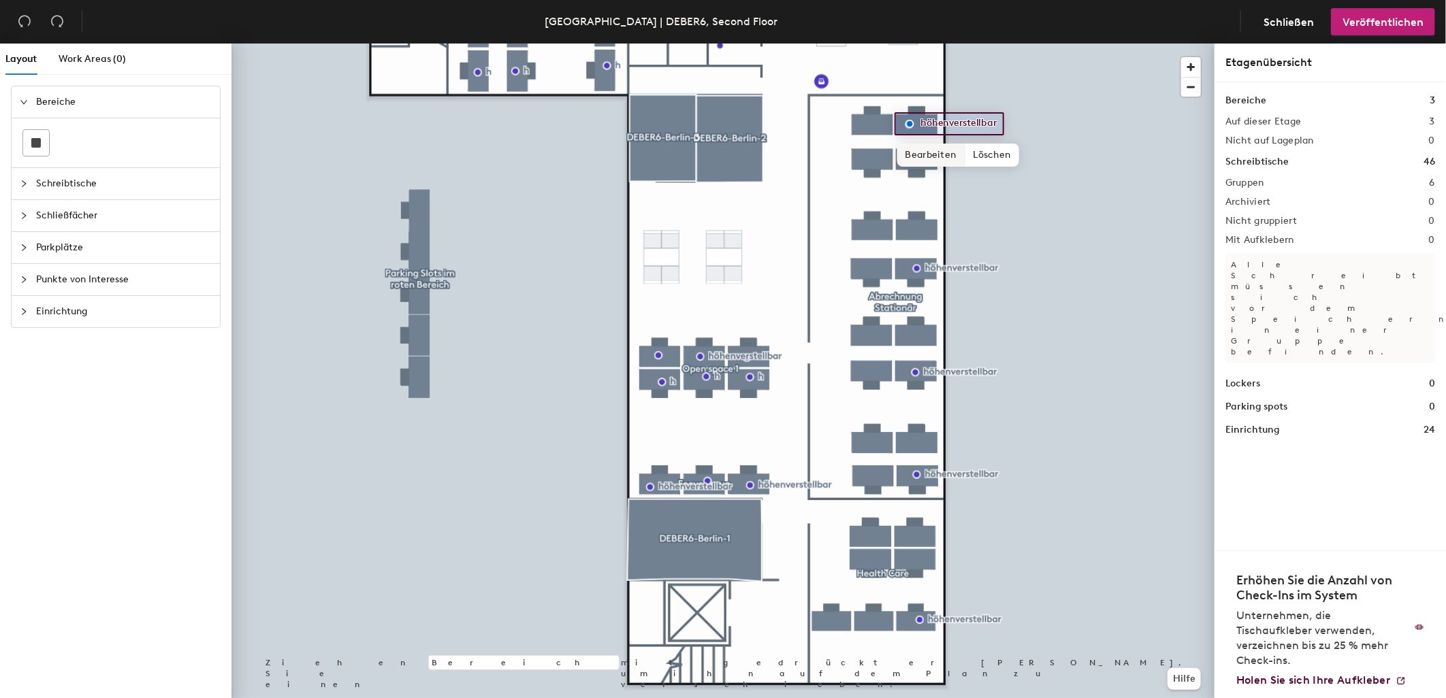
click at [935, 159] on span "Bearbeiten" at bounding box center [931, 155] width 68 height 23
type input "h"
click at [987, 44] on div at bounding box center [722, 44] width 983 height 0
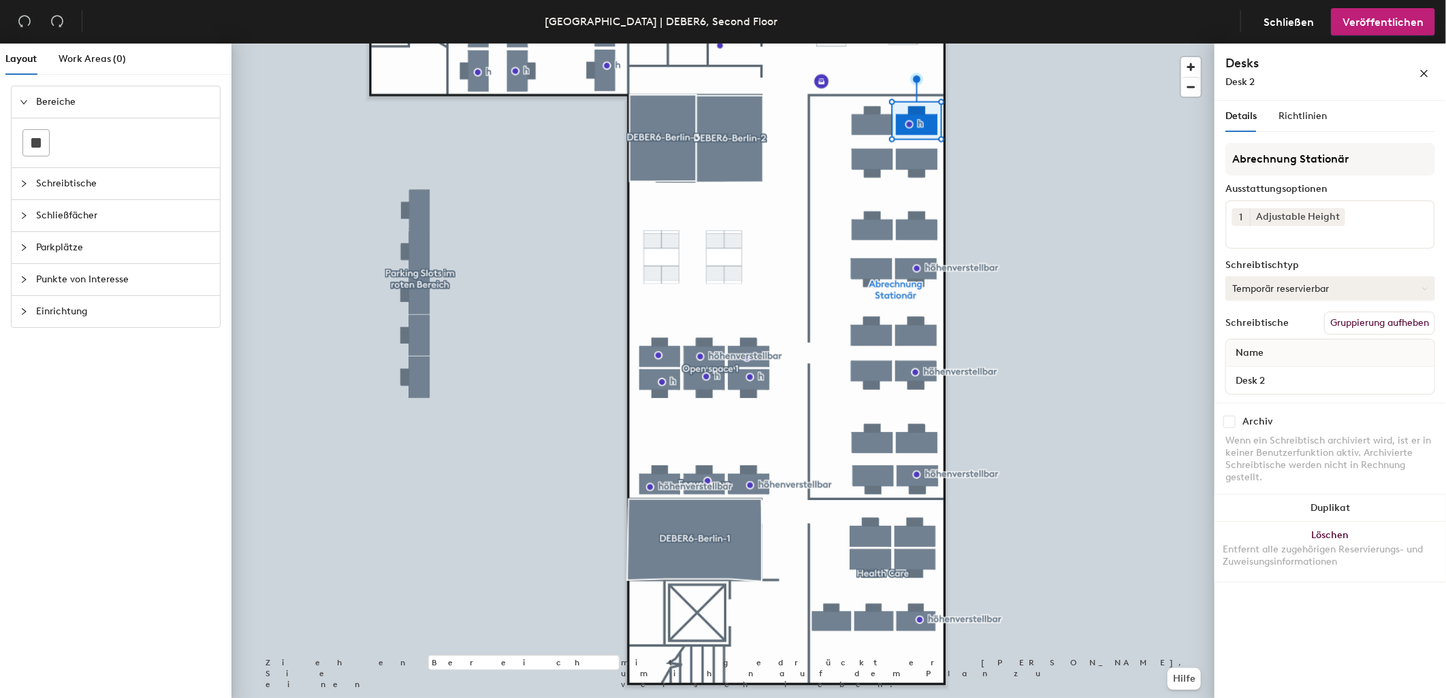
click at [1242, 287] on button "Temporär reservierbar" at bounding box center [1330, 288] width 210 height 25
click at [1257, 327] on div "Zugewiesen" at bounding box center [1294, 331] width 136 height 20
click at [1374, 20] on span "Veröffentlichen" at bounding box center [1382, 22] width 81 height 13
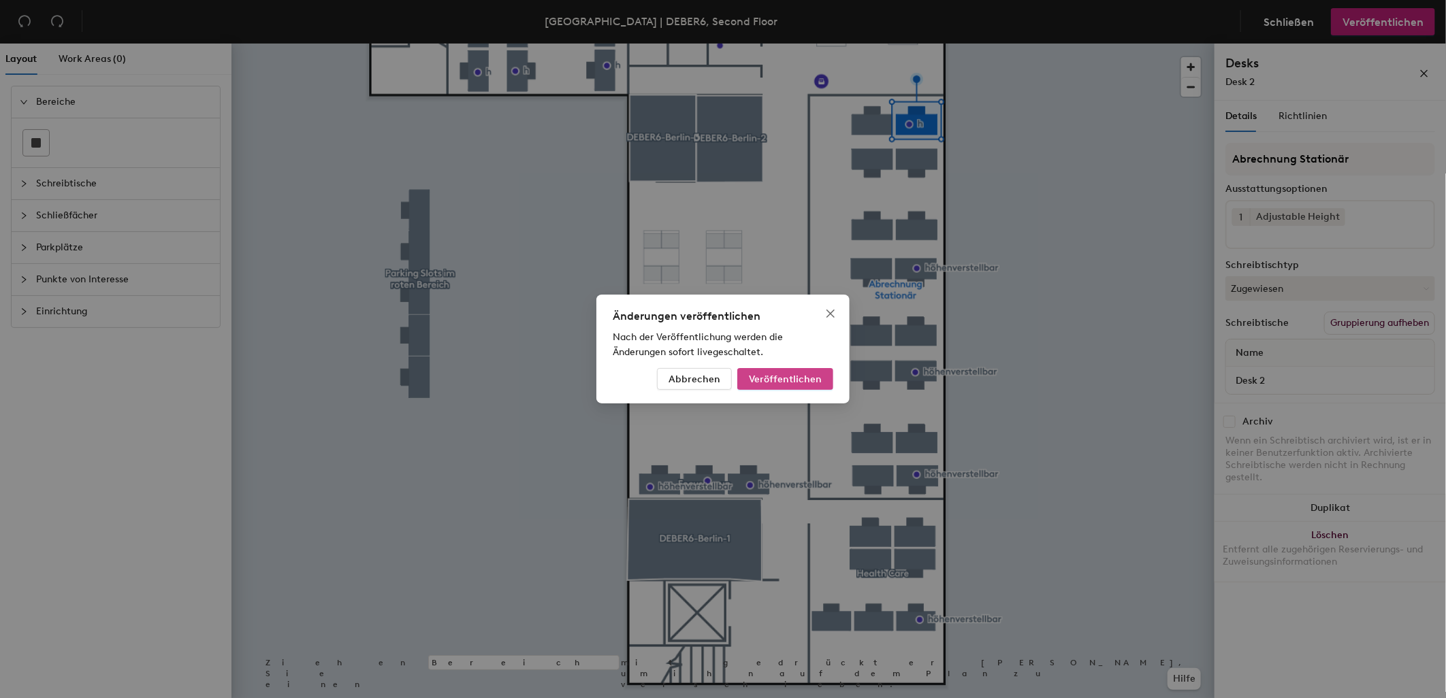
click at [811, 376] on span "Veröffentlichen" at bounding box center [785, 380] width 73 height 12
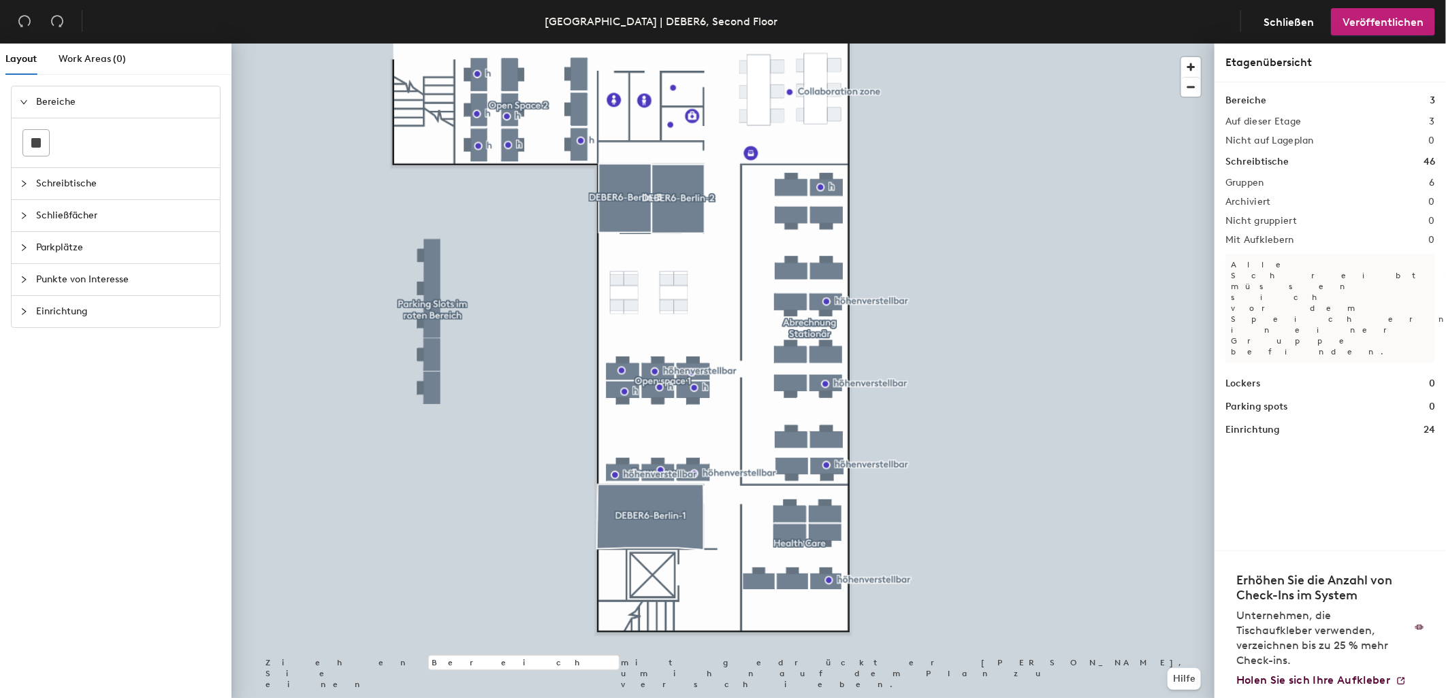
click at [824, 44] on div at bounding box center [722, 44] width 983 height 0
click at [844, 485] on span "Bearbeiten" at bounding box center [848, 496] width 68 height 23
type input "h"
click at [827, 44] on div at bounding box center [722, 44] width 983 height 0
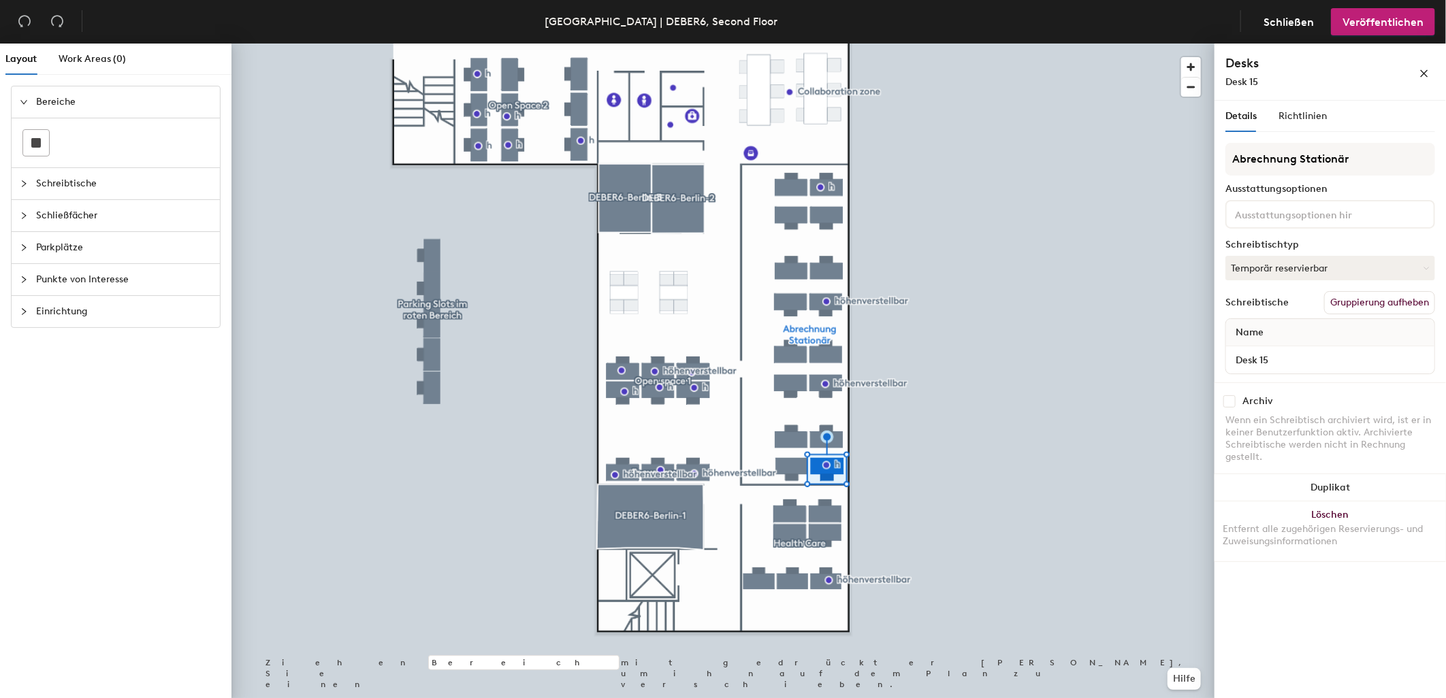
click at [1241, 214] on input at bounding box center [1293, 214] width 123 height 16
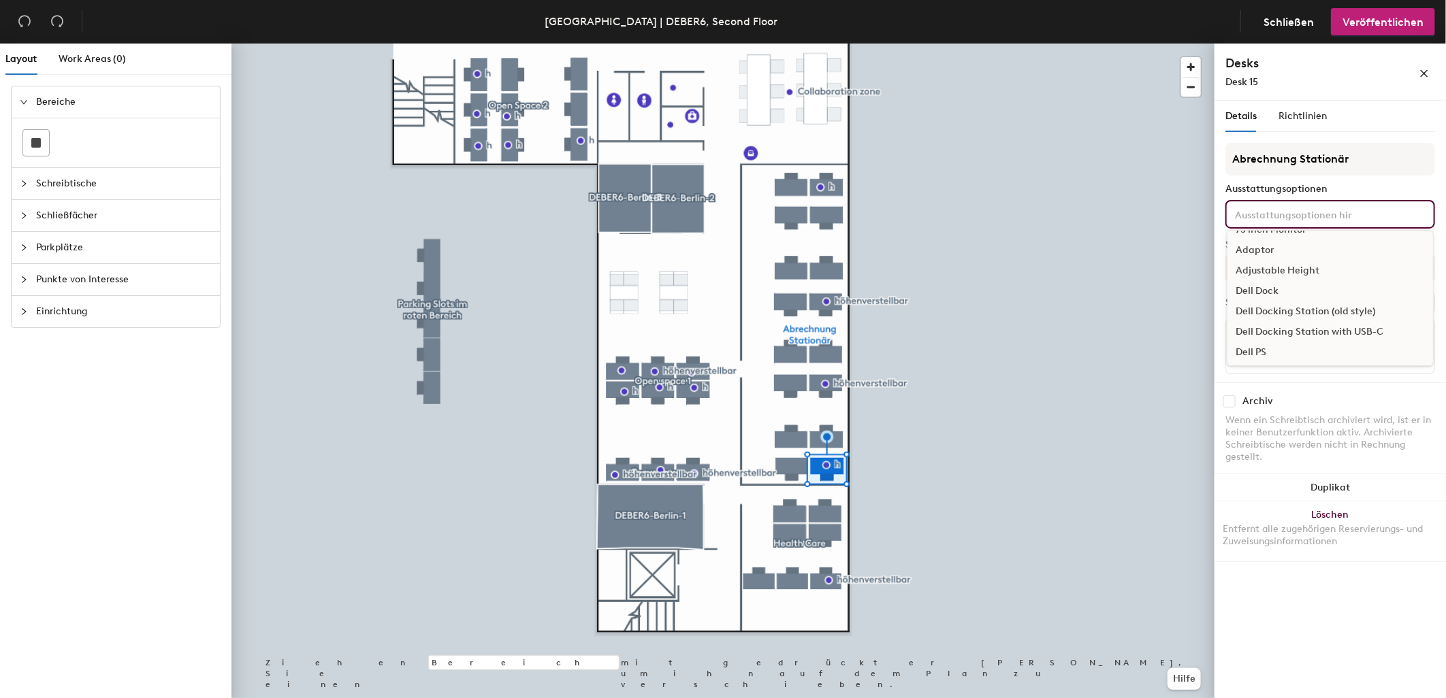
scroll to position [227, 0]
click at [1276, 260] on div "Adjustable Height" at bounding box center [1330, 265] width 206 height 20
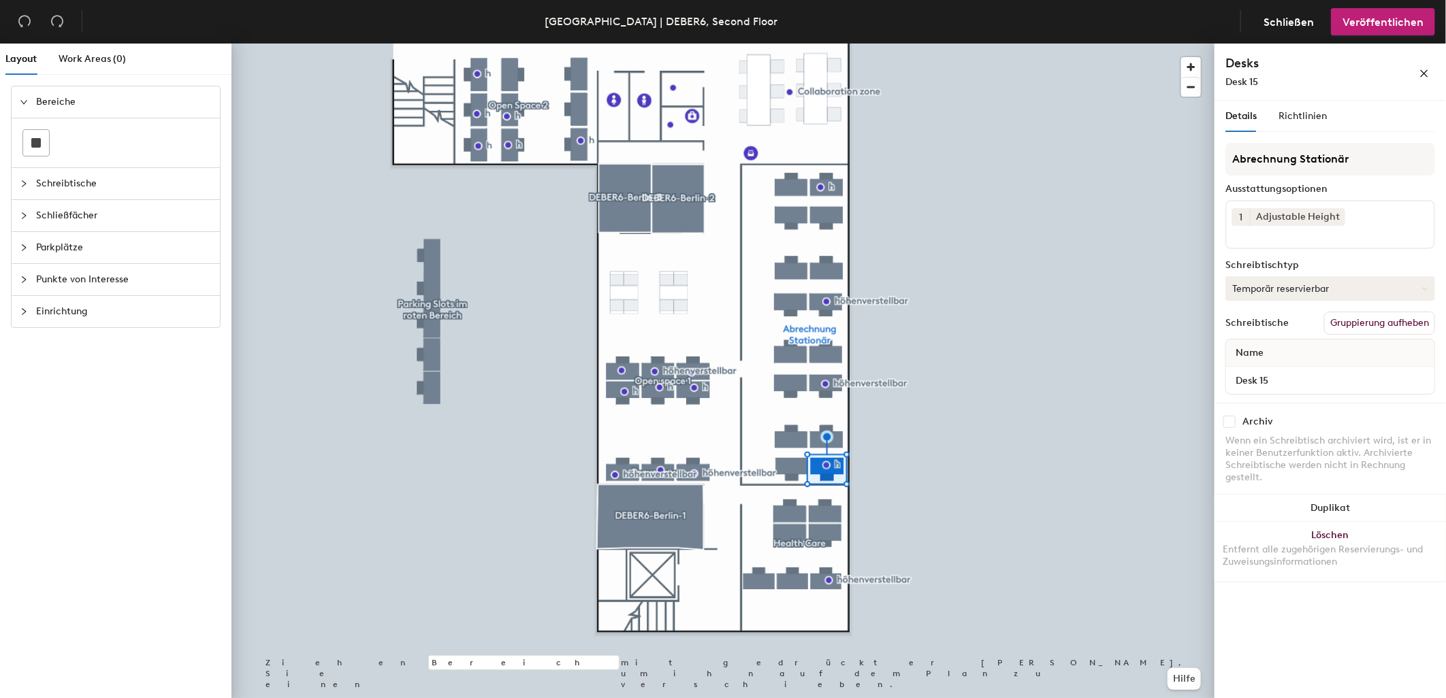
click at [1258, 279] on button "Temporär reservierbar" at bounding box center [1330, 288] width 210 height 25
click at [1265, 324] on div "Zugewiesen" at bounding box center [1294, 331] width 136 height 20
click at [1357, 23] on span "Veröffentlichen" at bounding box center [1382, 22] width 81 height 13
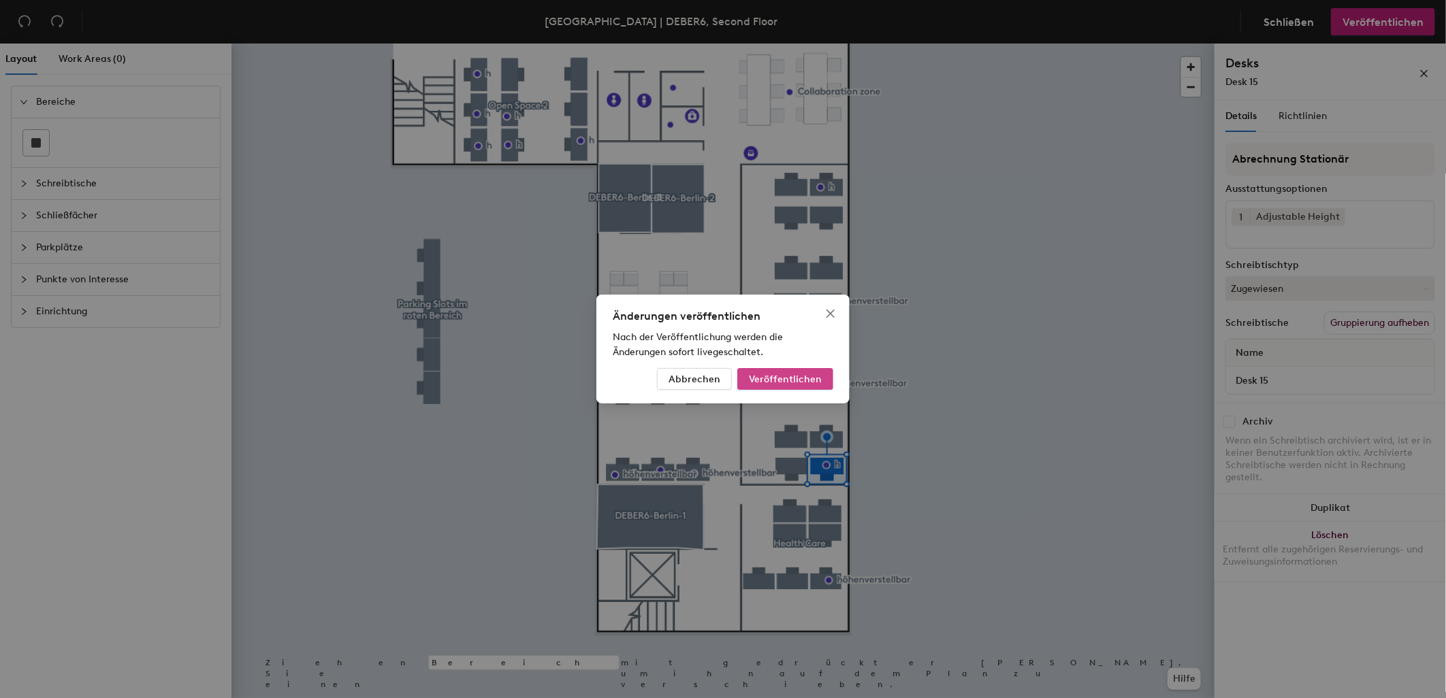
click at [825, 382] on button "Veröffentlichen" at bounding box center [785, 379] width 96 height 22
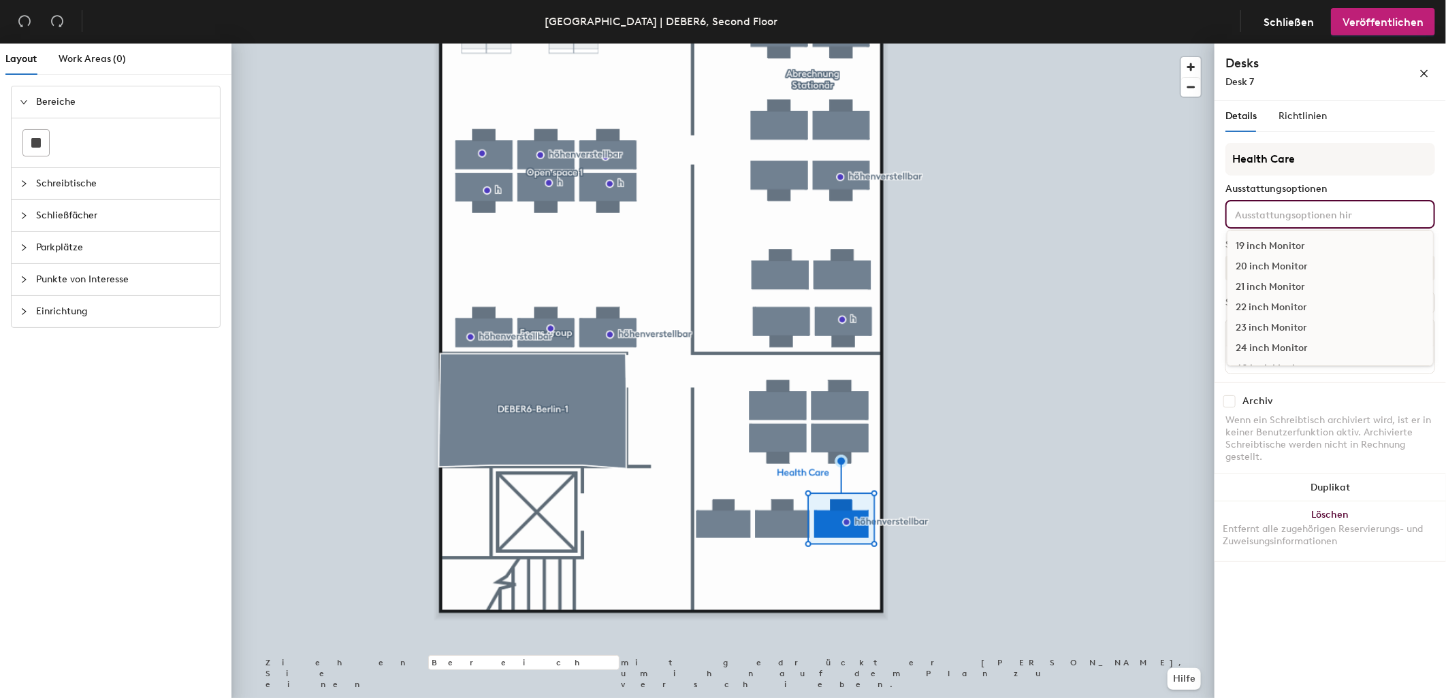
click at [1288, 210] on input at bounding box center [1293, 214] width 123 height 16
click at [1289, 264] on div "Adjustable Height" at bounding box center [1330, 265] width 206 height 20
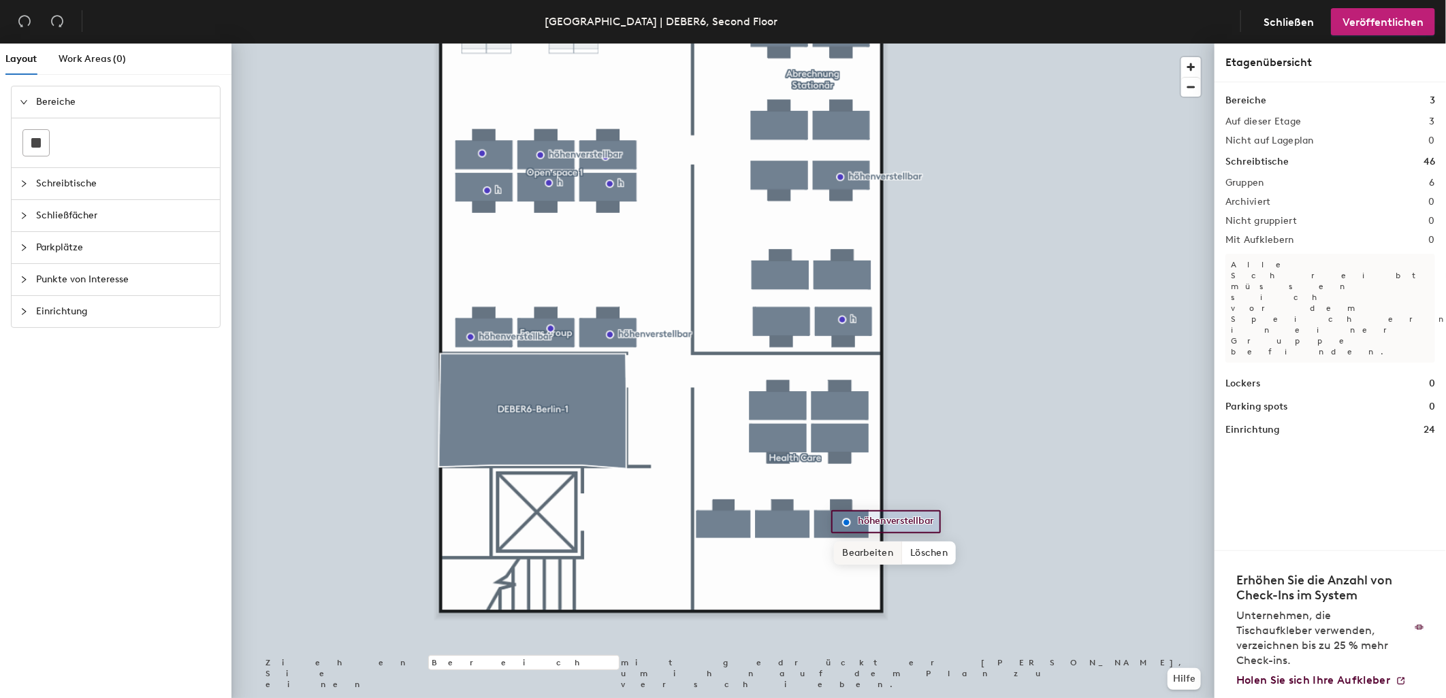
click at [880, 552] on span "Bearbeiten" at bounding box center [868, 553] width 68 height 23
type input "h"
click at [949, 44] on div at bounding box center [722, 44] width 983 height 0
click at [621, 363] on span "Bearbeiten" at bounding box center [632, 365] width 68 height 23
type input "h"
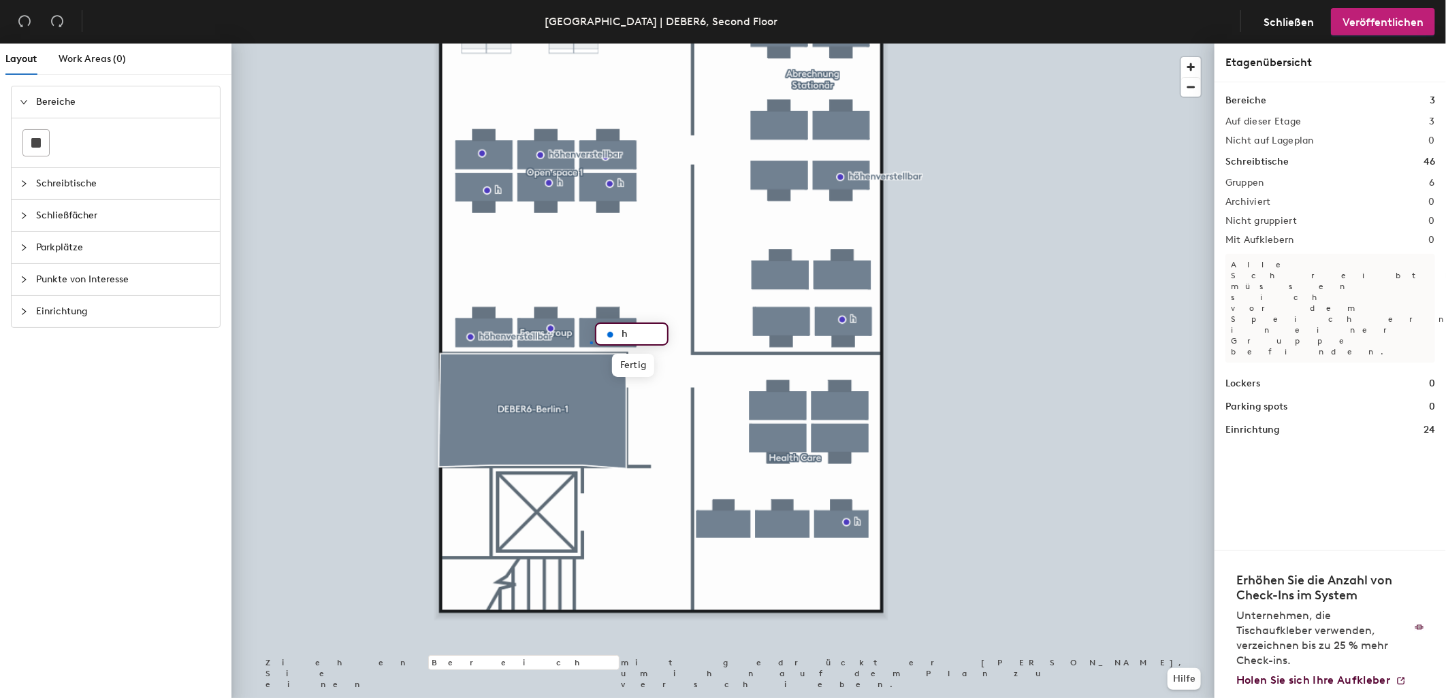
click at [590, 44] on div at bounding box center [722, 44] width 983 height 0
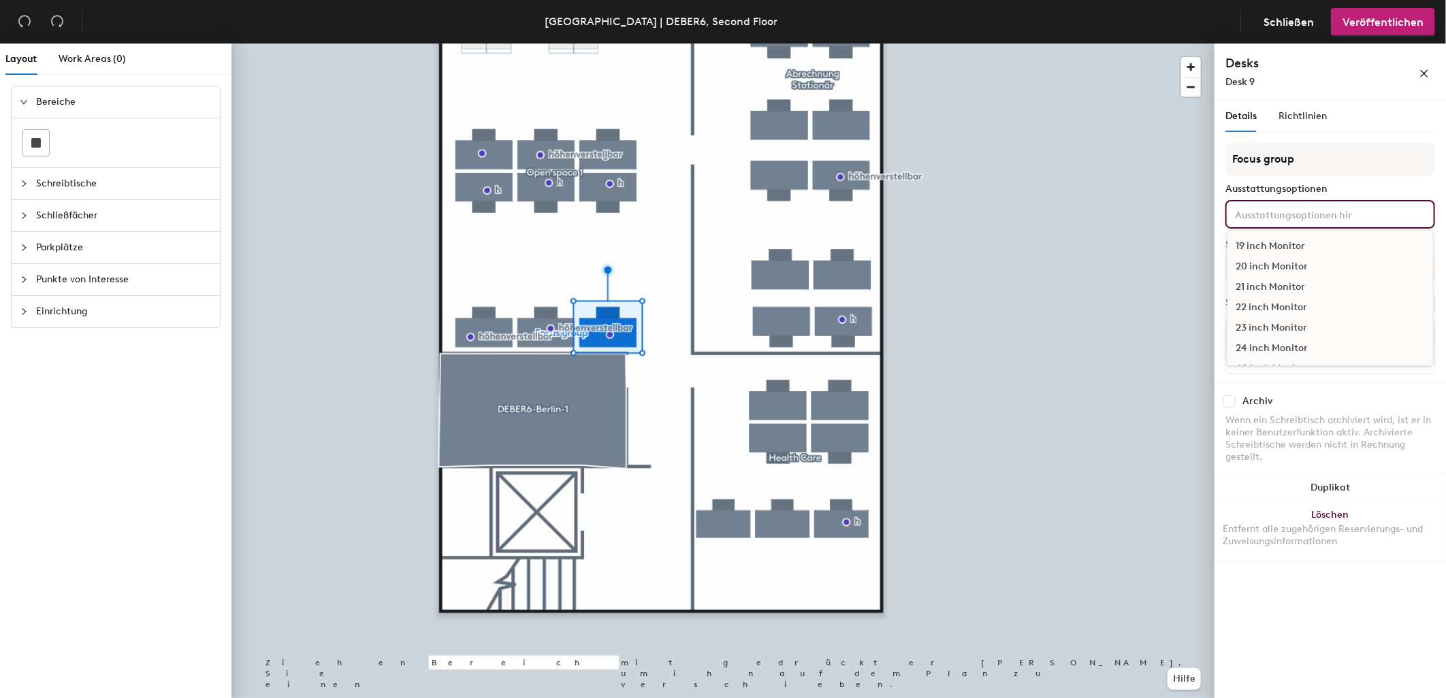
click at [1266, 211] on input at bounding box center [1293, 214] width 123 height 16
click at [1276, 262] on div "Adjustable Height" at bounding box center [1330, 265] width 206 height 20
click at [1262, 216] on input at bounding box center [1293, 214] width 123 height 16
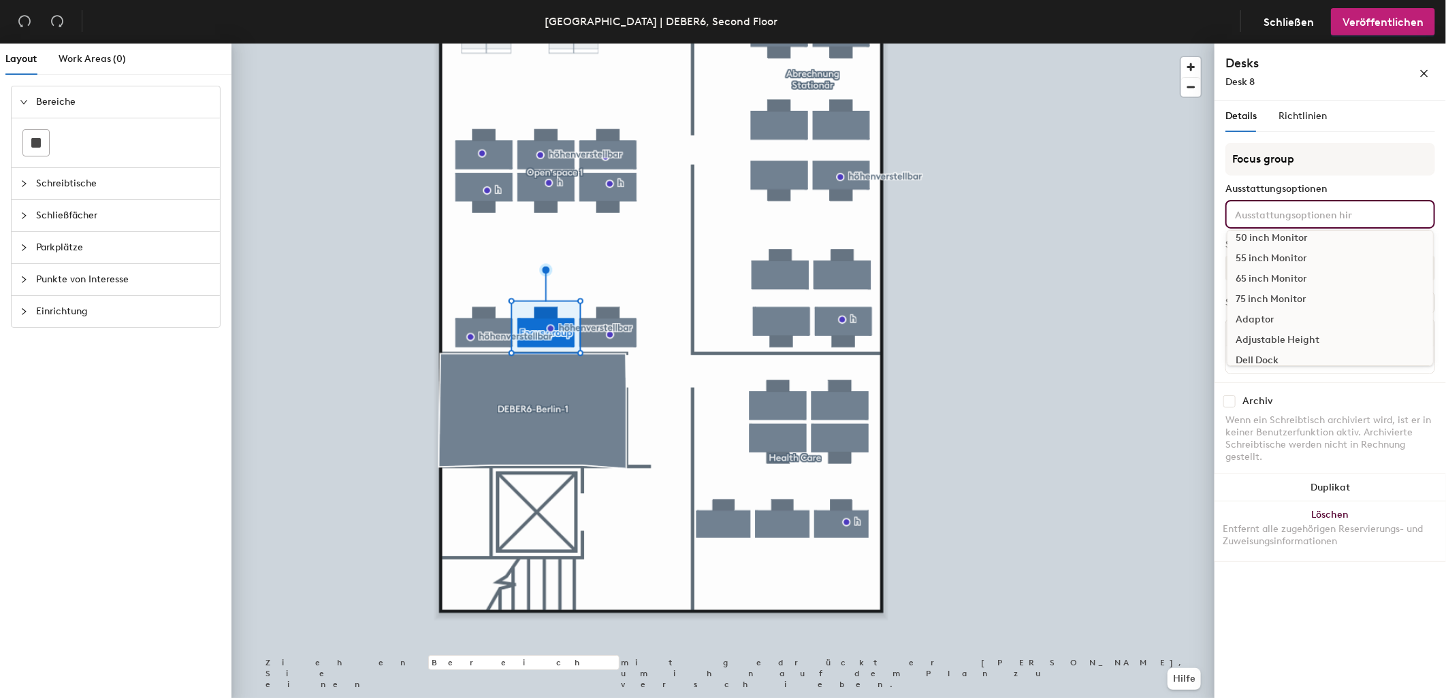
click at [1268, 334] on div "Adjustable Height" at bounding box center [1330, 340] width 206 height 20
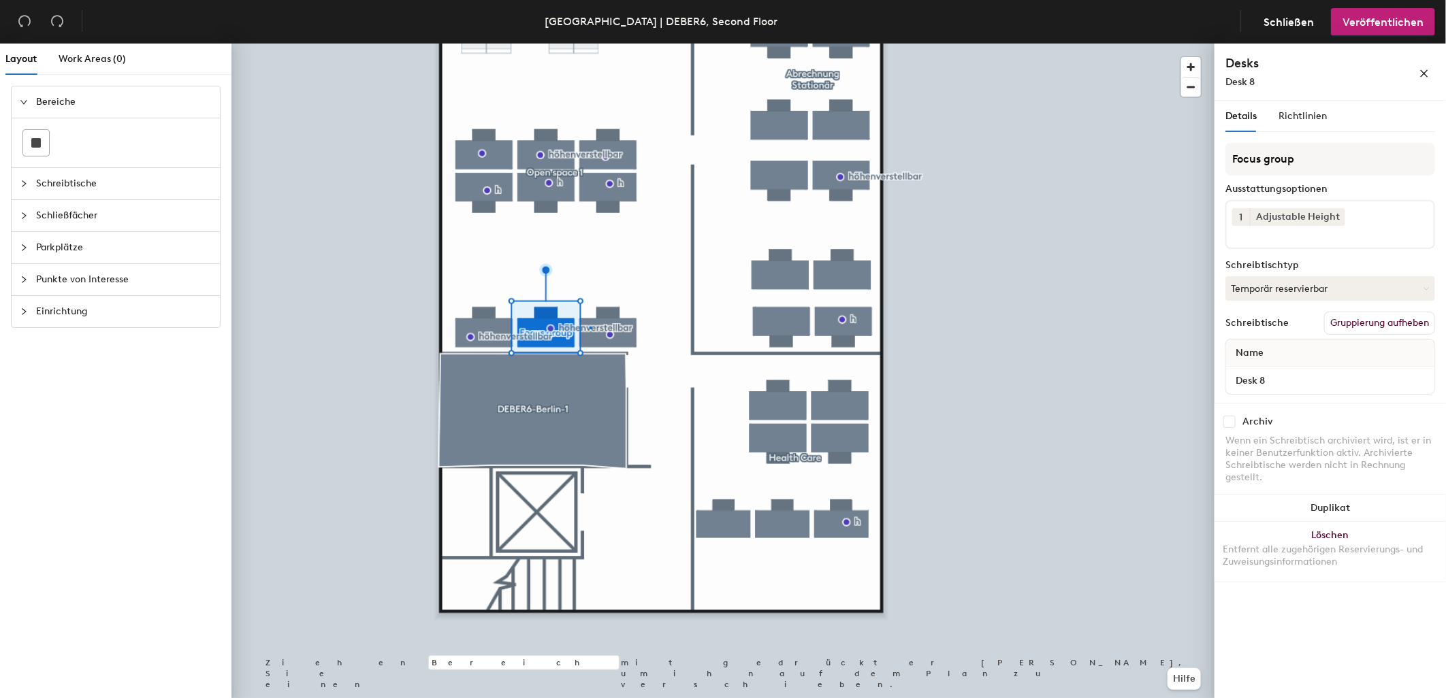
click at [590, 44] on div at bounding box center [722, 44] width 983 height 0
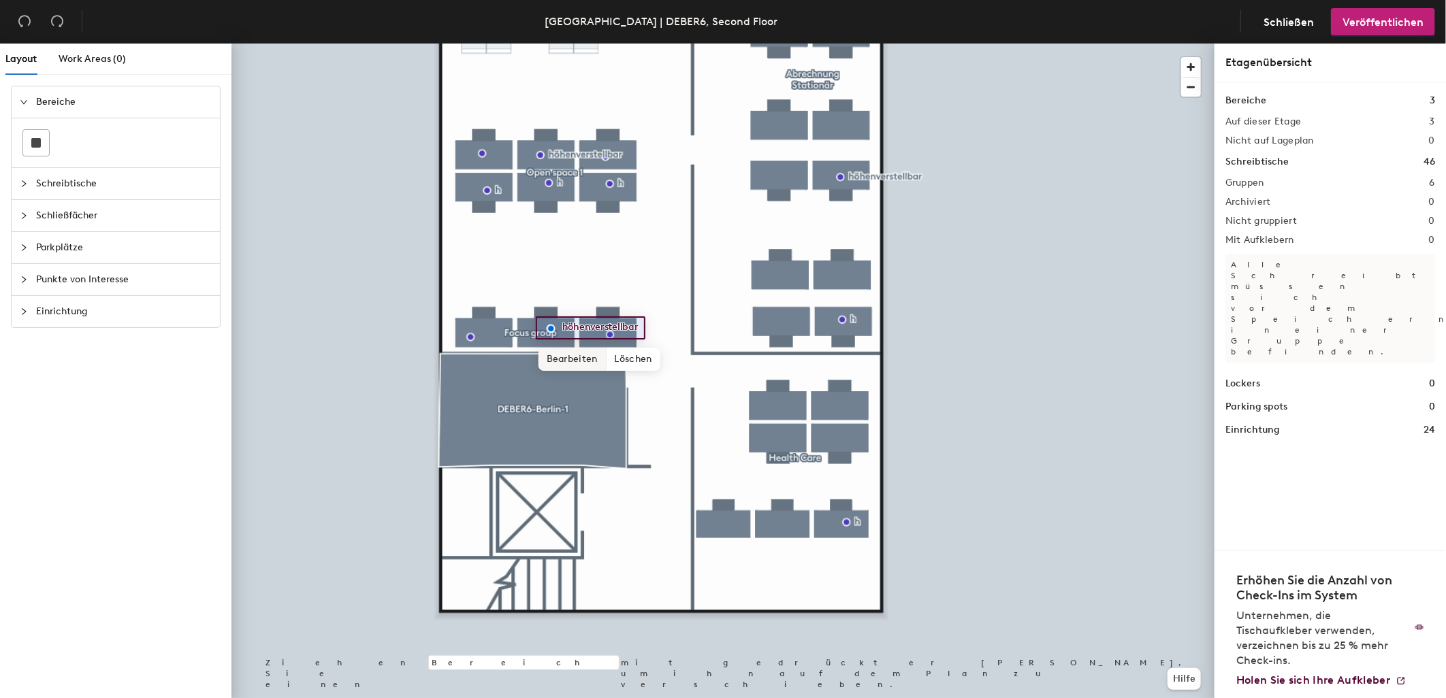
click at [562, 357] on span "Bearbeiten" at bounding box center [572, 359] width 68 height 23
type input "h"
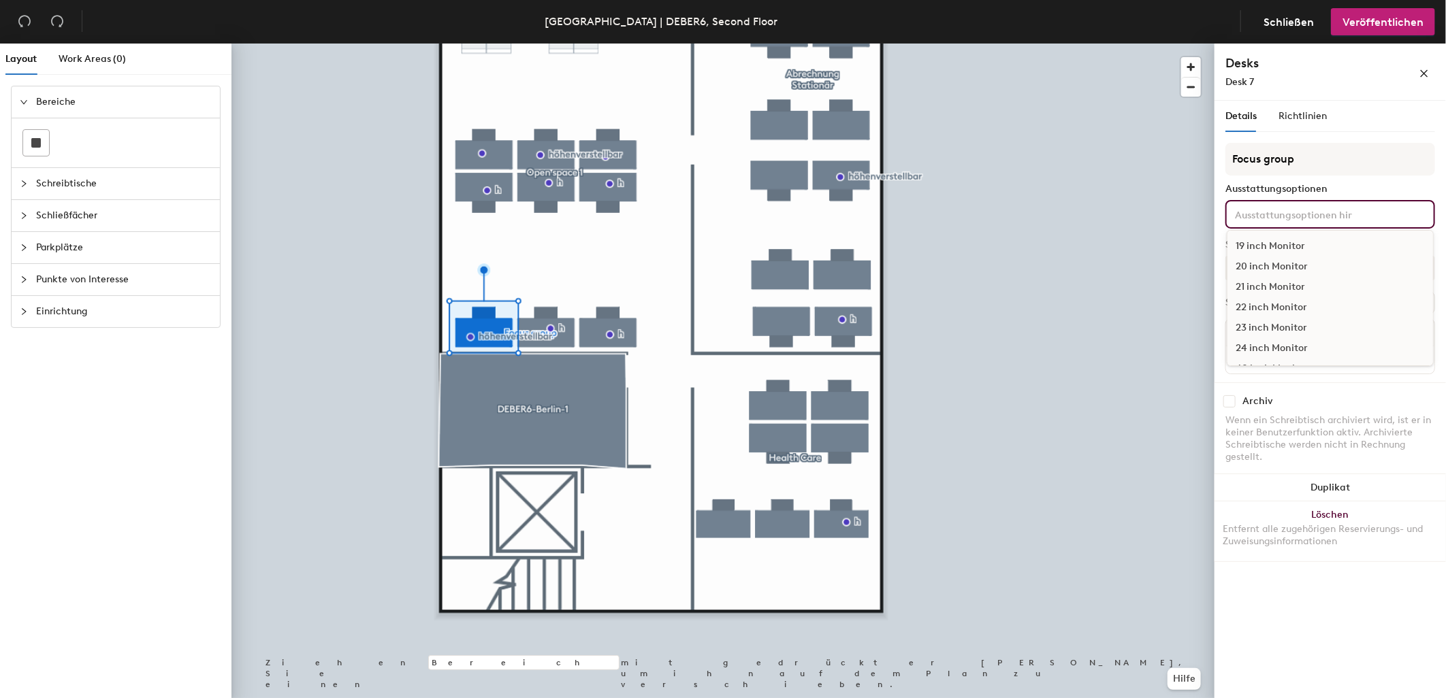
click at [1243, 206] on input at bounding box center [1293, 214] width 123 height 16
click at [1263, 336] on div "Adjustable Height" at bounding box center [1330, 340] width 206 height 20
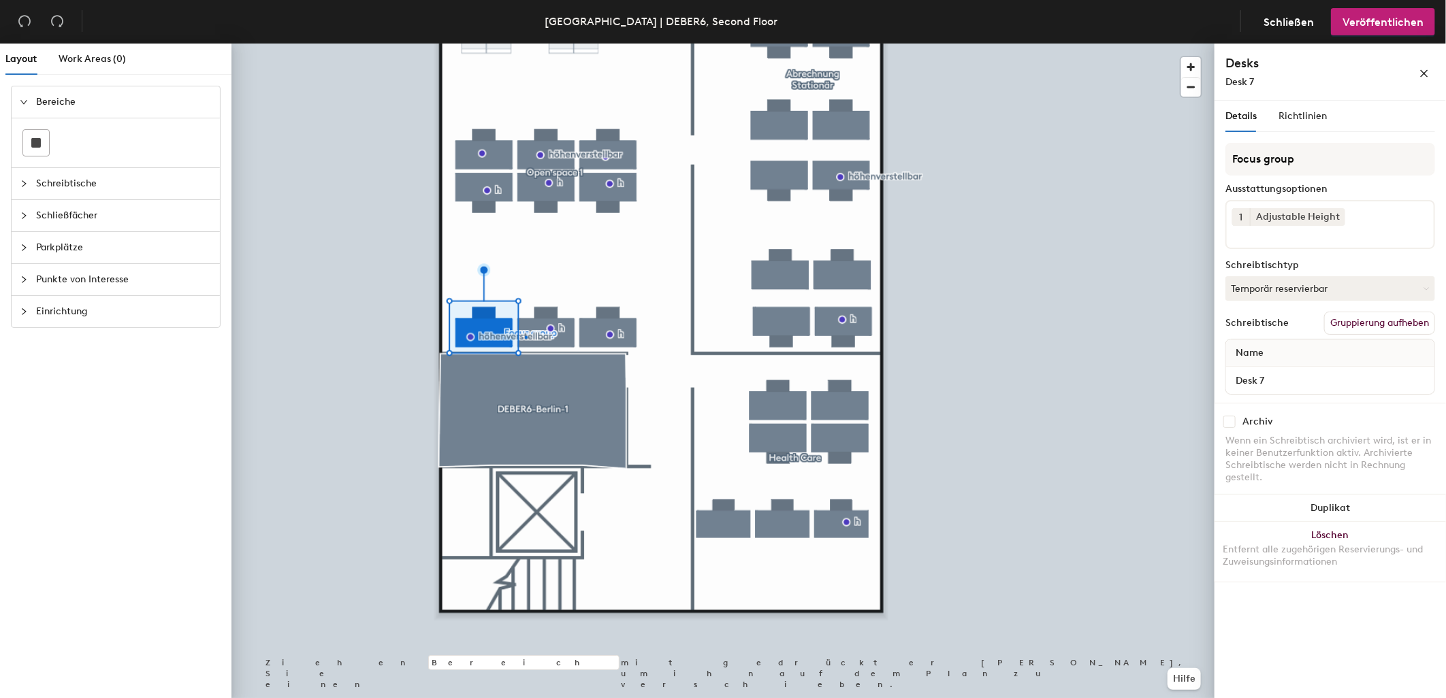
click at [525, 44] on div at bounding box center [722, 44] width 983 height 0
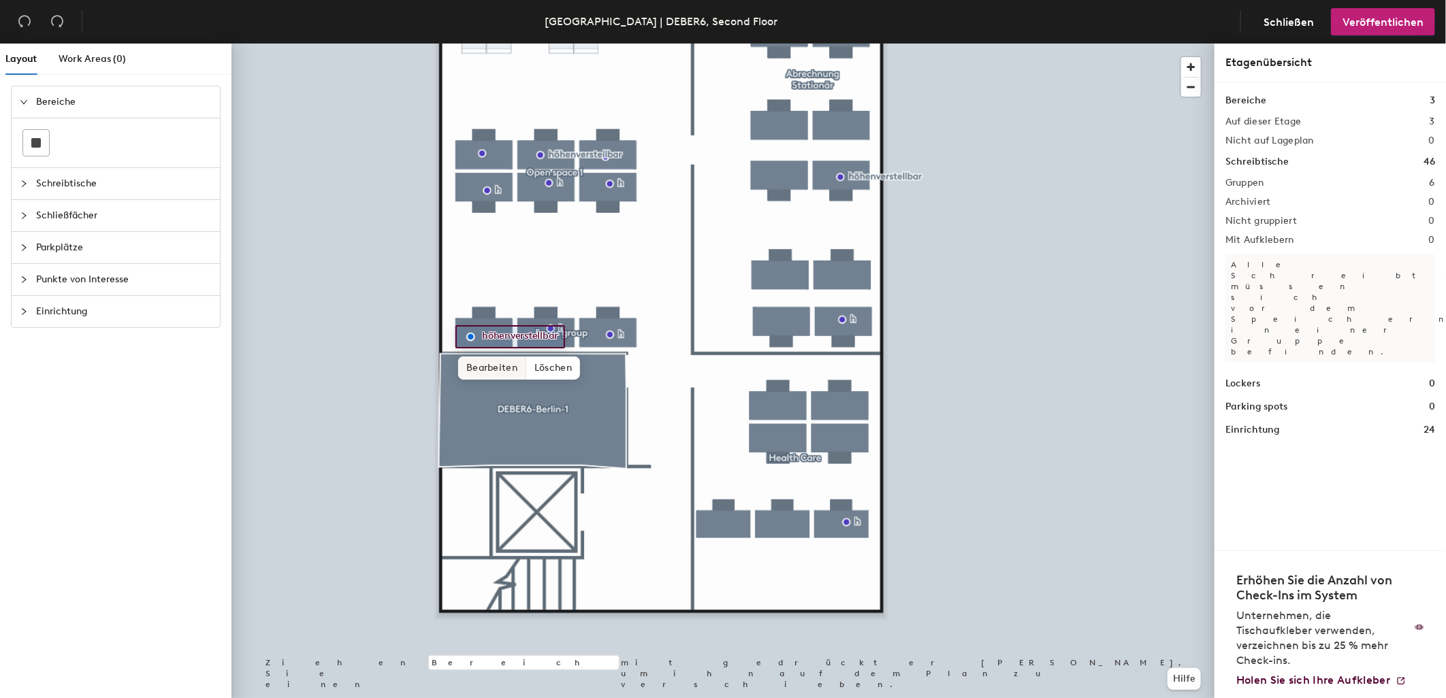
click at [506, 363] on span "Bearbeiten" at bounding box center [492, 368] width 68 height 23
type input "h"
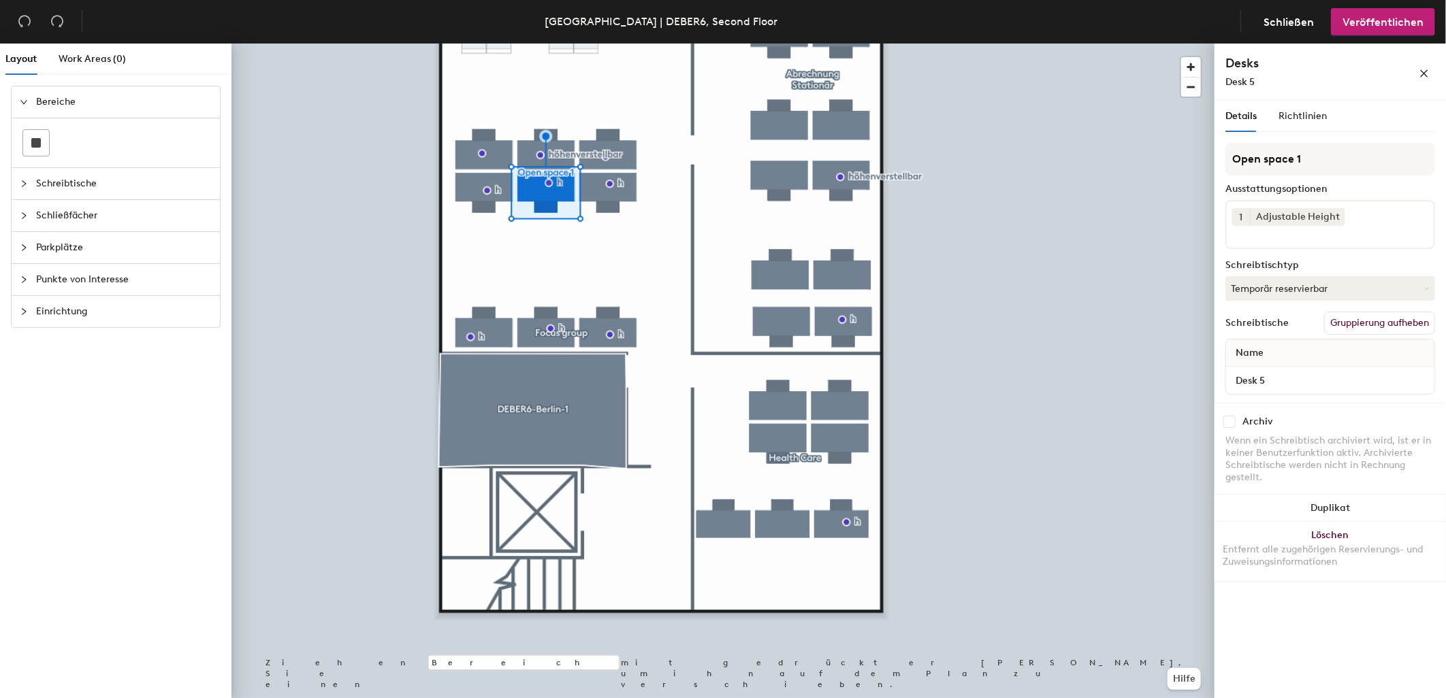
click at [602, 44] on div at bounding box center [722, 44] width 983 height 0
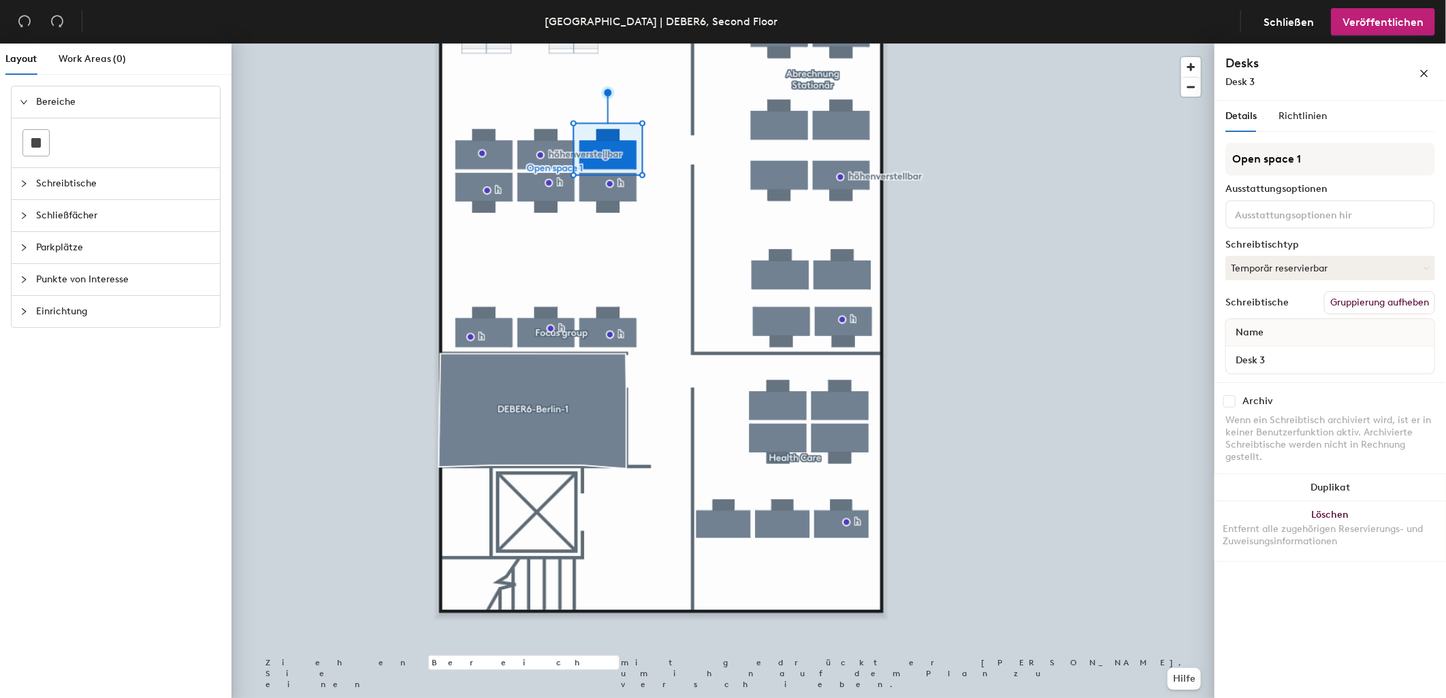
click at [1289, 206] on input at bounding box center [1293, 214] width 123 height 16
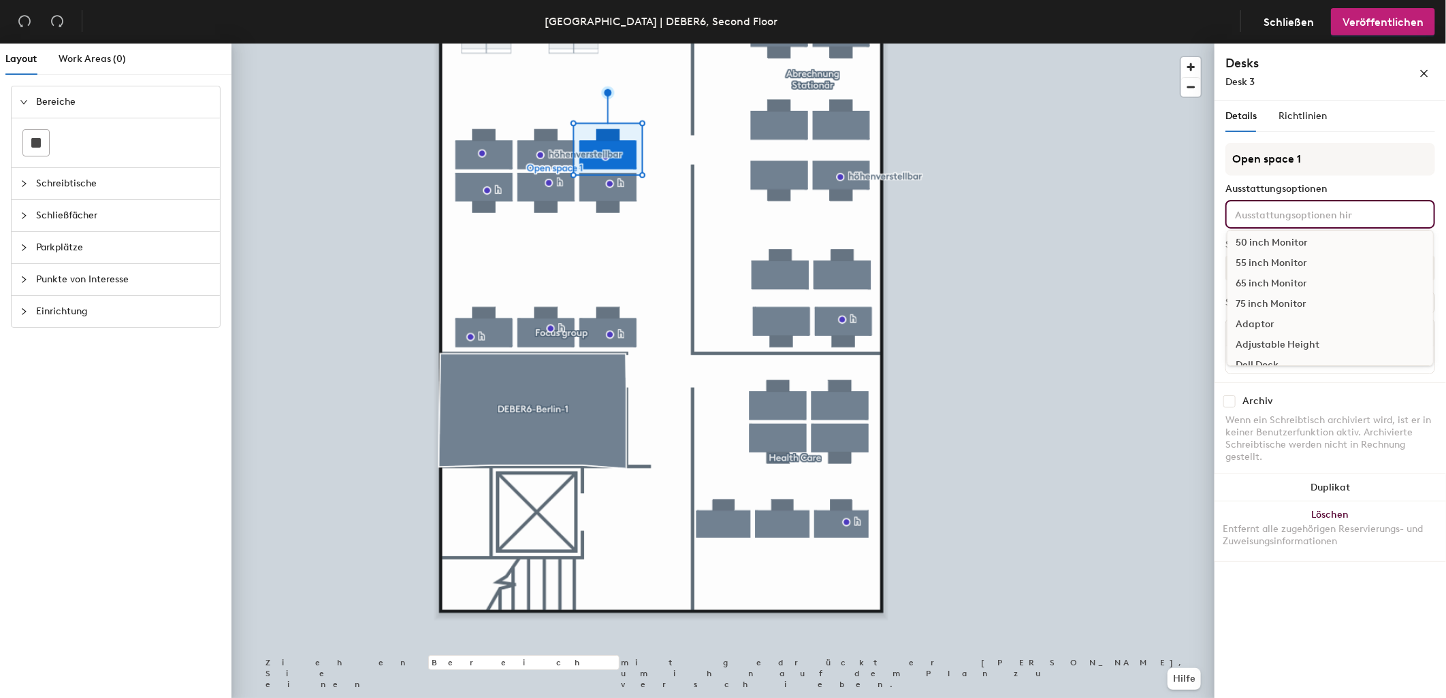
scroll to position [227, 0]
click at [1283, 260] on div "Adjustable Height" at bounding box center [1330, 265] width 206 height 20
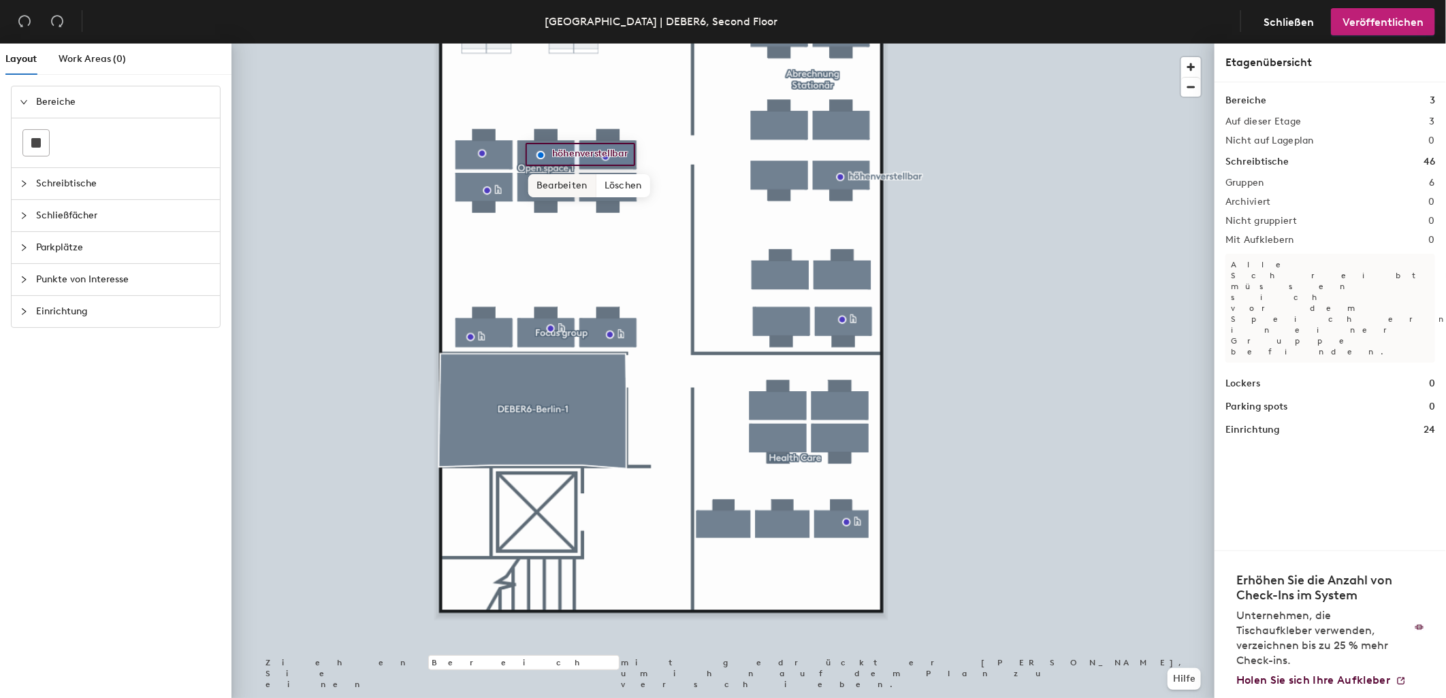
click at [572, 182] on span "Bearbeiten" at bounding box center [562, 185] width 68 height 23
type input "h"
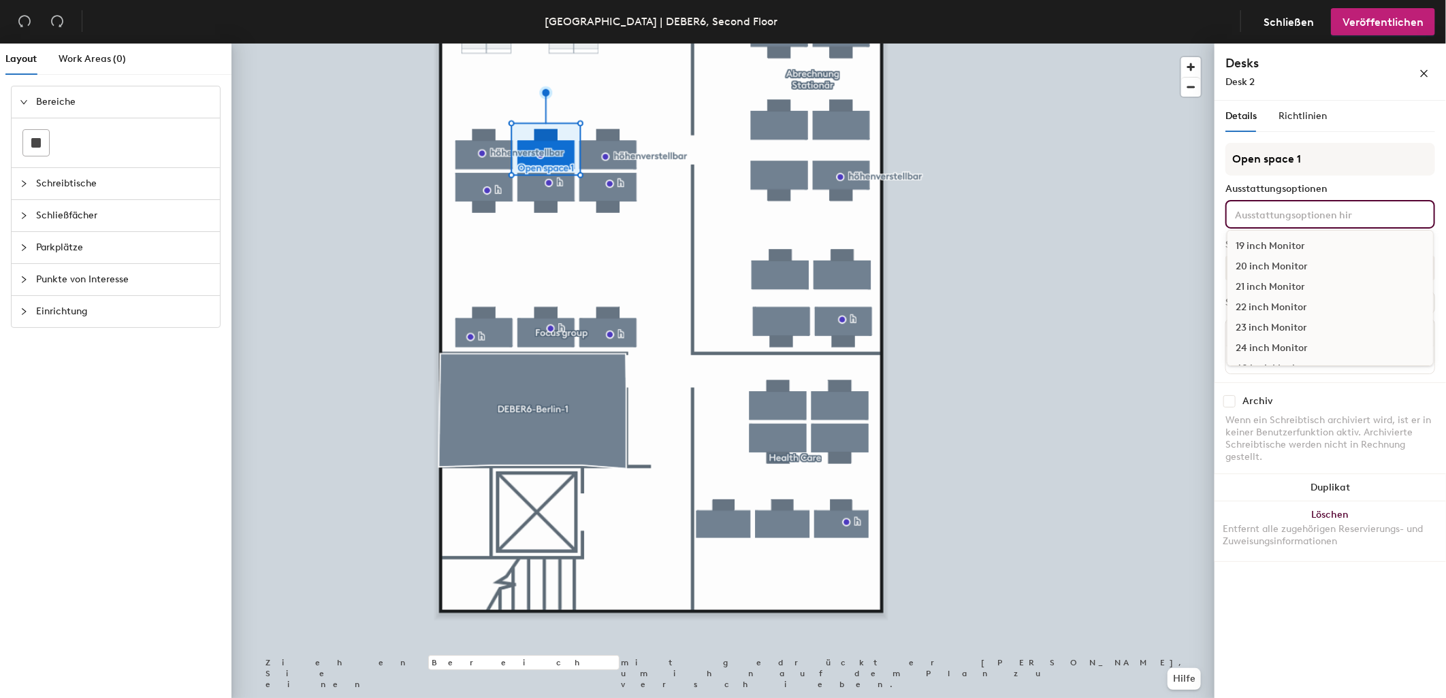
click at [1254, 208] on input at bounding box center [1293, 214] width 123 height 16
click at [1266, 255] on div "Adjustable Height" at bounding box center [1330, 265] width 206 height 20
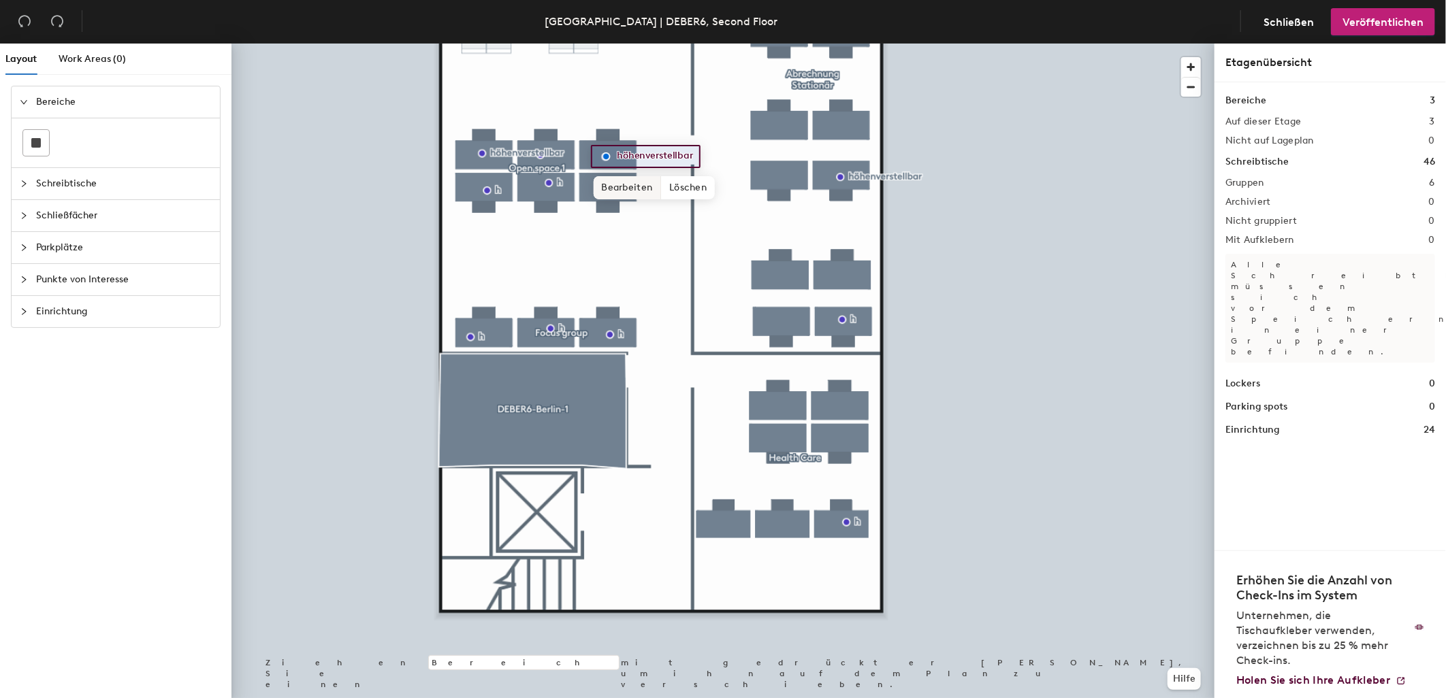
click at [641, 184] on span "Bearbeiten" at bounding box center [628, 187] width 68 height 23
type input "h"
click at [496, 44] on div at bounding box center [722, 44] width 983 height 0
click at [497, 177] on span "Bearbeiten" at bounding box center [504, 184] width 68 height 23
type input "h"
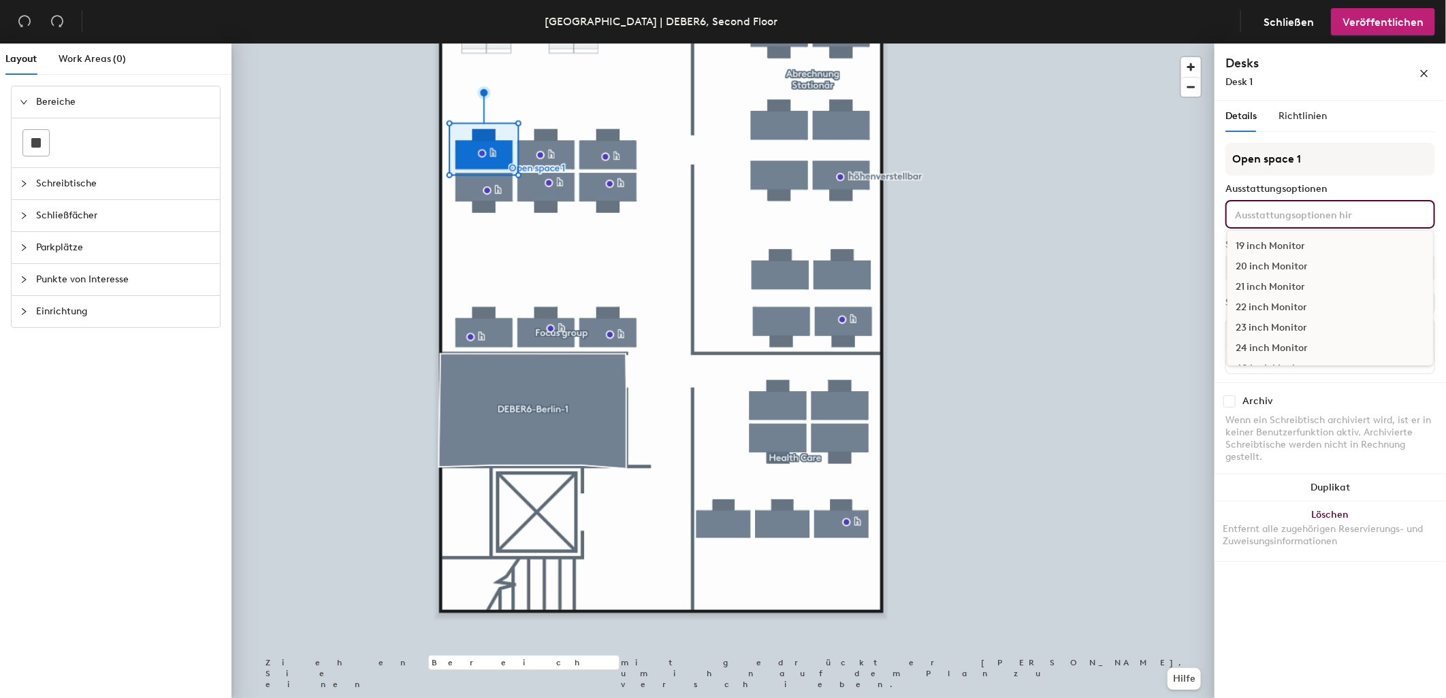
click at [1264, 212] on input at bounding box center [1293, 214] width 123 height 16
click at [1278, 255] on div "Adjustable Height" at bounding box center [1330, 265] width 206 height 20
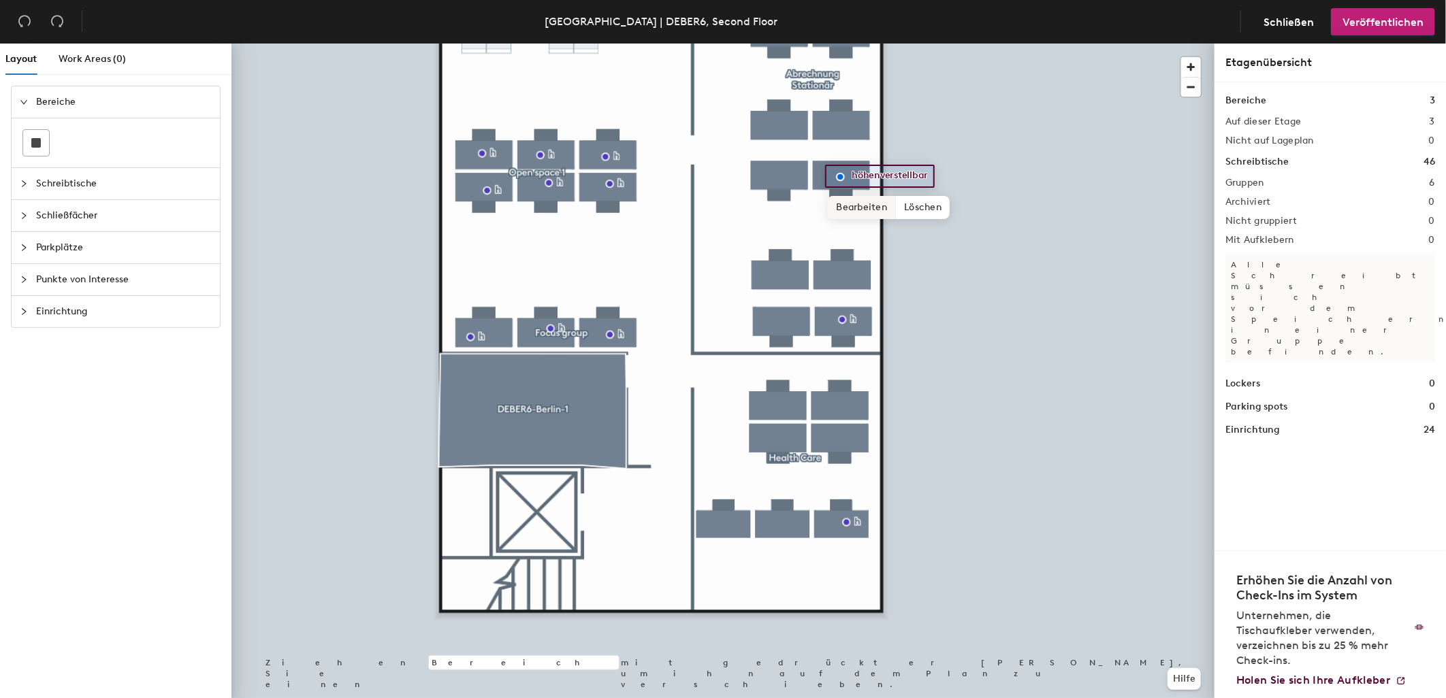
click at [864, 199] on span "Bearbeiten" at bounding box center [862, 207] width 68 height 23
type input "h"
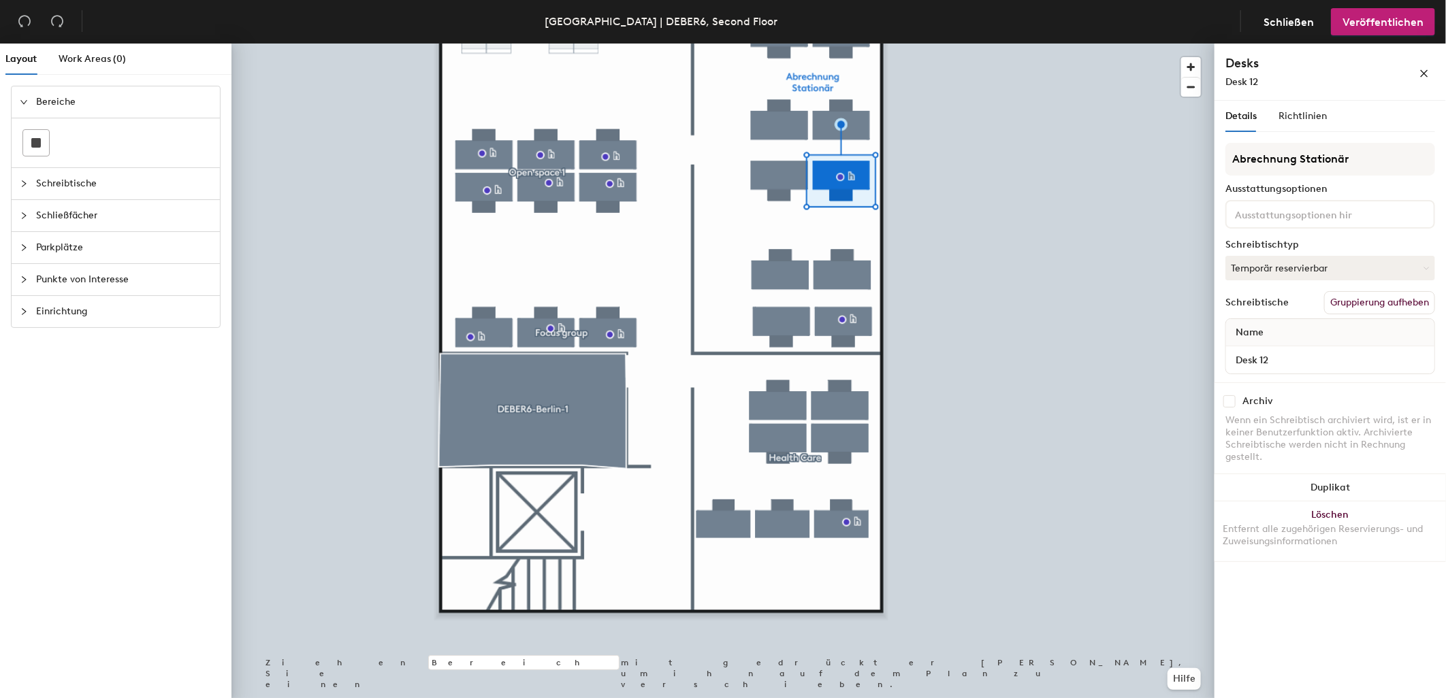
click at [1257, 209] on input at bounding box center [1293, 214] width 123 height 16
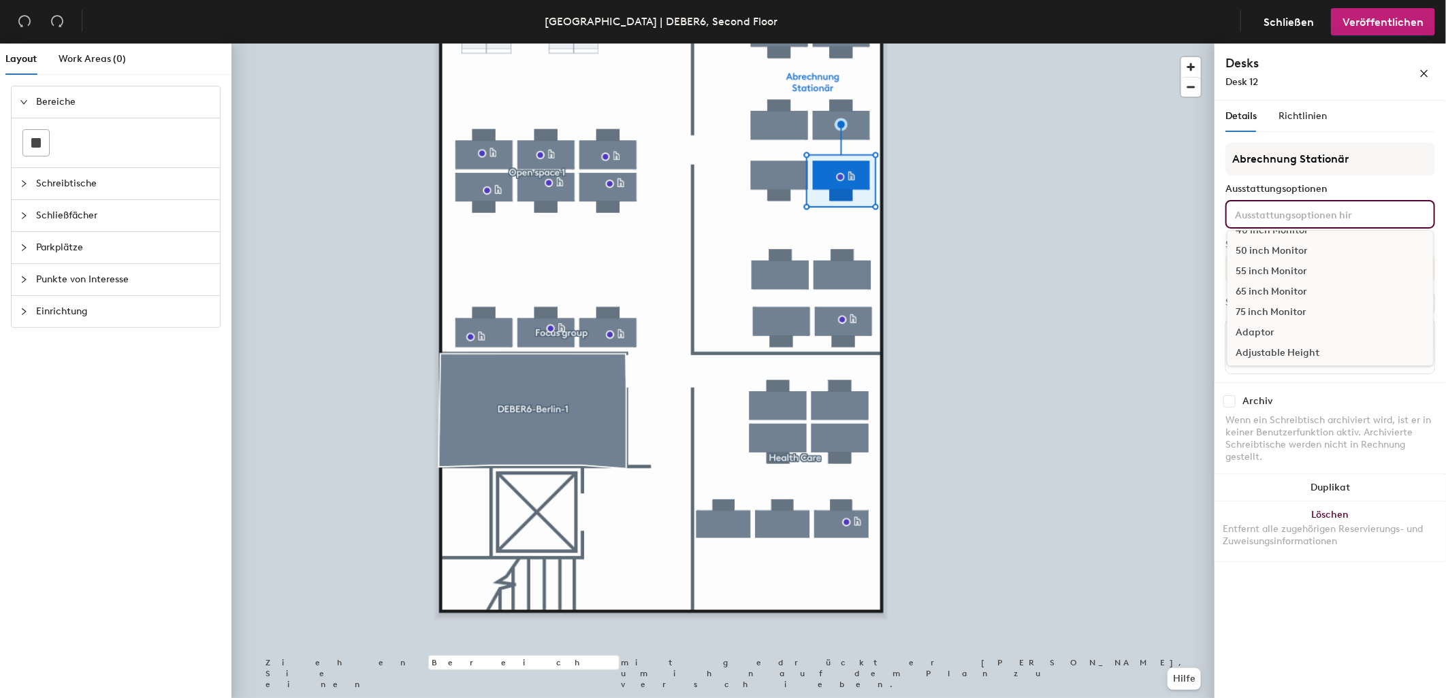
scroll to position [151, 0]
click at [1284, 330] on div "Adjustable Height" at bounding box center [1330, 340] width 206 height 20
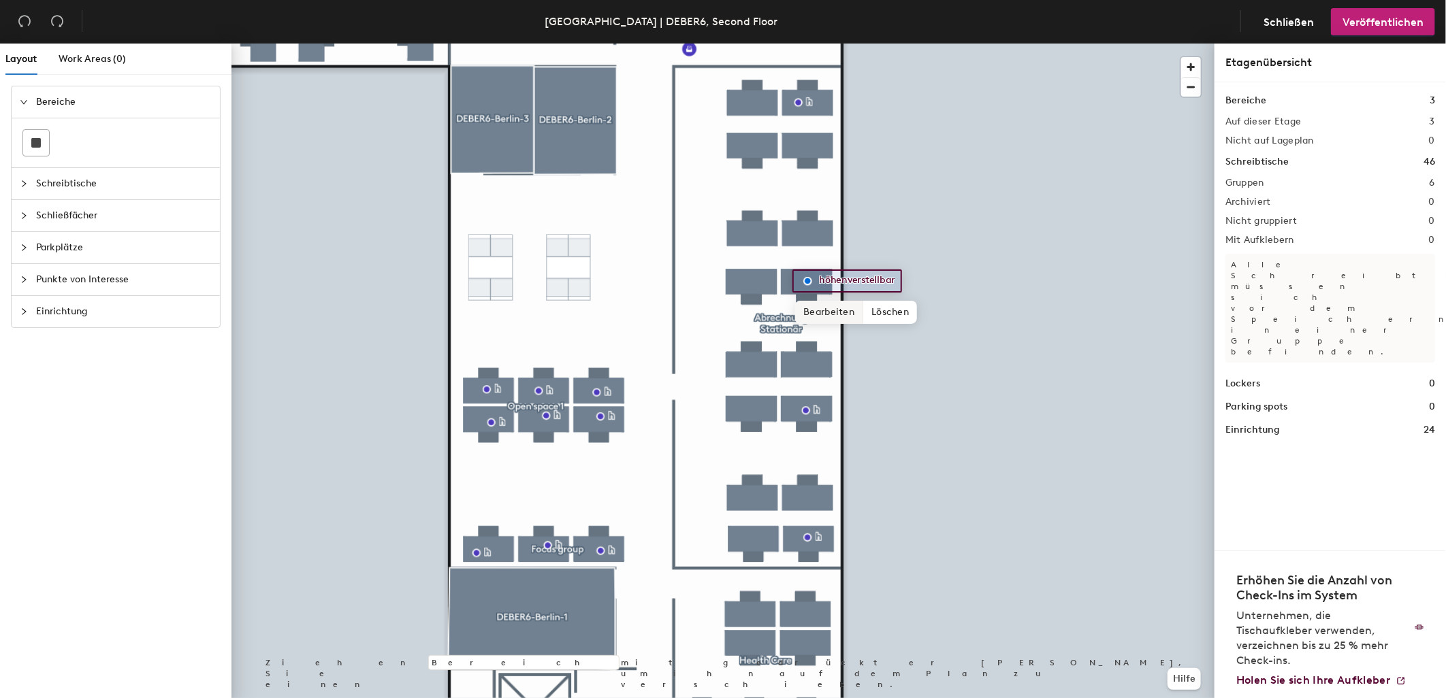
click at [830, 306] on span "Bearbeiten" at bounding box center [829, 312] width 68 height 23
type input "h"
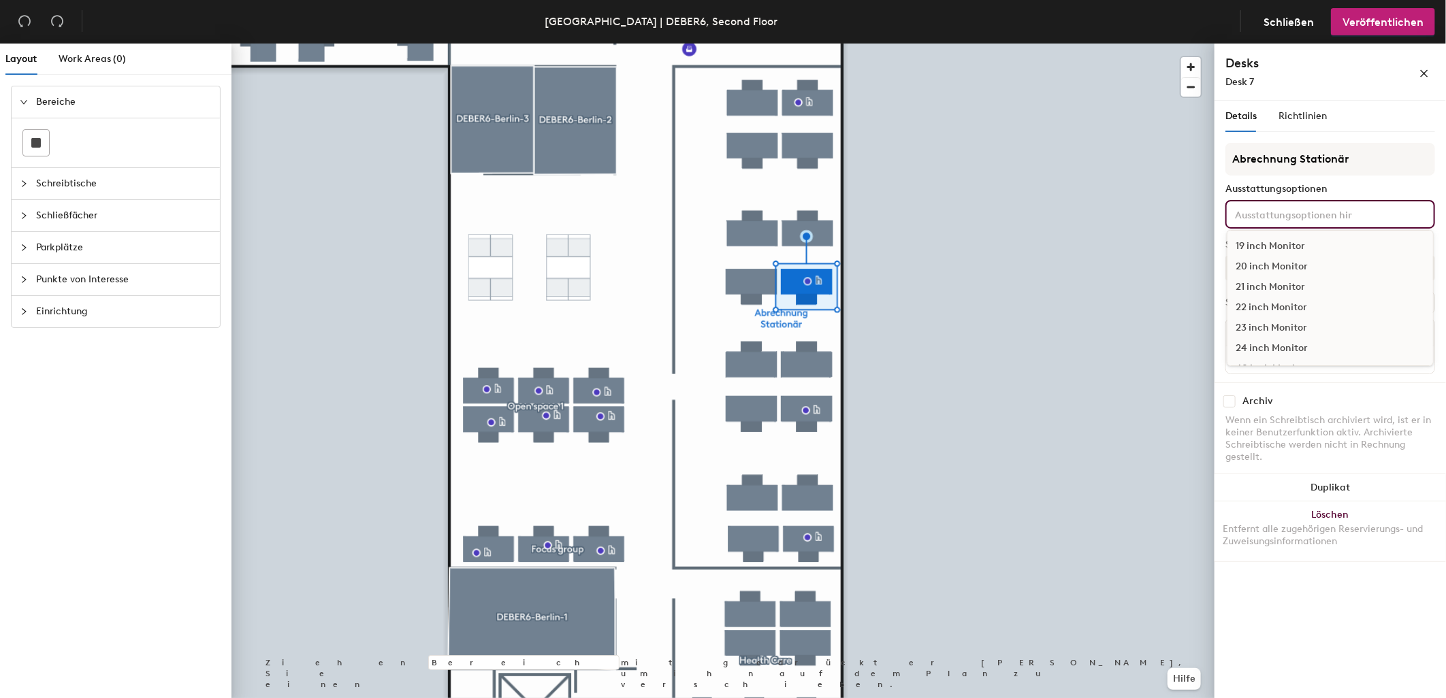
click at [1251, 210] on input at bounding box center [1293, 214] width 123 height 16
click at [1282, 330] on div "Adjustable Height" at bounding box center [1330, 340] width 206 height 20
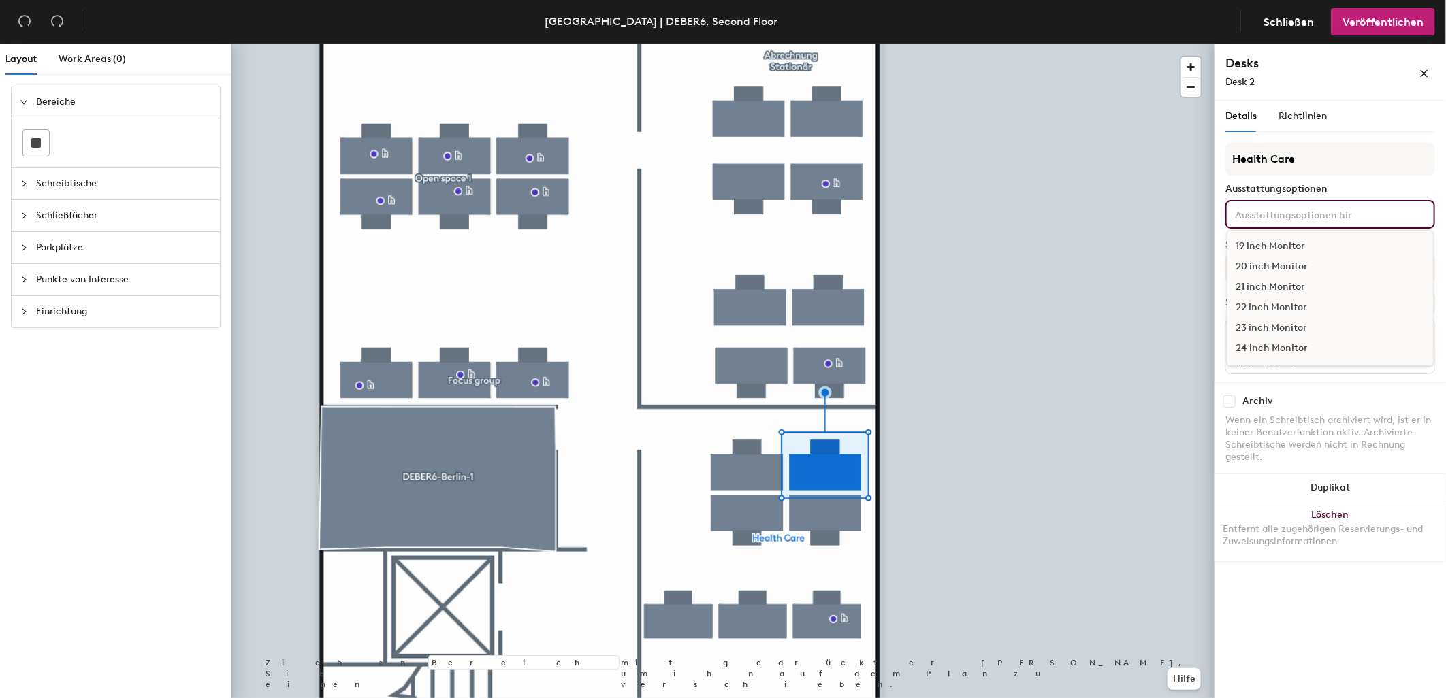
click at [1242, 206] on input at bounding box center [1293, 214] width 123 height 16
click at [1250, 261] on div "Adjustable Height" at bounding box center [1330, 265] width 206 height 20
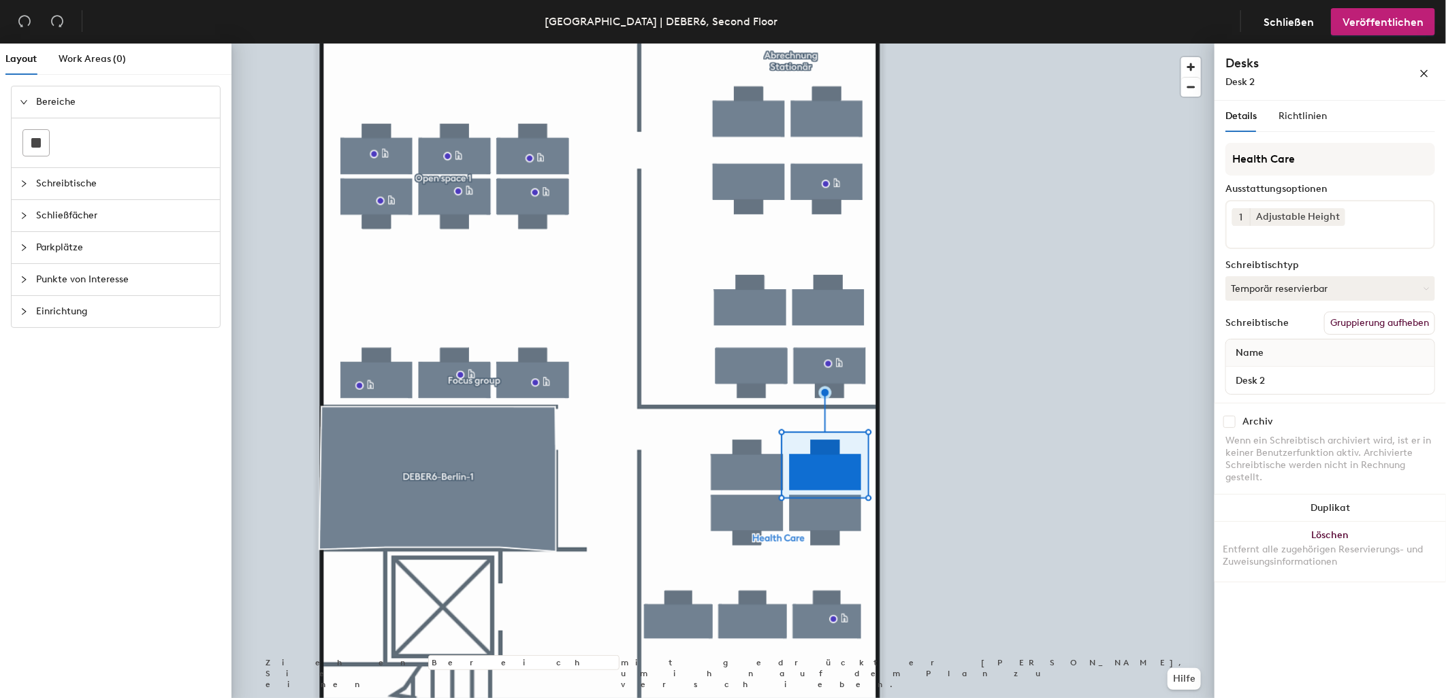
click at [110, 284] on span "Punkte von Interesse" at bounding box center [124, 279] width 176 height 31
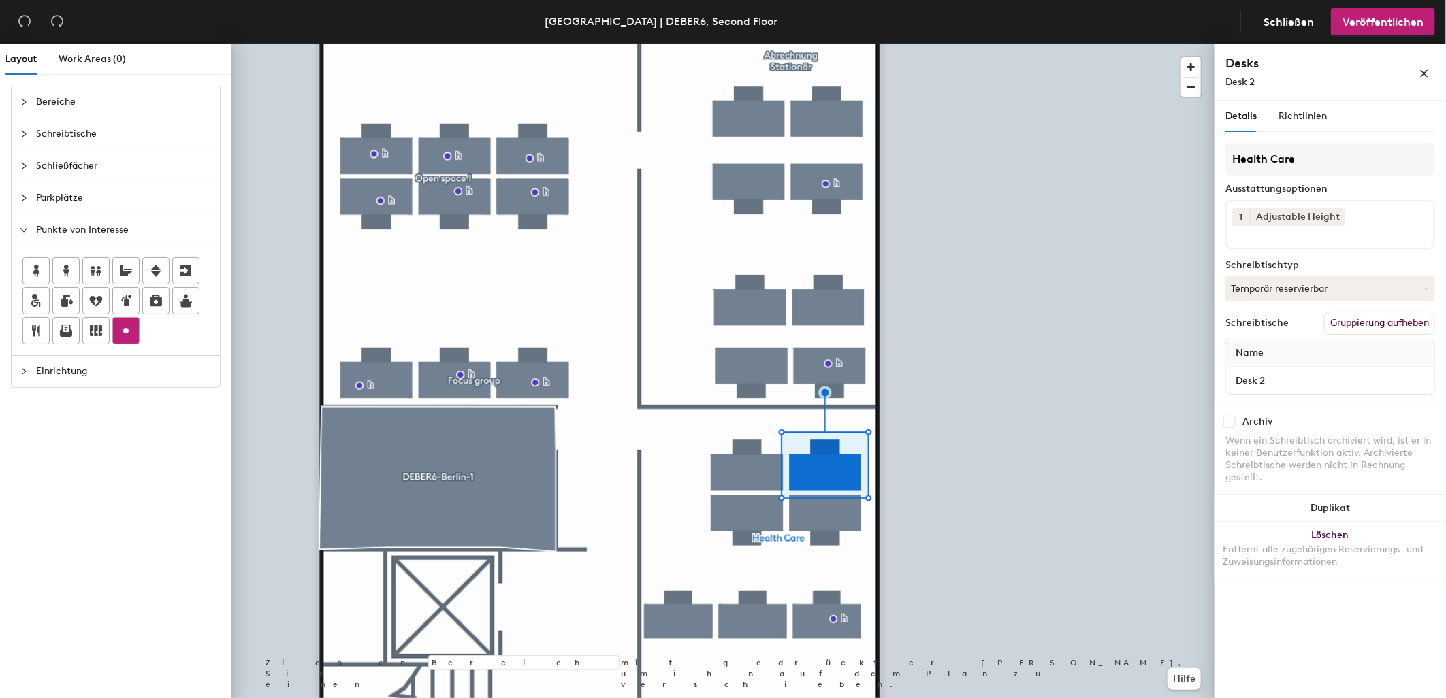
click at [130, 328] on icon at bounding box center [126, 331] width 16 height 16
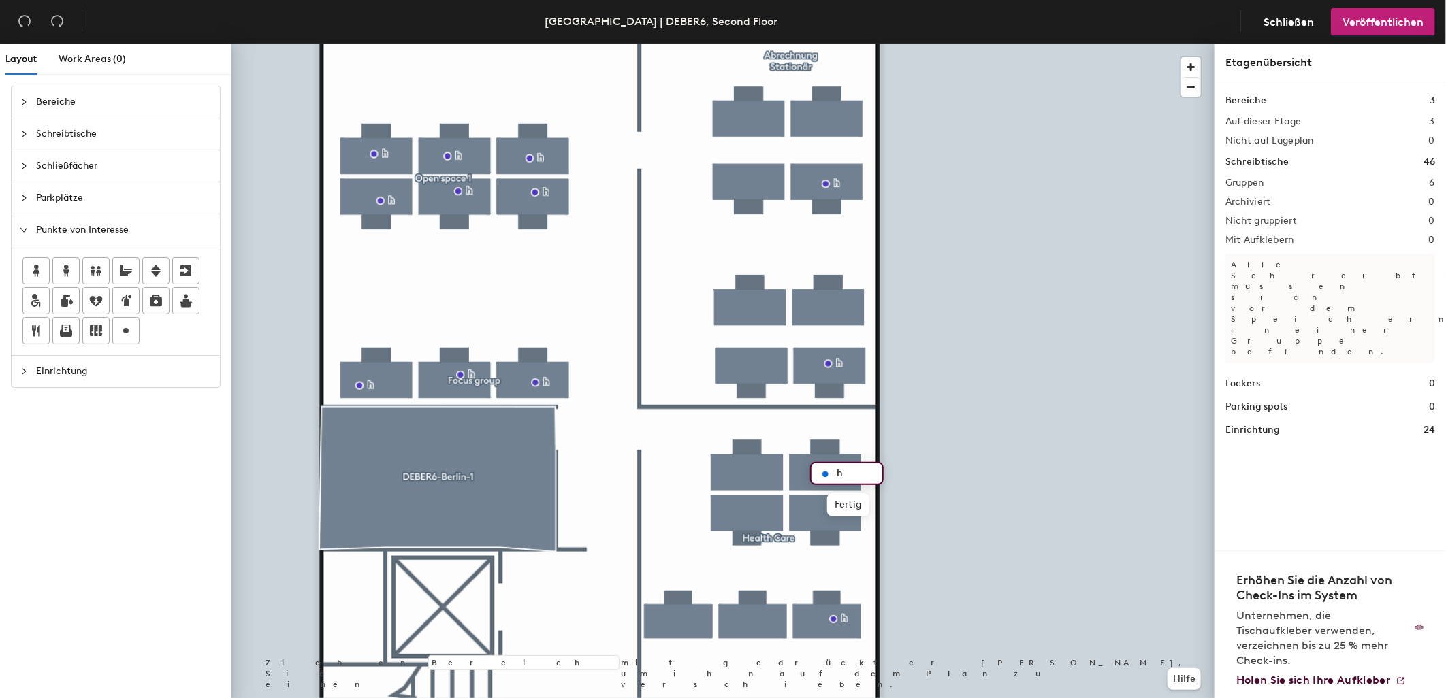
type input "h"
click at [1355, 31] on button "Veröffentlichen" at bounding box center [1383, 21] width 104 height 27
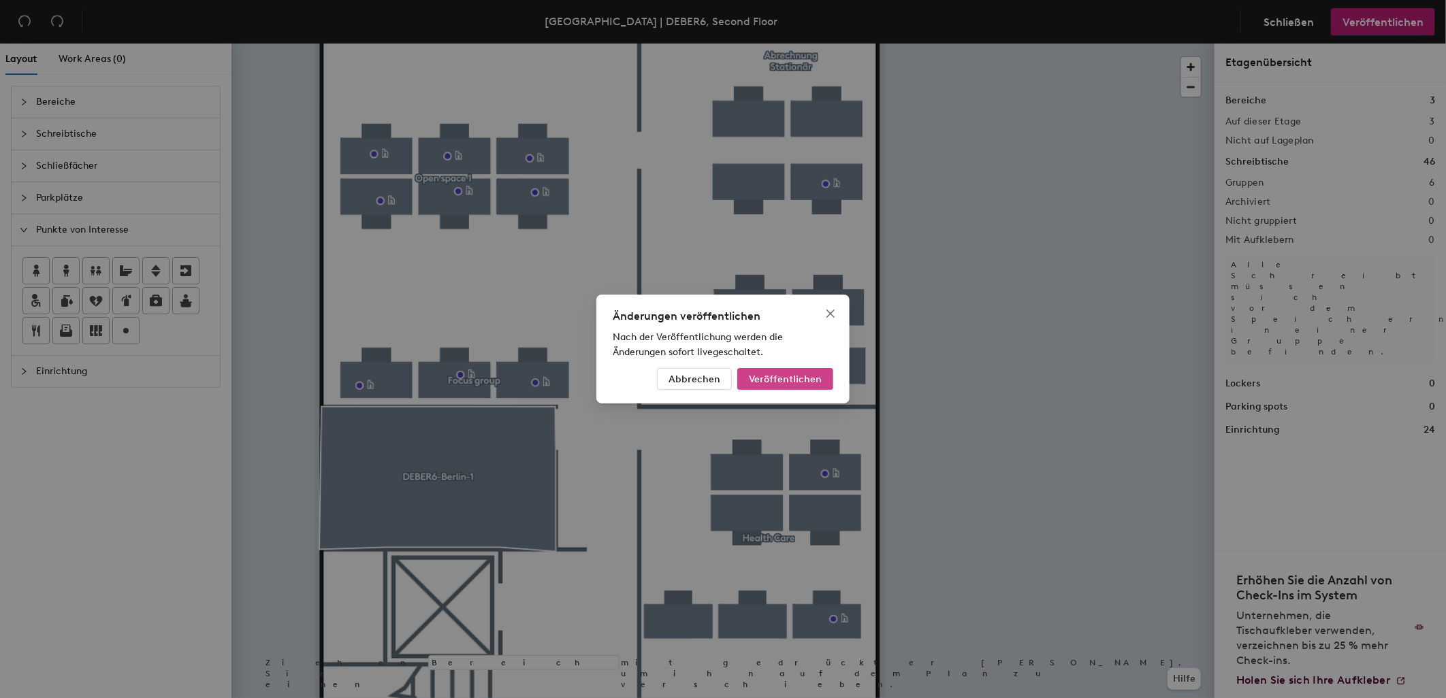
click at [763, 385] on button "Veröffentlichen" at bounding box center [785, 379] width 96 height 22
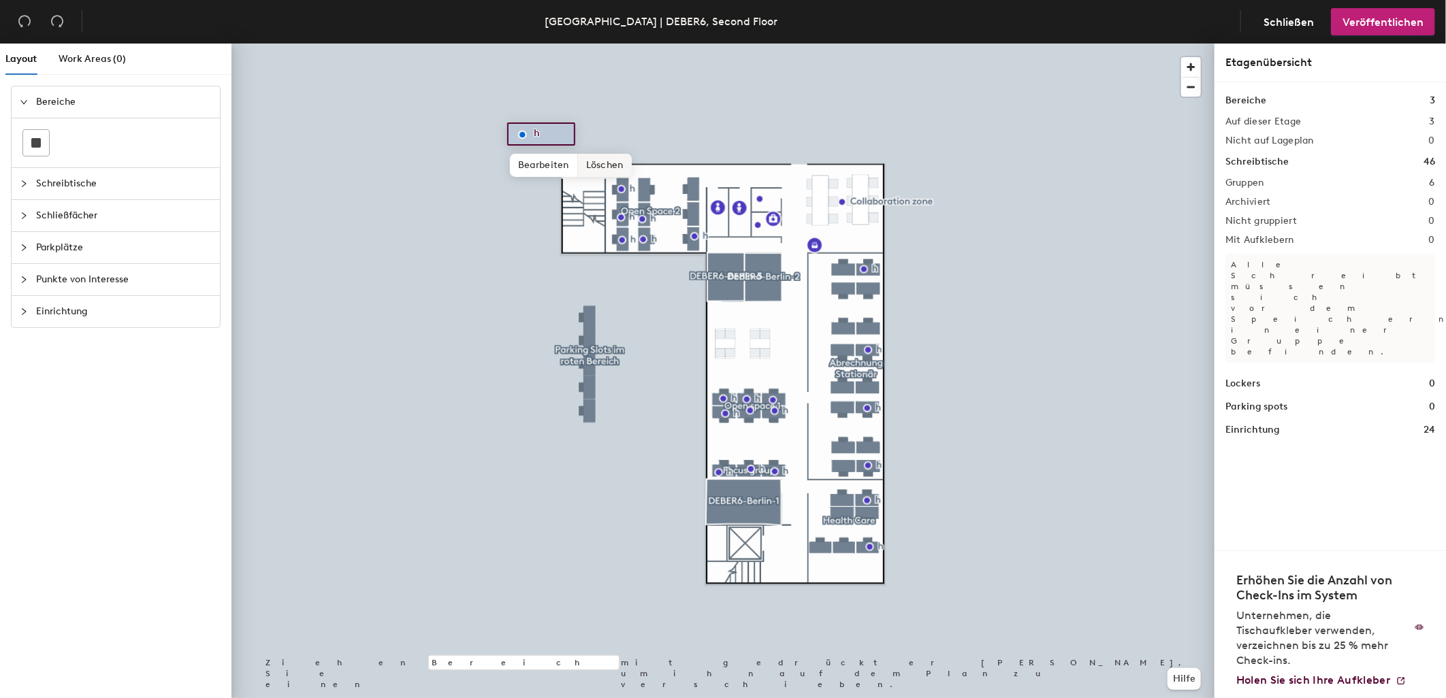
click at [592, 164] on span "Löschen" at bounding box center [605, 165] width 54 height 23
click at [1363, 25] on span "Veröffentlichen" at bounding box center [1382, 22] width 81 height 13
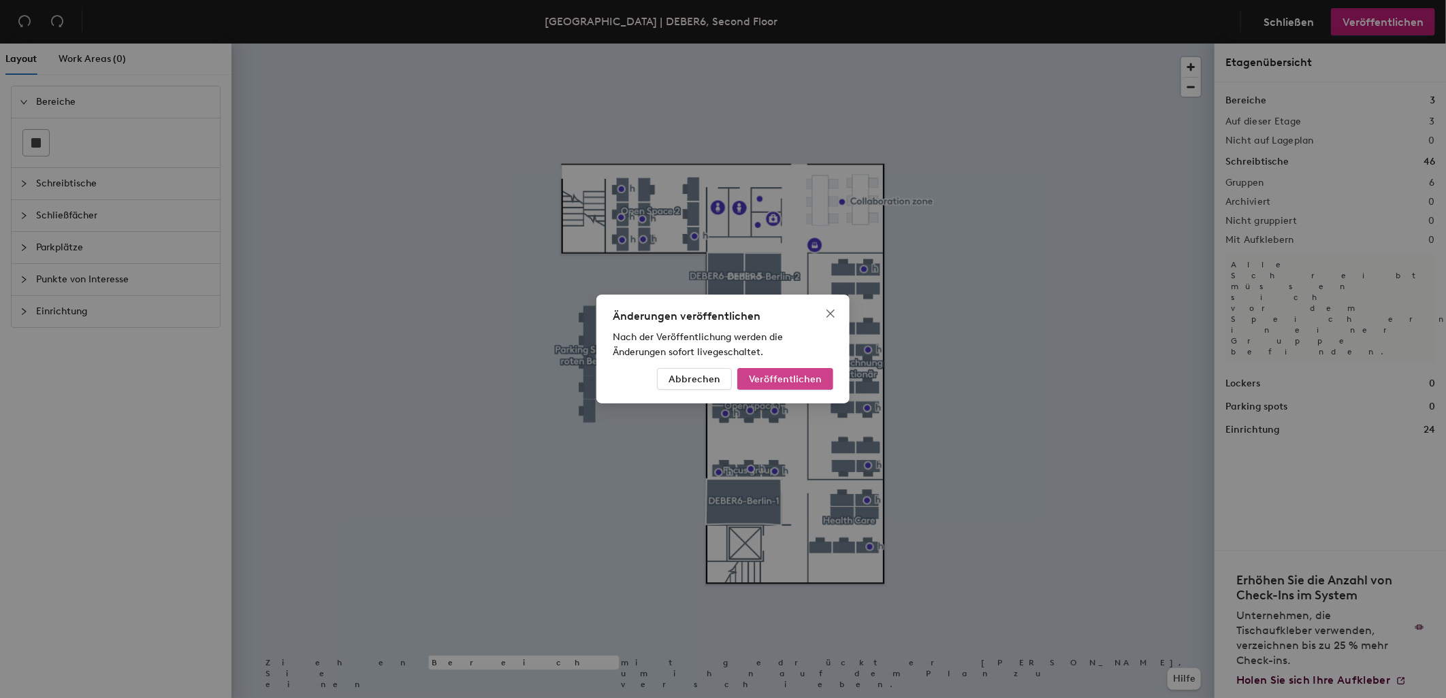
click at [797, 376] on span "Veröffentlichen" at bounding box center [785, 380] width 73 height 12
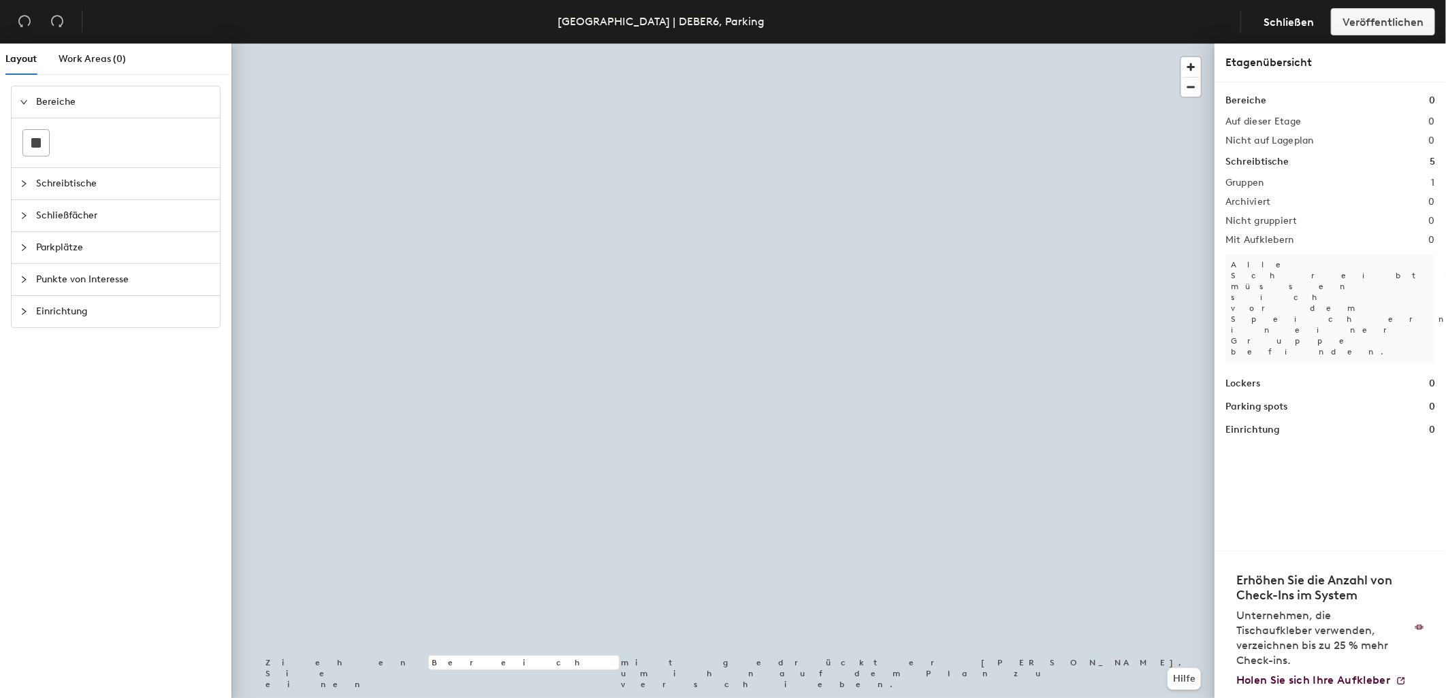
click at [159, 248] on span "Parkplätze" at bounding box center [124, 247] width 176 height 31
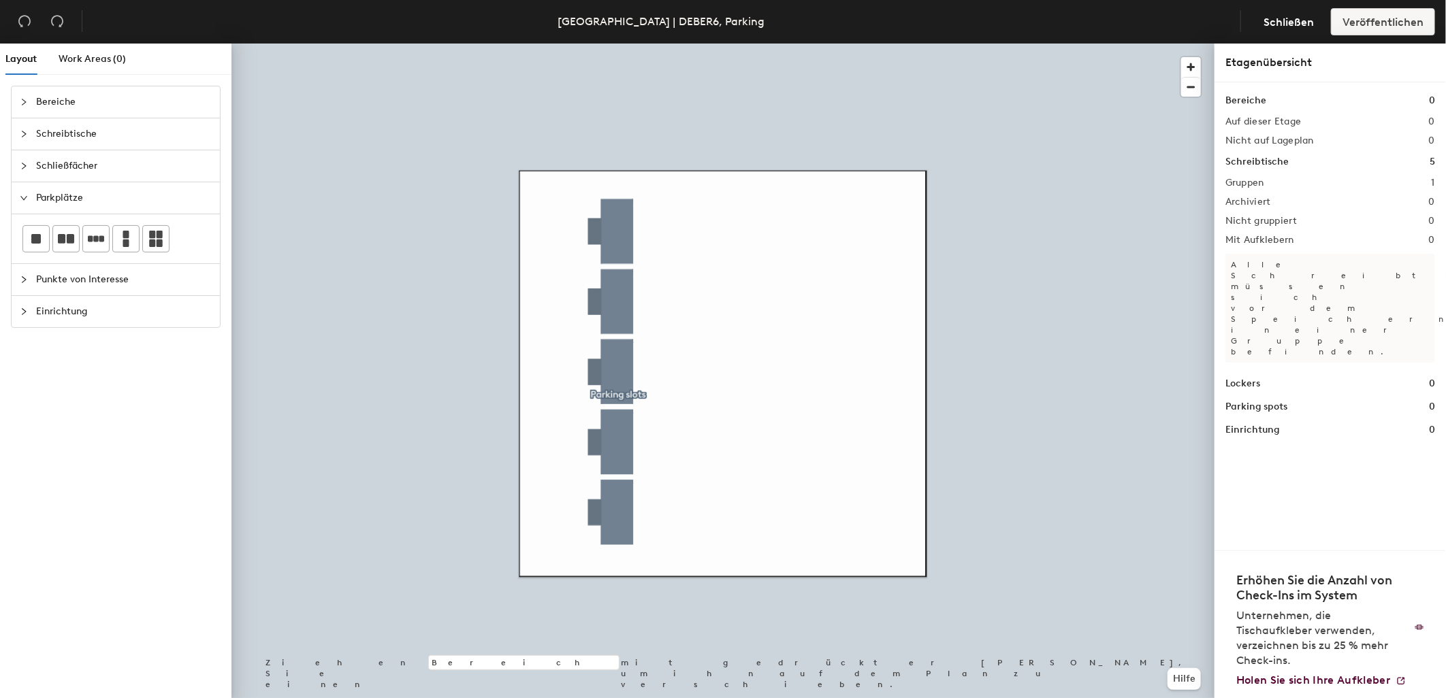
click at [761, 280] on div "Layout Work Areas (0) Bereiche Schreibtische Schließfächer Parkplätze Punkte vo…" at bounding box center [723, 374] width 1446 height 660
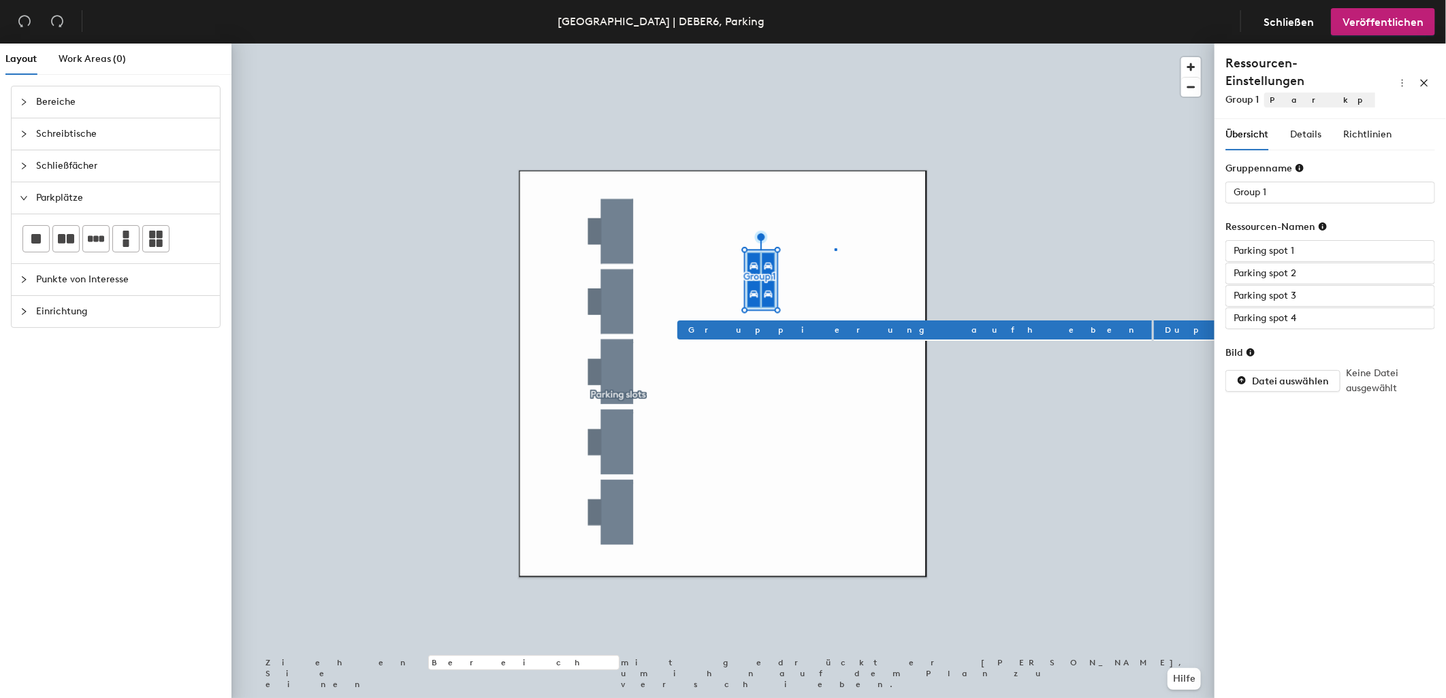
drag, startPoint x: 159, startPoint y: 248, endPoint x: 219, endPoint y: 256, distance: 61.1
click at [835, 44] on div at bounding box center [722, 44] width 983 height 0
click at [1199, 173] on div "Layout Work Areas (0) Bereiche Schreibtische Schließfächer Parkplätze Punkte vo…" at bounding box center [723, 374] width 1446 height 660
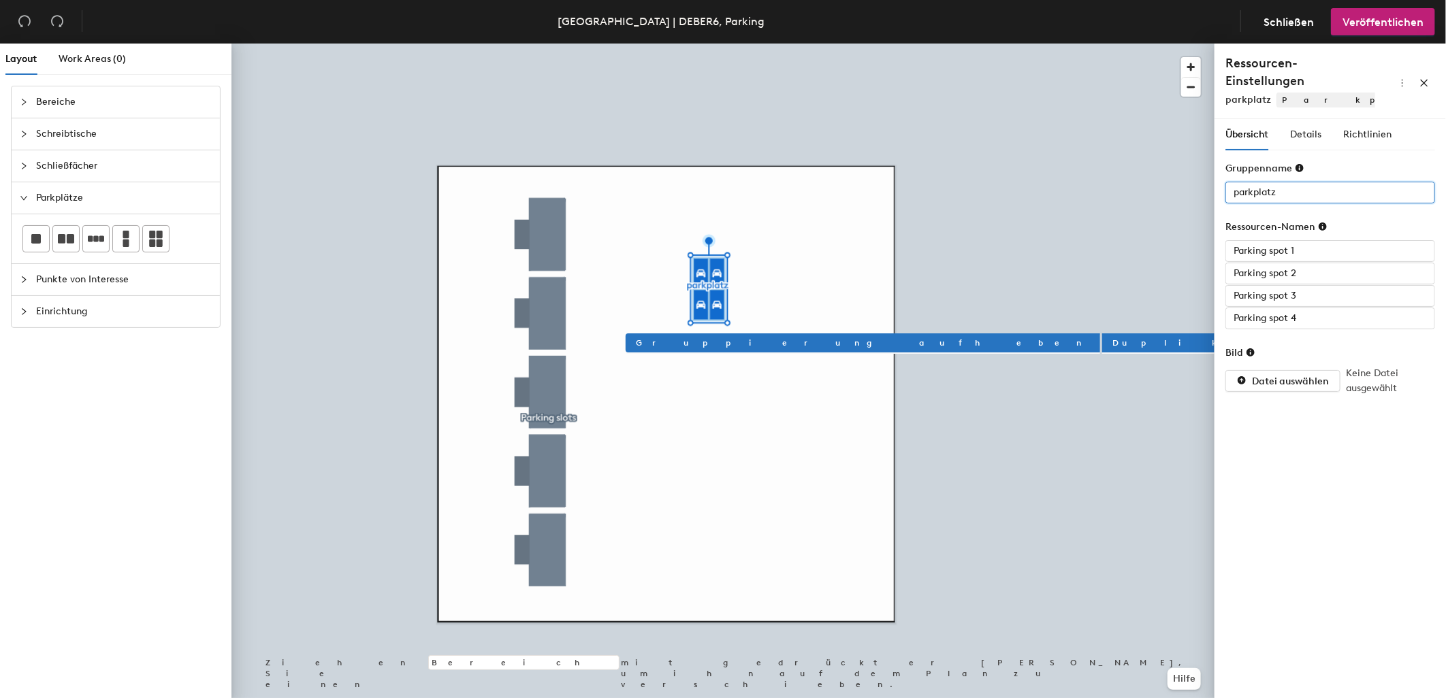
type input "parkplatz"
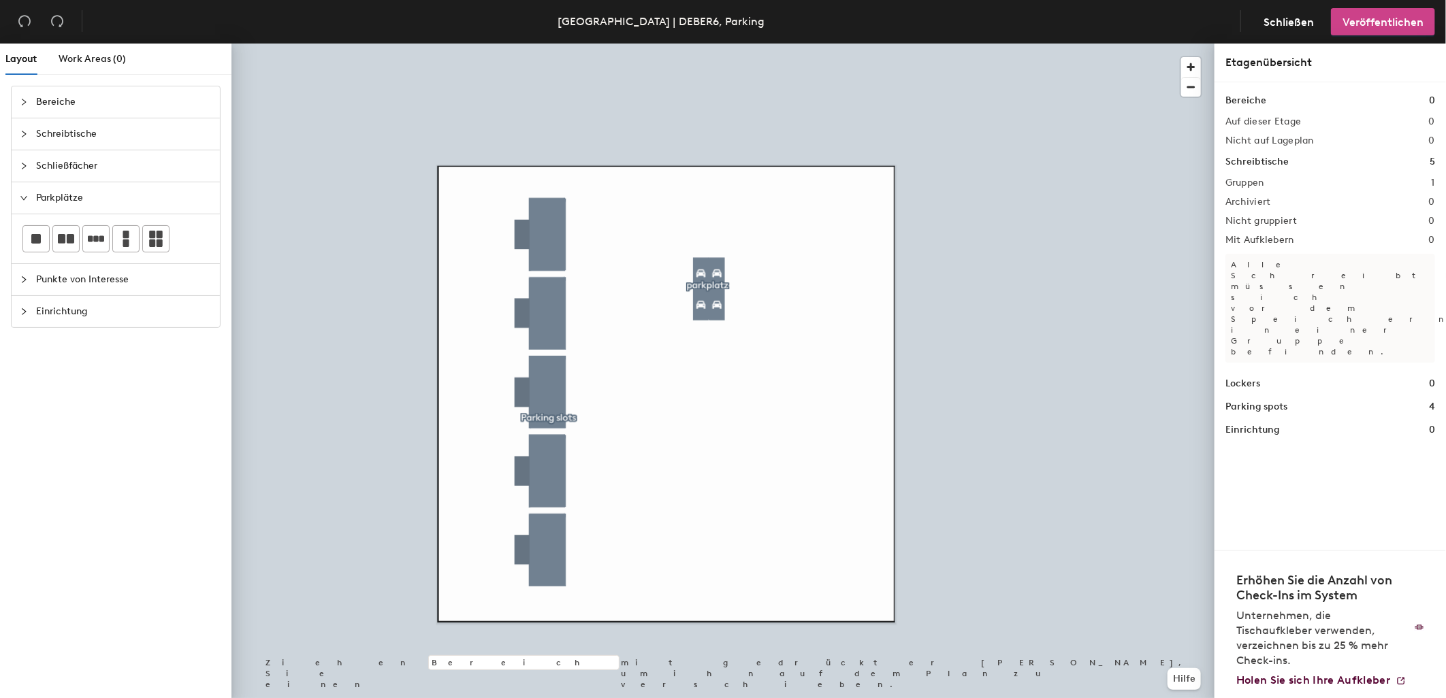
click at [1409, 16] on span "Veröffentlichen" at bounding box center [1382, 22] width 81 height 13
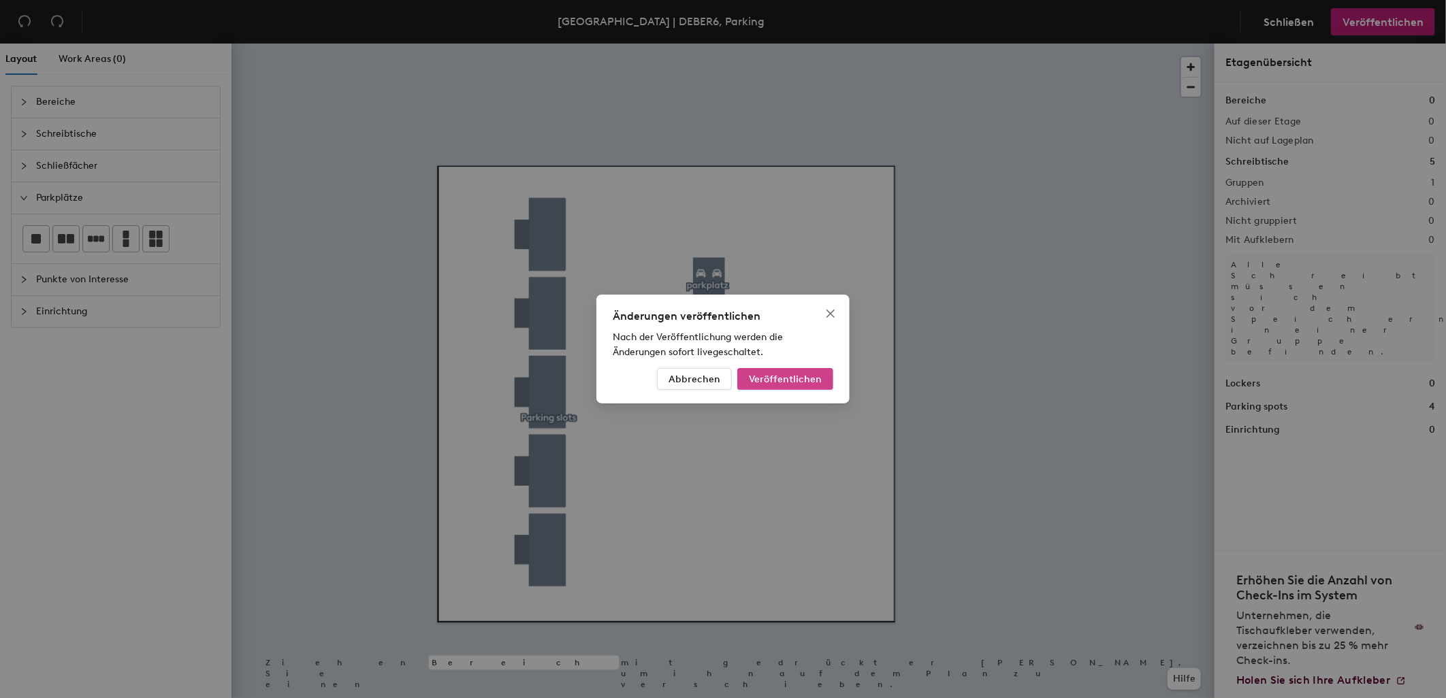
click at [822, 378] on button "Veröffentlichen" at bounding box center [785, 379] width 96 height 22
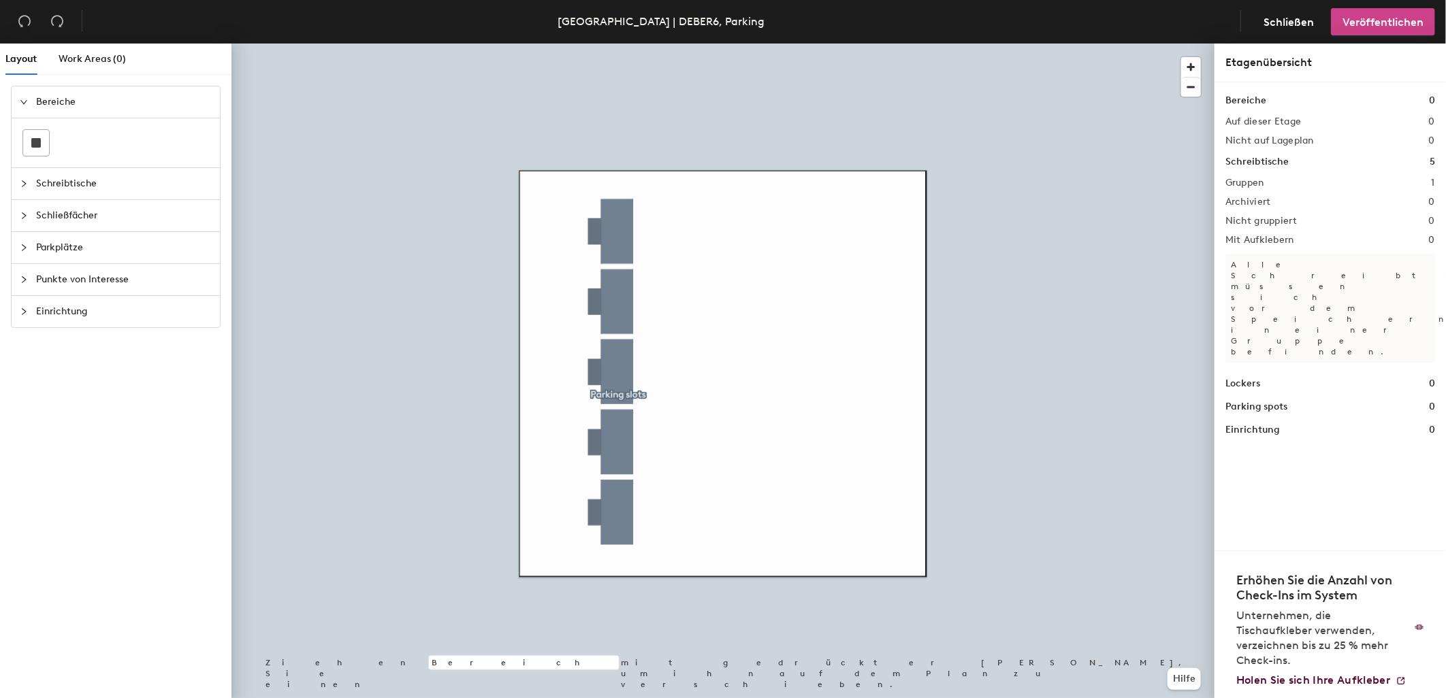
click at [1385, 22] on span "Veröffentlichen" at bounding box center [1382, 22] width 81 height 13
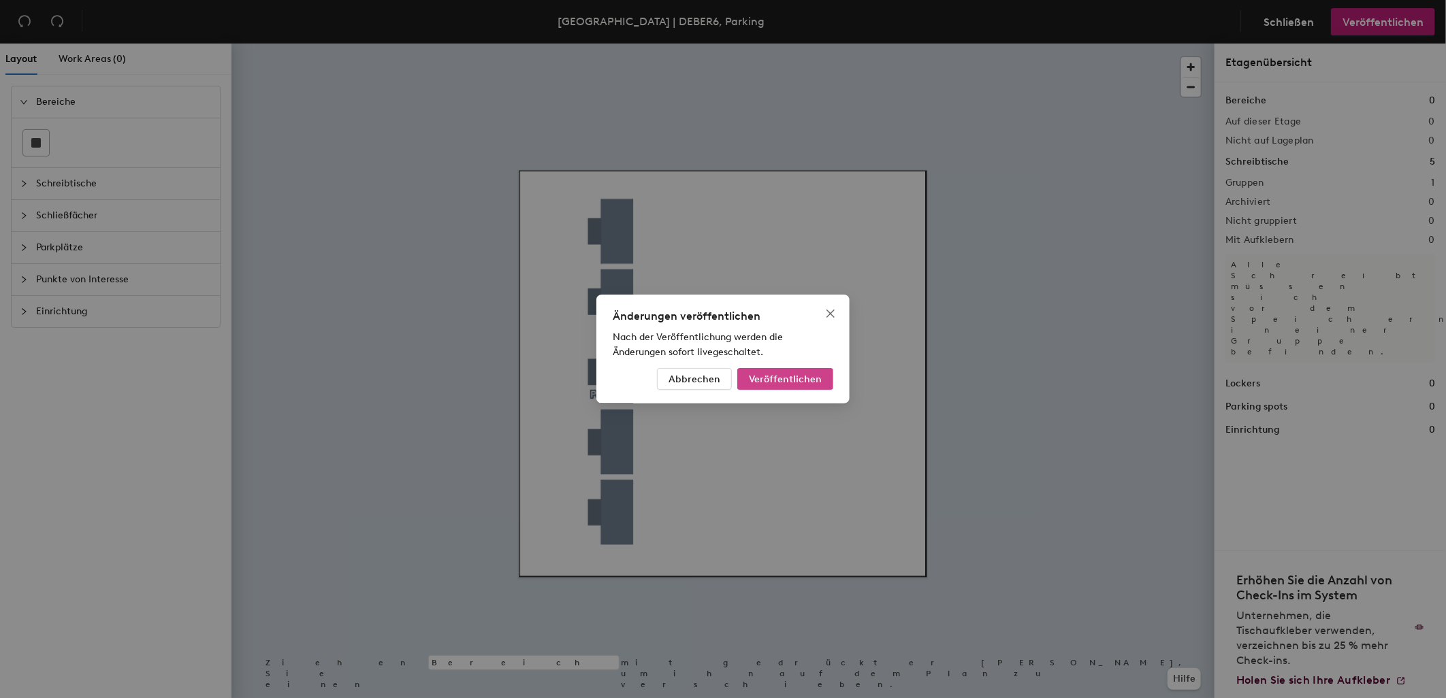
click at [807, 382] on span "Veröffentlichen" at bounding box center [785, 380] width 73 height 12
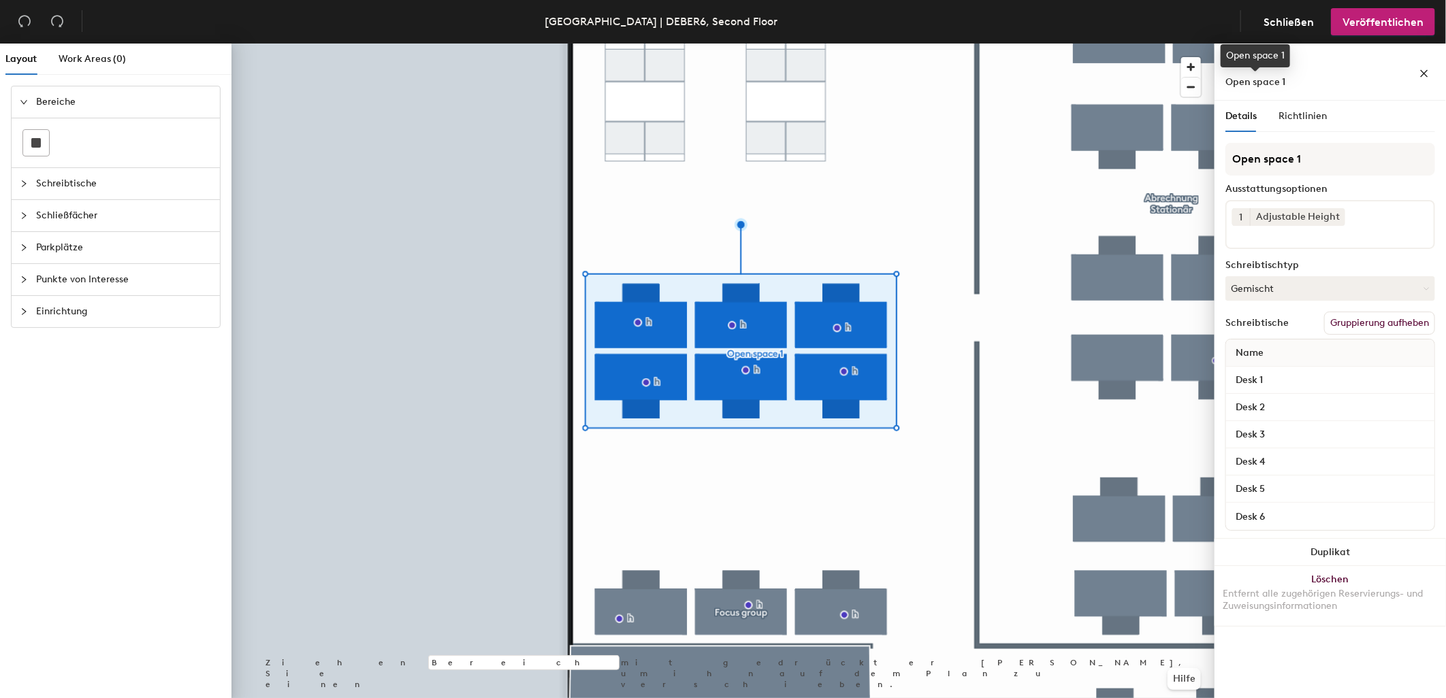
click at [1258, 83] on span "Open space 1" at bounding box center [1255, 82] width 60 height 12
click at [1268, 165] on input "Open space 1" at bounding box center [1330, 159] width 210 height 33
type input "Open Space 1"
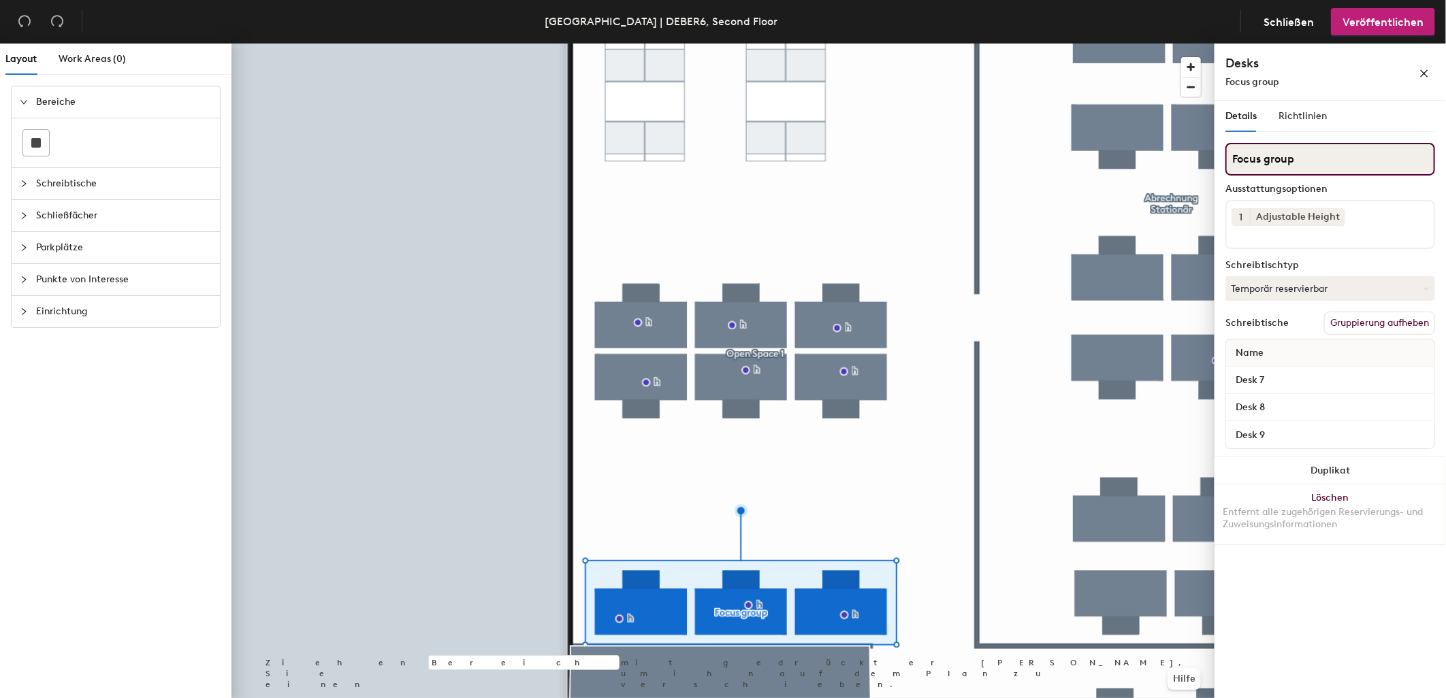
click at [1269, 157] on input "Focus group" at bounding box center [1330, 159] width 210 height 33
type input "Focus Group"
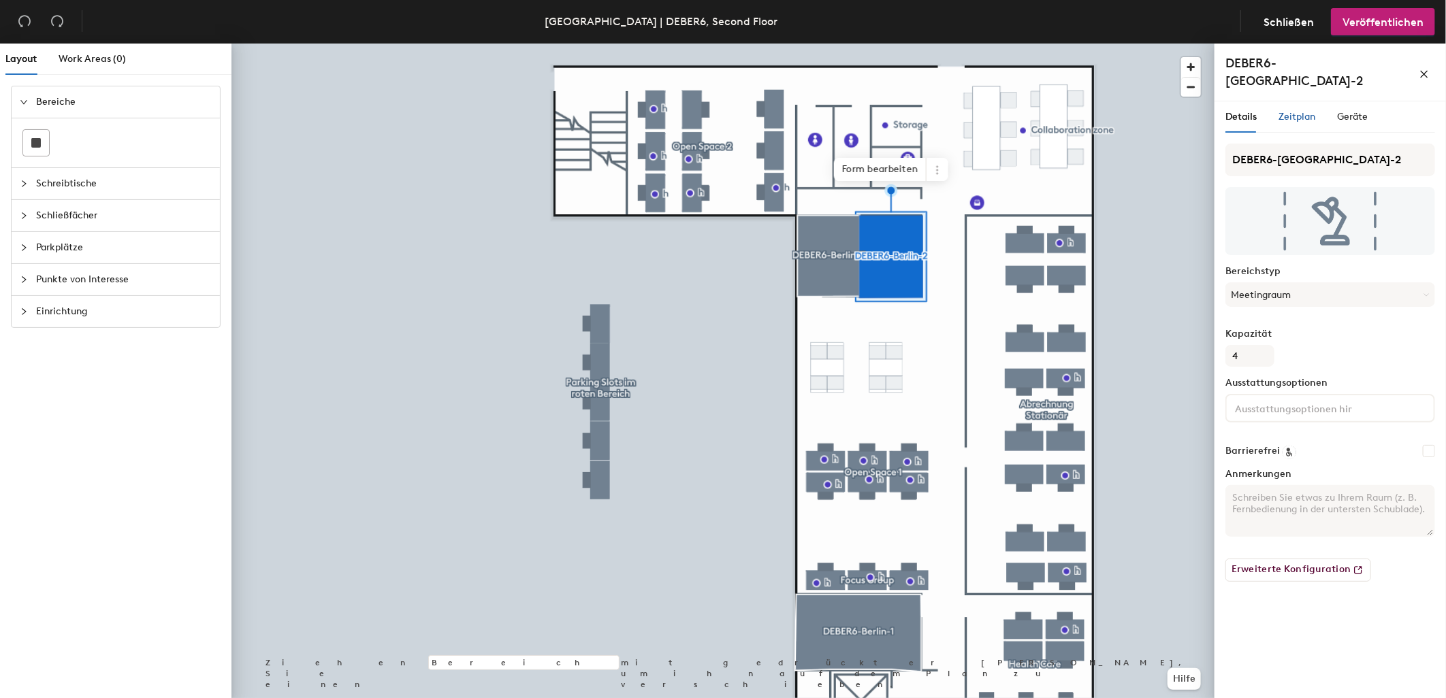
click at [1305, 111] on span "Zeitplan" at bounding box center [1296, 117] width 37 height 12
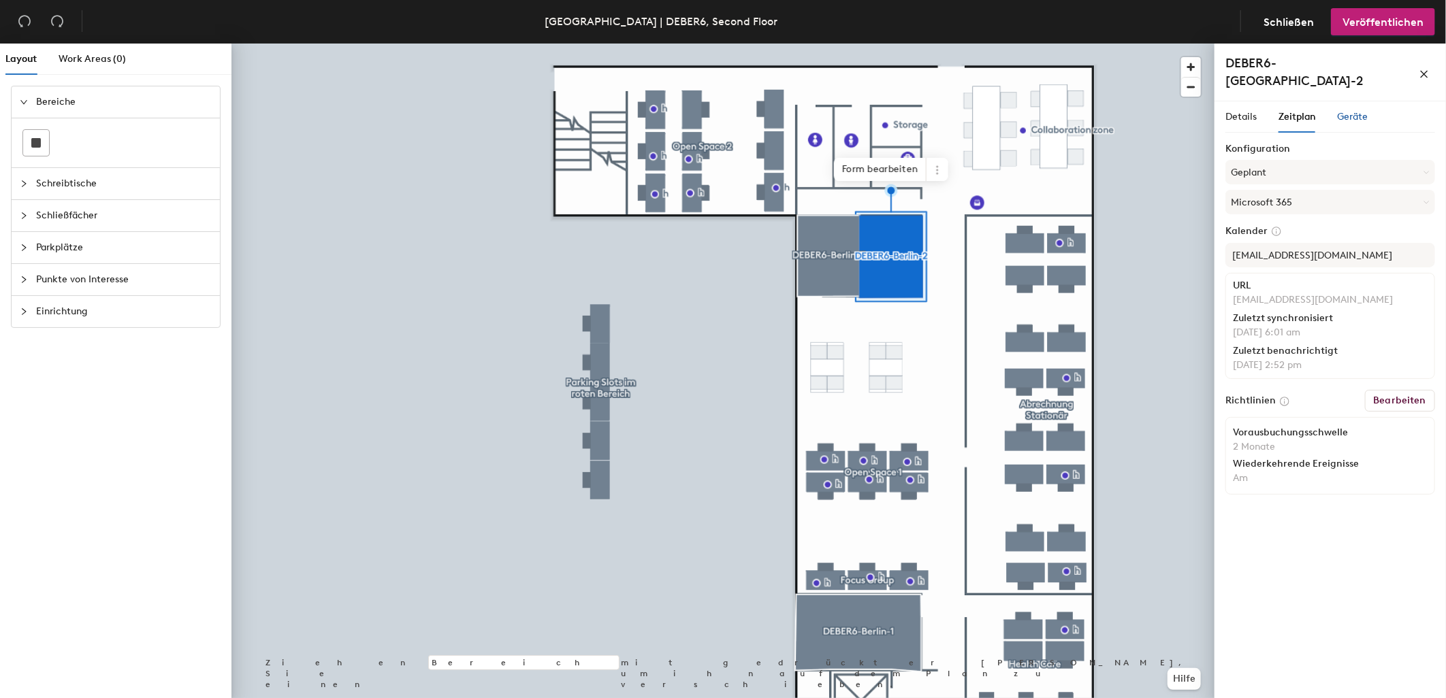
click at [1355, 111] on span "Geräte" at bounding box center [1352, 117] width 31 height 12
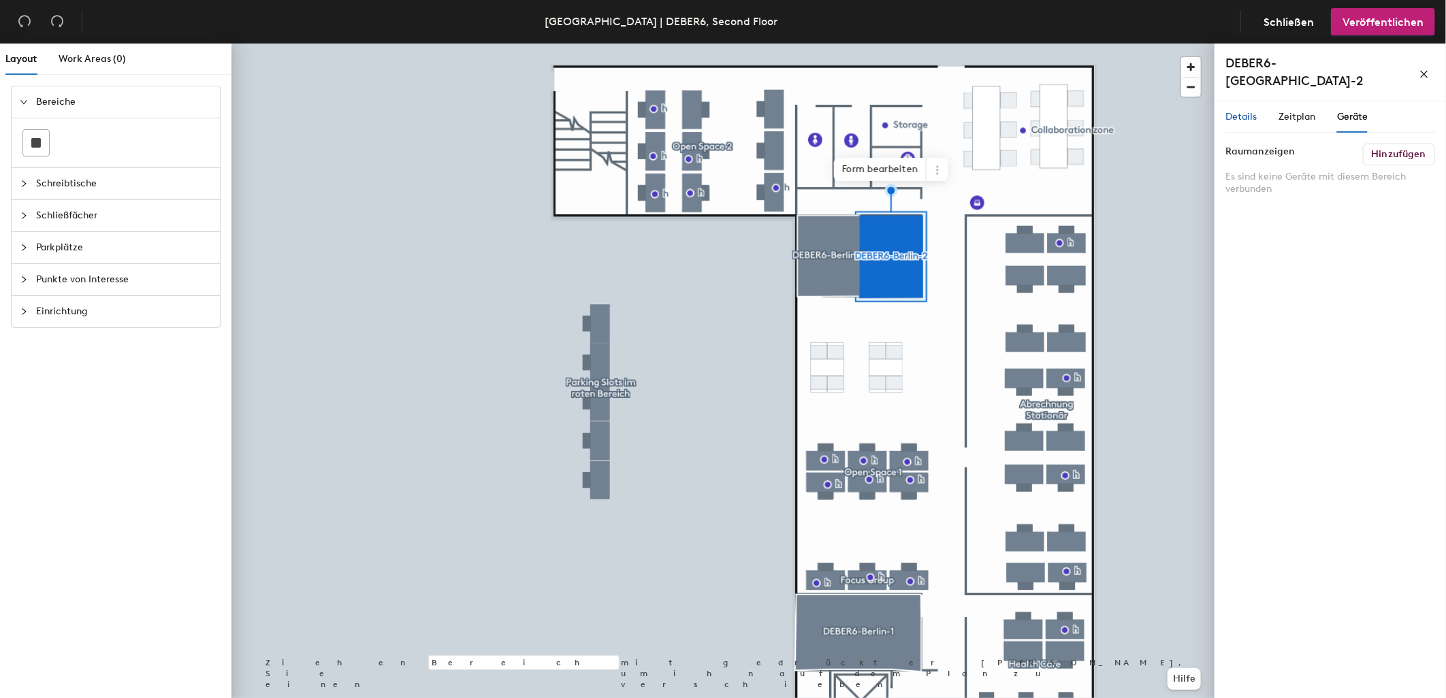
click at [1246, 111] on span "Details" at bounding box center [1240, 117] width 31 height 12
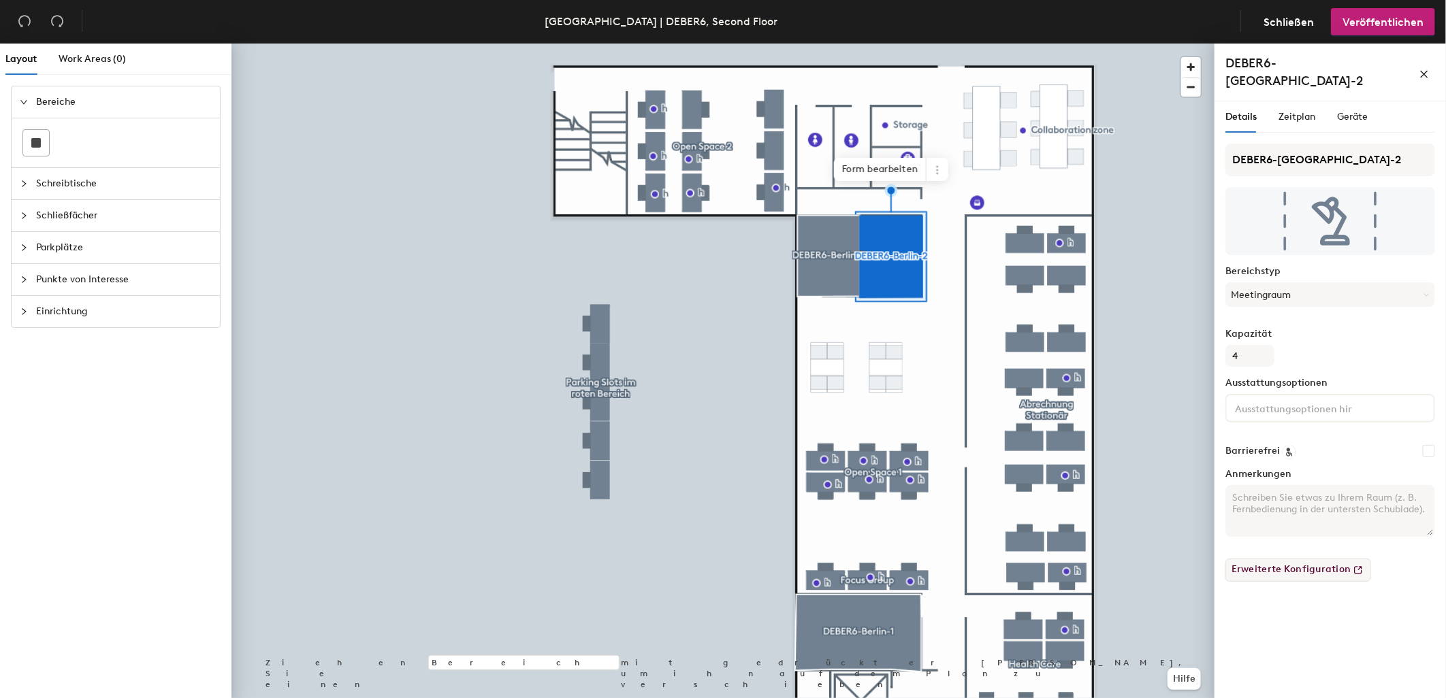
click at [1289, 559] on button "Erweiterte Konfiguration" at bounding box center [1298, 570] width 146 height 23
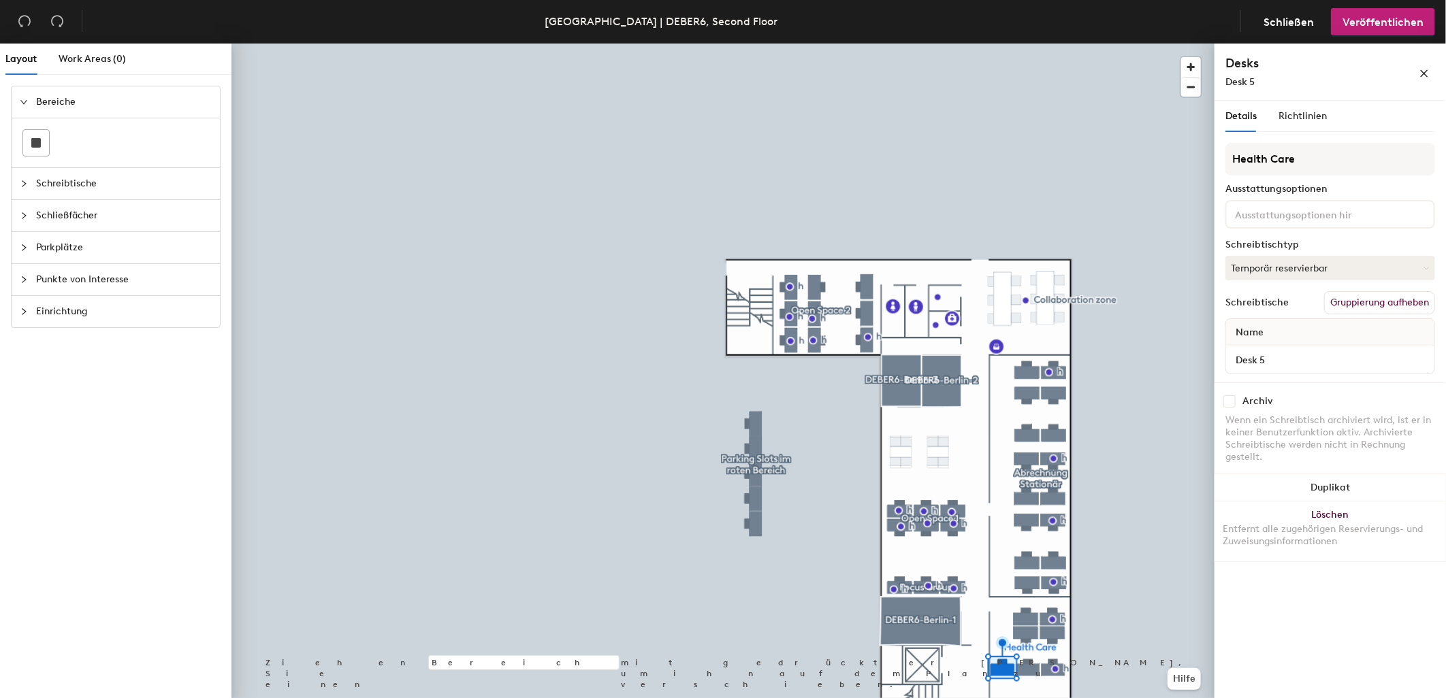
click at [1228, 400] on input "checkbox" at bounding box center [1229, 401] width 12 height 12
checkbox input "true"
click at [1267, 268] on button "Temporär reservierbar" at bounding box center [1330, 268] width 210 height 25
click at [1231, 398] on input "checkbox" at bounding box center [1229, 401] width 12 height 12
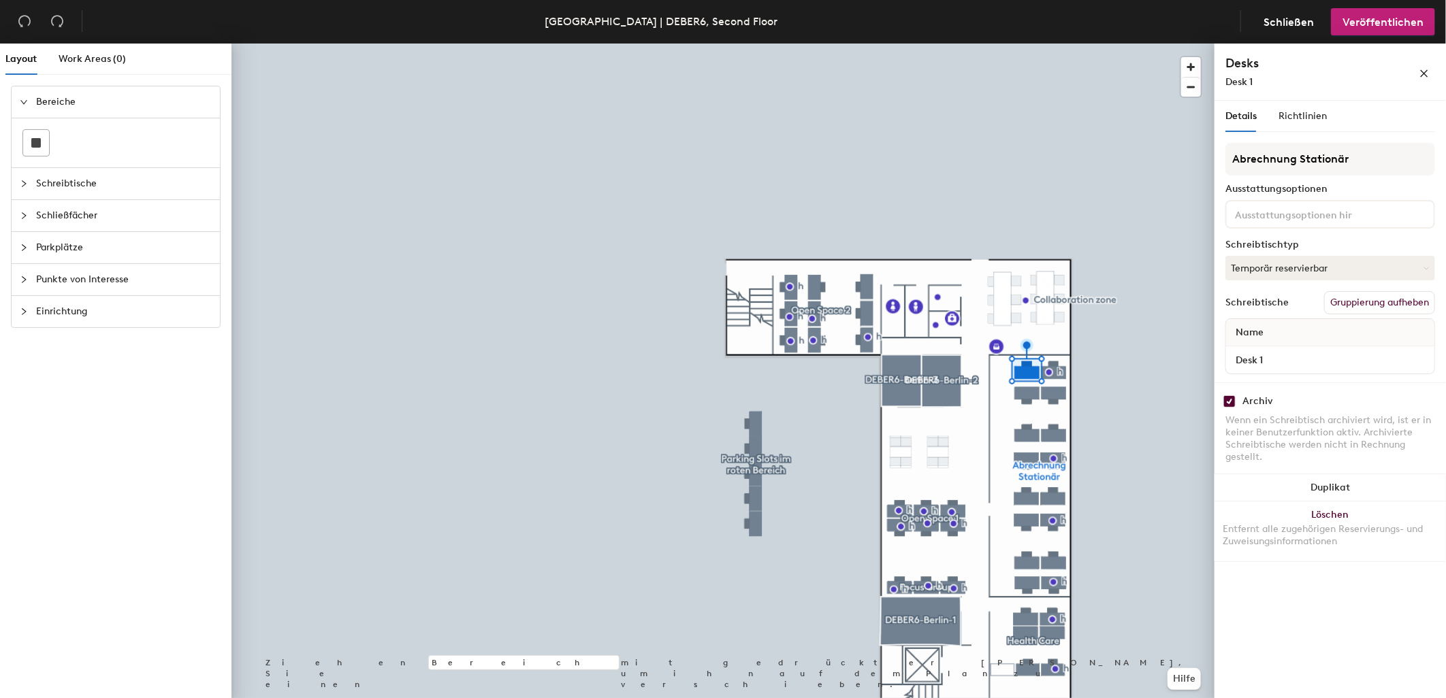
checkbox input "true"
click at [70, 302] on span "Einrichtung" at bounding box center [124, 311] width 176 height 31
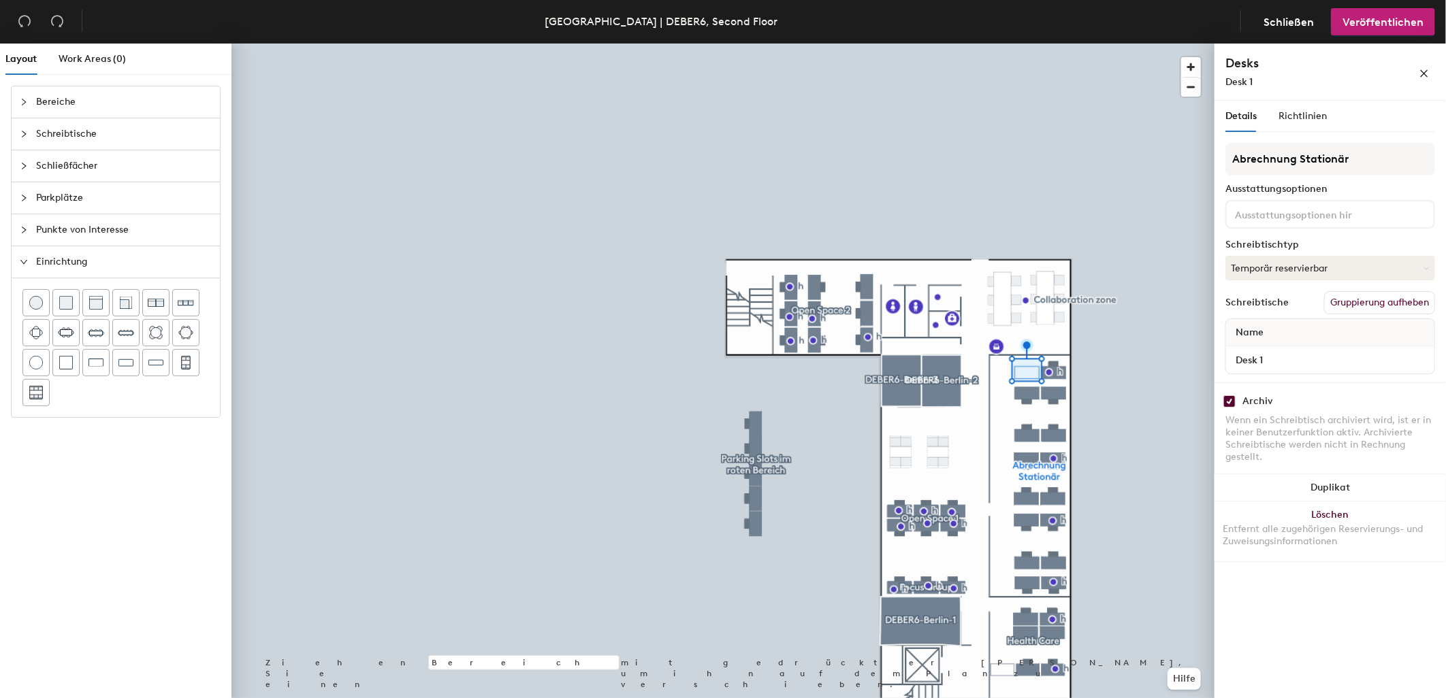
click at [73, 166] on span "Schließfächer" at bounding box center [124, 165] width 176 height 31
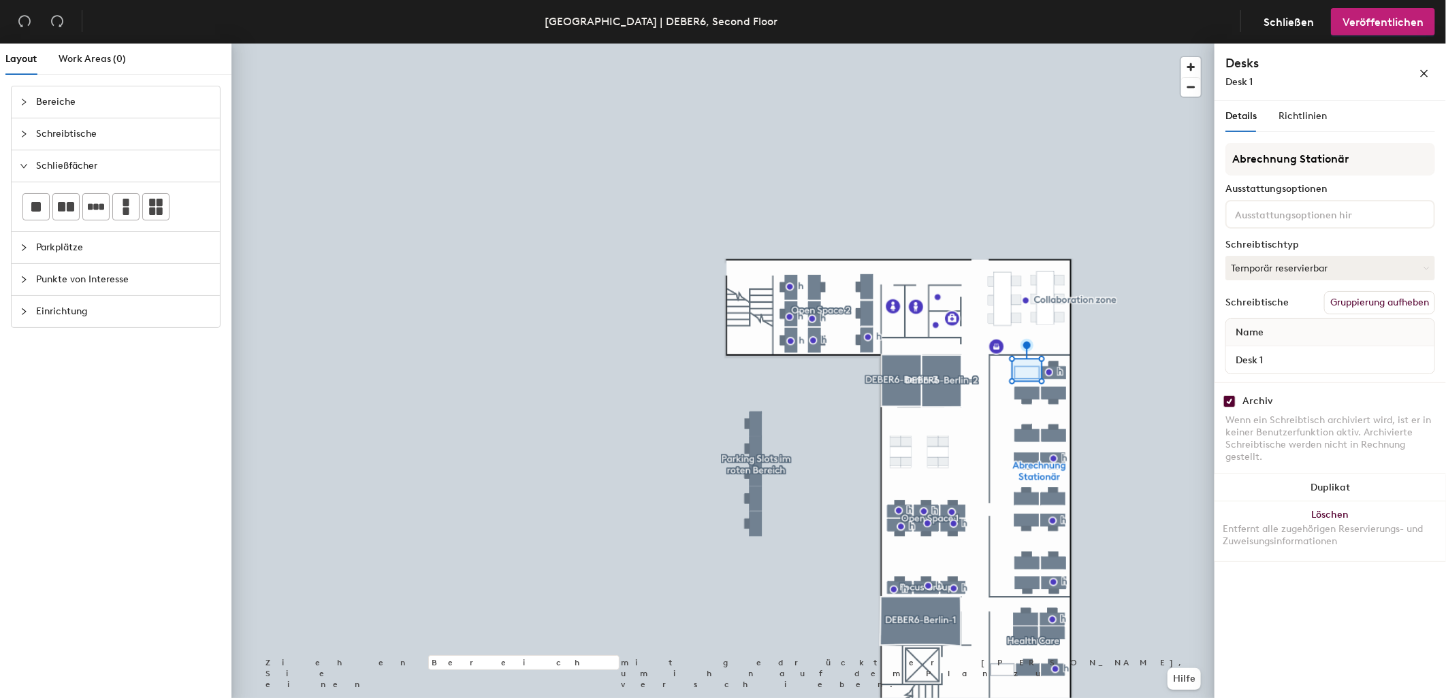
click at [80, 130] on span "Schreibtische" at bounding box center [124, 133] width 176 height 31
click at [69, 299] on span "Parkplätze" at bounding box center [124, 307] width 176 height 31
click at [65, 267] on span "Punkte von Interesse" at bounding box center [124, 279] width 176 height 31
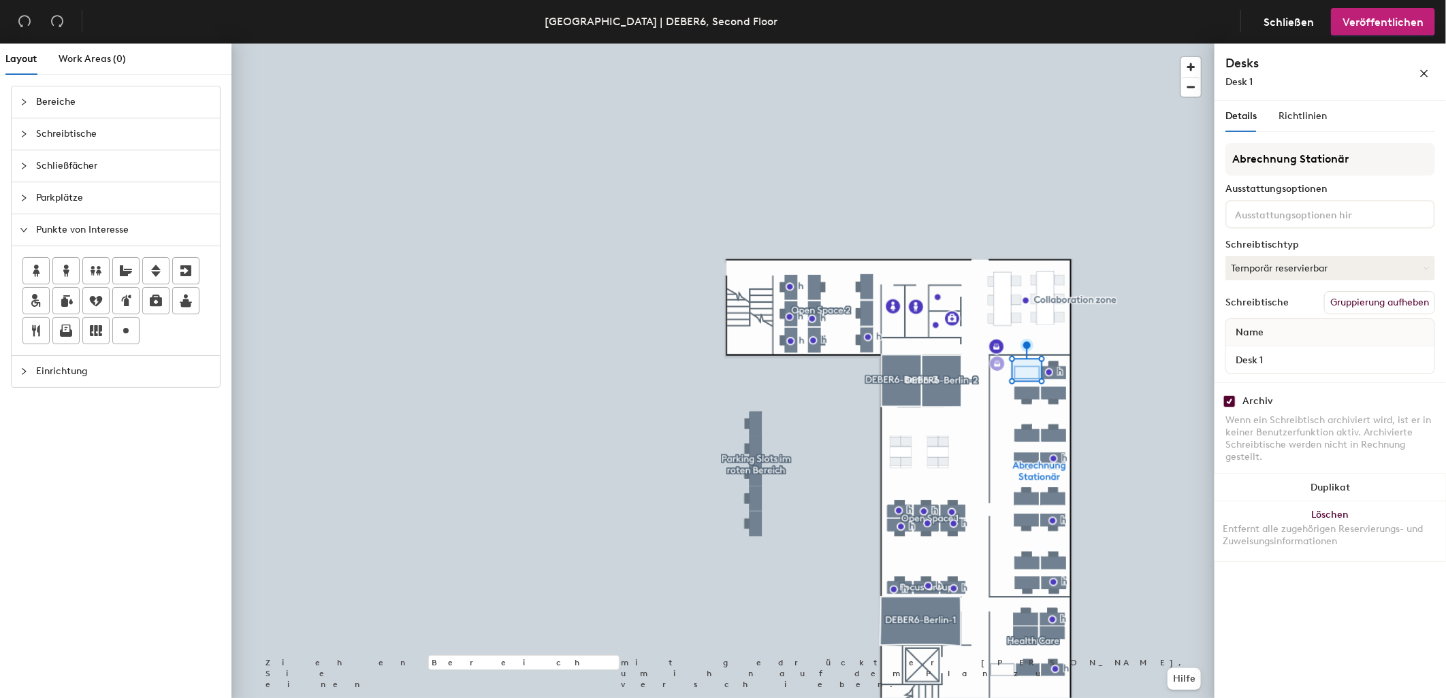
click at [997, 364] on div "Layout Work Areas (0) Bereiche Schreibtische Schließfächer Parkplätze Punkte vo…" at bounding box center [723, 374] width 1446 height 660
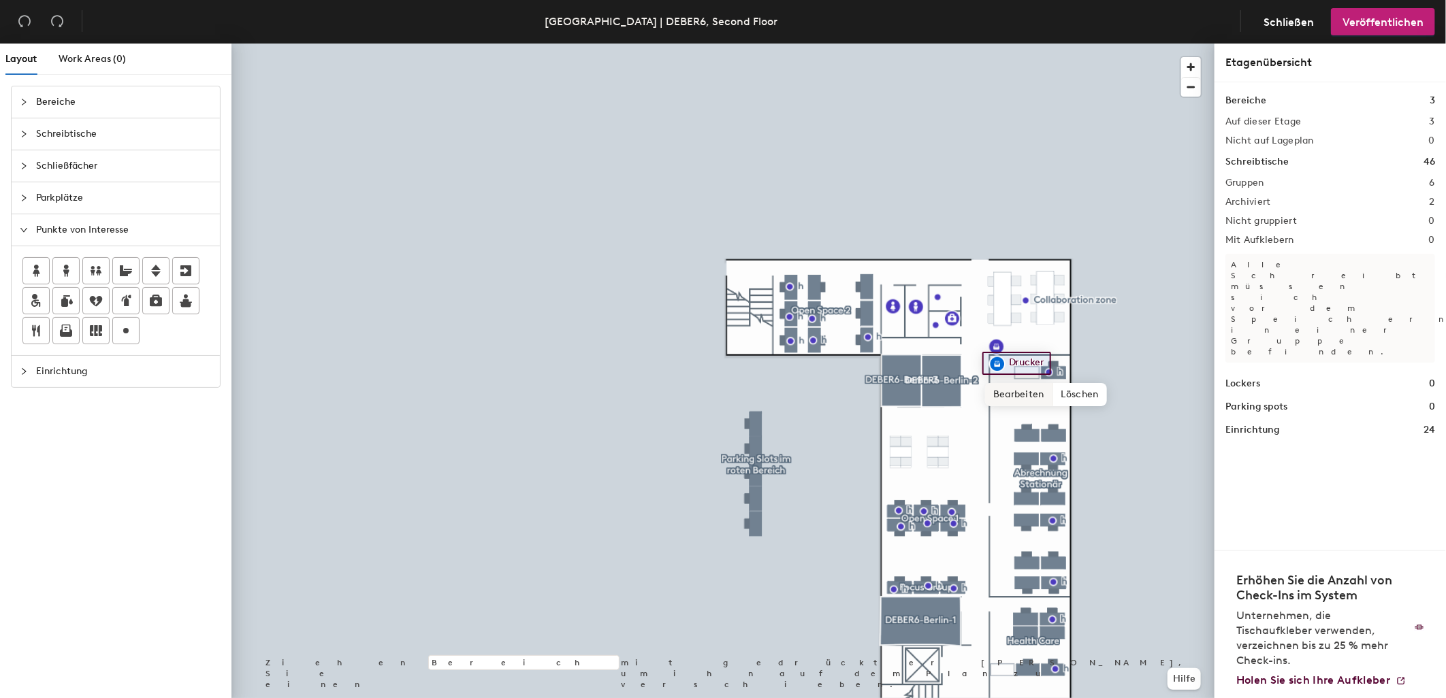
click at [1025, 389] on span "Bearbeiten" at bounding box center [1019, 394] width 68 height 23
type input "Bitmarck"
click at [1148, 44] on div at bounding box center [722, 44] width 983 height 0
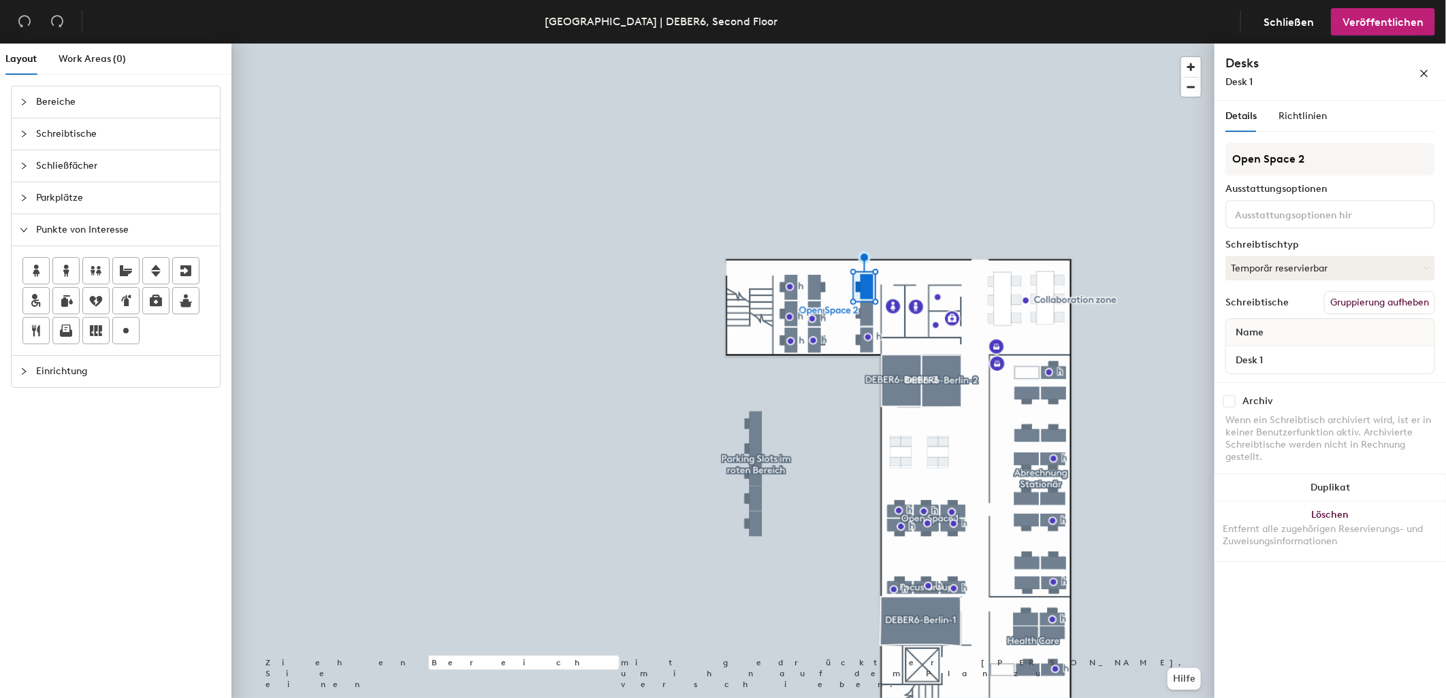
click at [1230, 395] on input "checkbox" at bounding box center [1229, 401] width 12 height 12
checkbox input "true"
click at [1229, 400] on input "checkbox" at bounding box center [1229, 401] width 12 height 12
checkbox input "true"
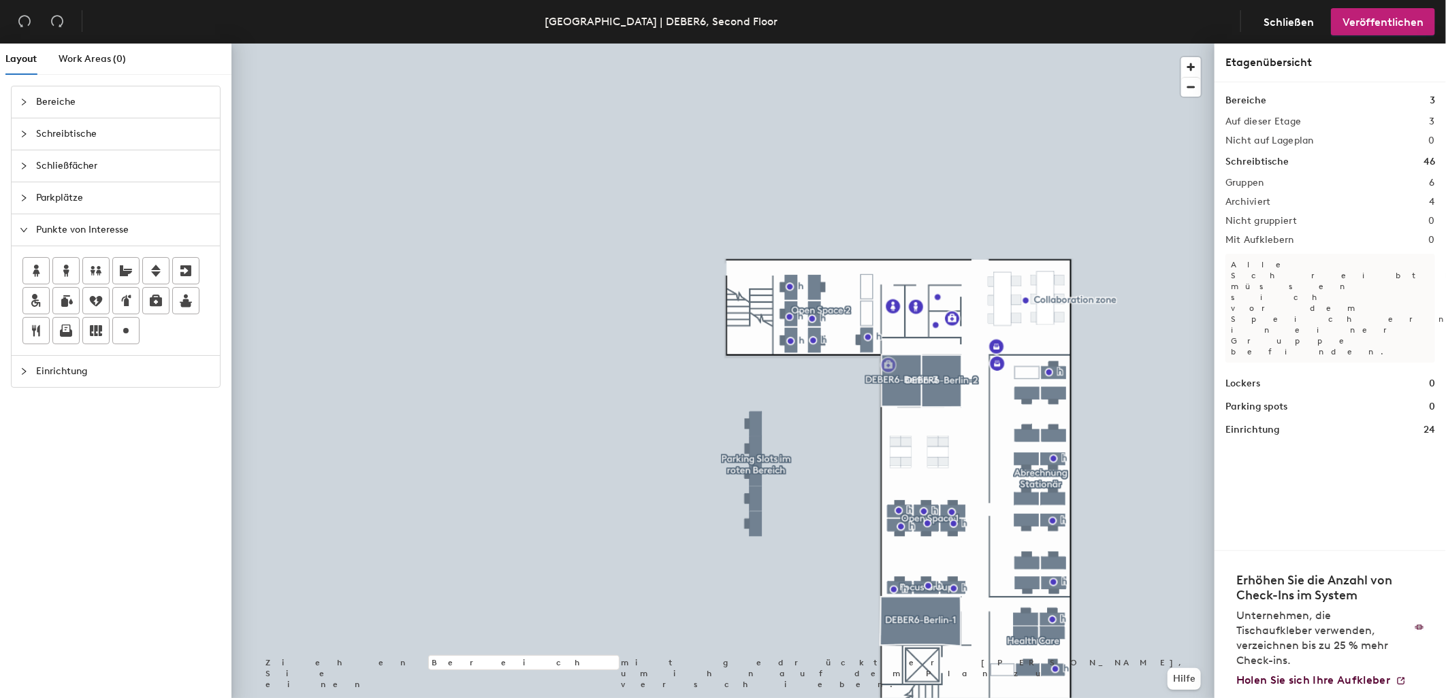
click at [888, 366] on div "Layout Work Areas (0) Bereiche Schreibtische Schließfächer Parkplätze Punkte vo…" at bounding box center [723, 374] width 1446 height 660
click at [1024, 270] on div "Layout Work Areas (0) Bereiche Schreibtische Schließfächer Parkplätze Punkte vo…" at bounding box center [723, 374] width 1446 height 660
click at [1387, 26] on span "Veröffentlichen" at bounding box center [1382, 22] width 81 height 13
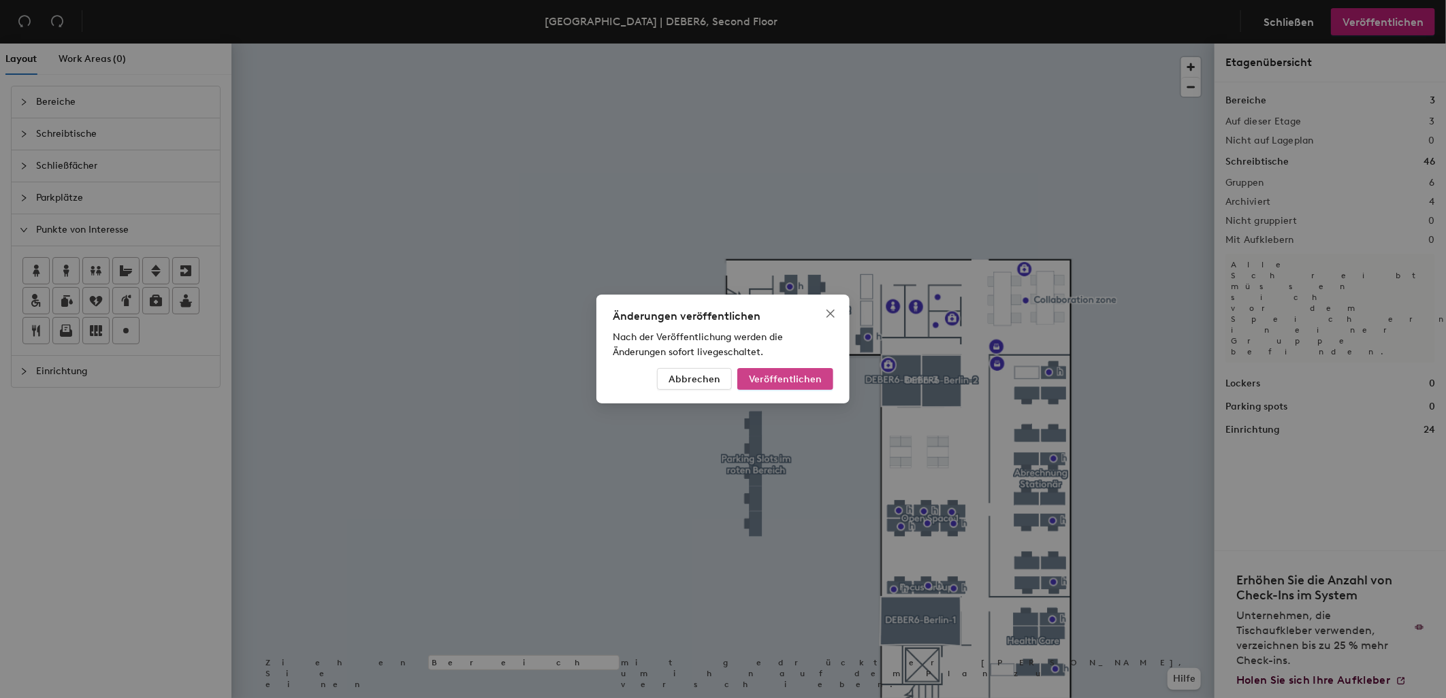
click at [807, 381] on span "Veröffentlichen" at bounding box center [785, 380] width 73 height 12
